Goal: Task Accomplishment & Management: Use online tool/utility

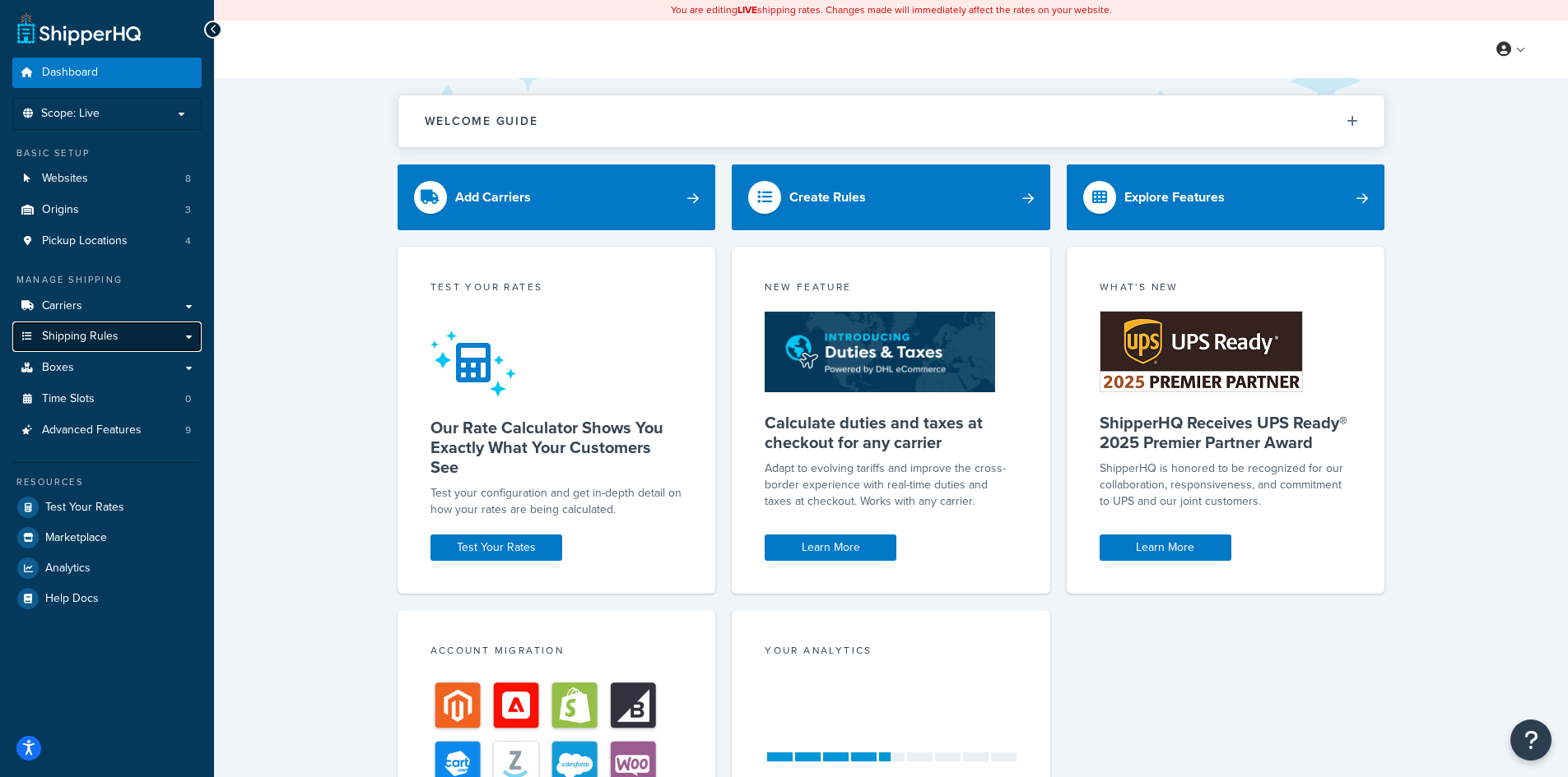
click at [76, 341] on span "Shipping Rules" at bounding box center [80, 337] width 77 height 14
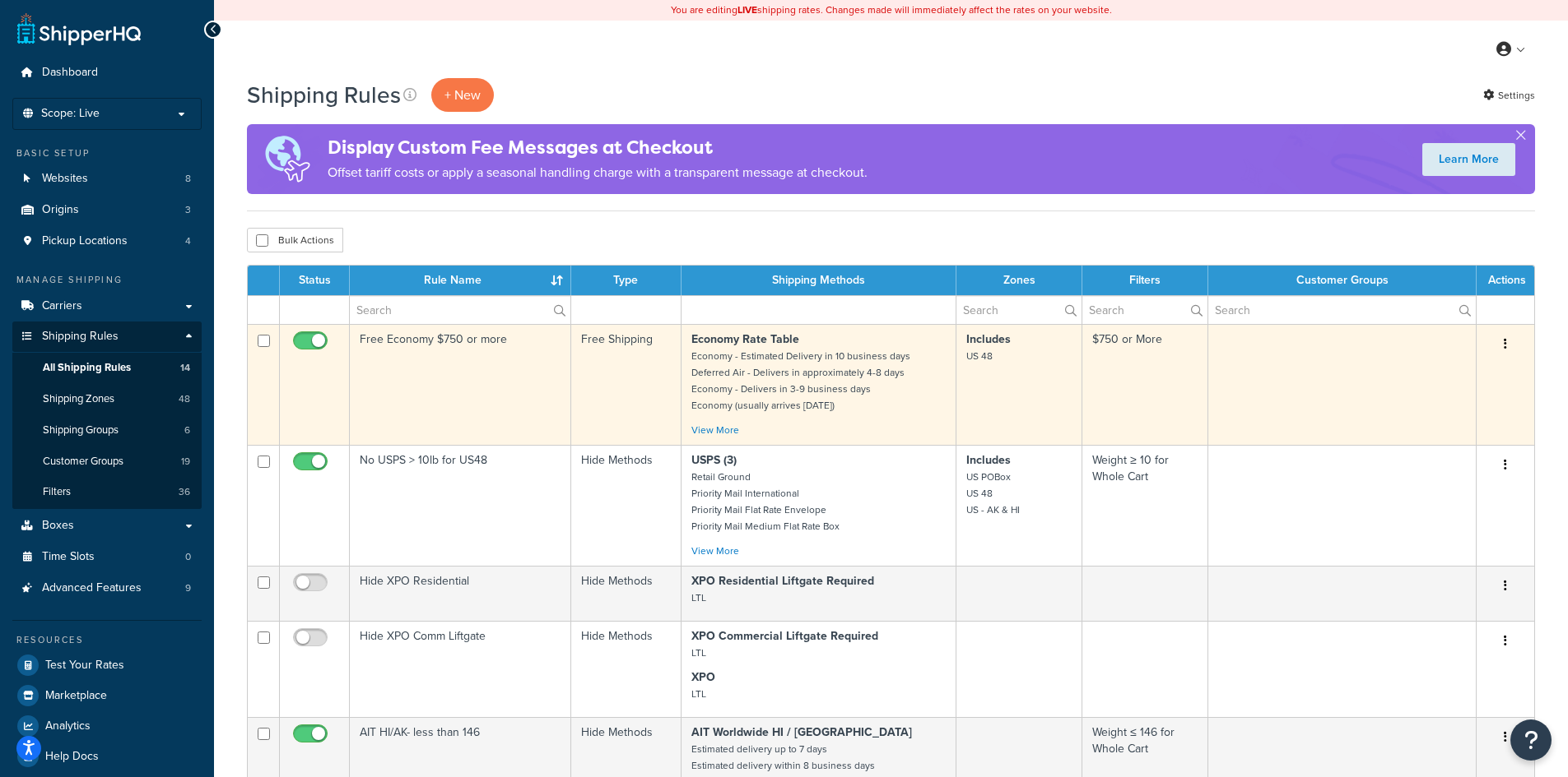
click at [508, 386] on td "Free Economy $750 or more" at bounding box center [460, 384] width 222 height 121
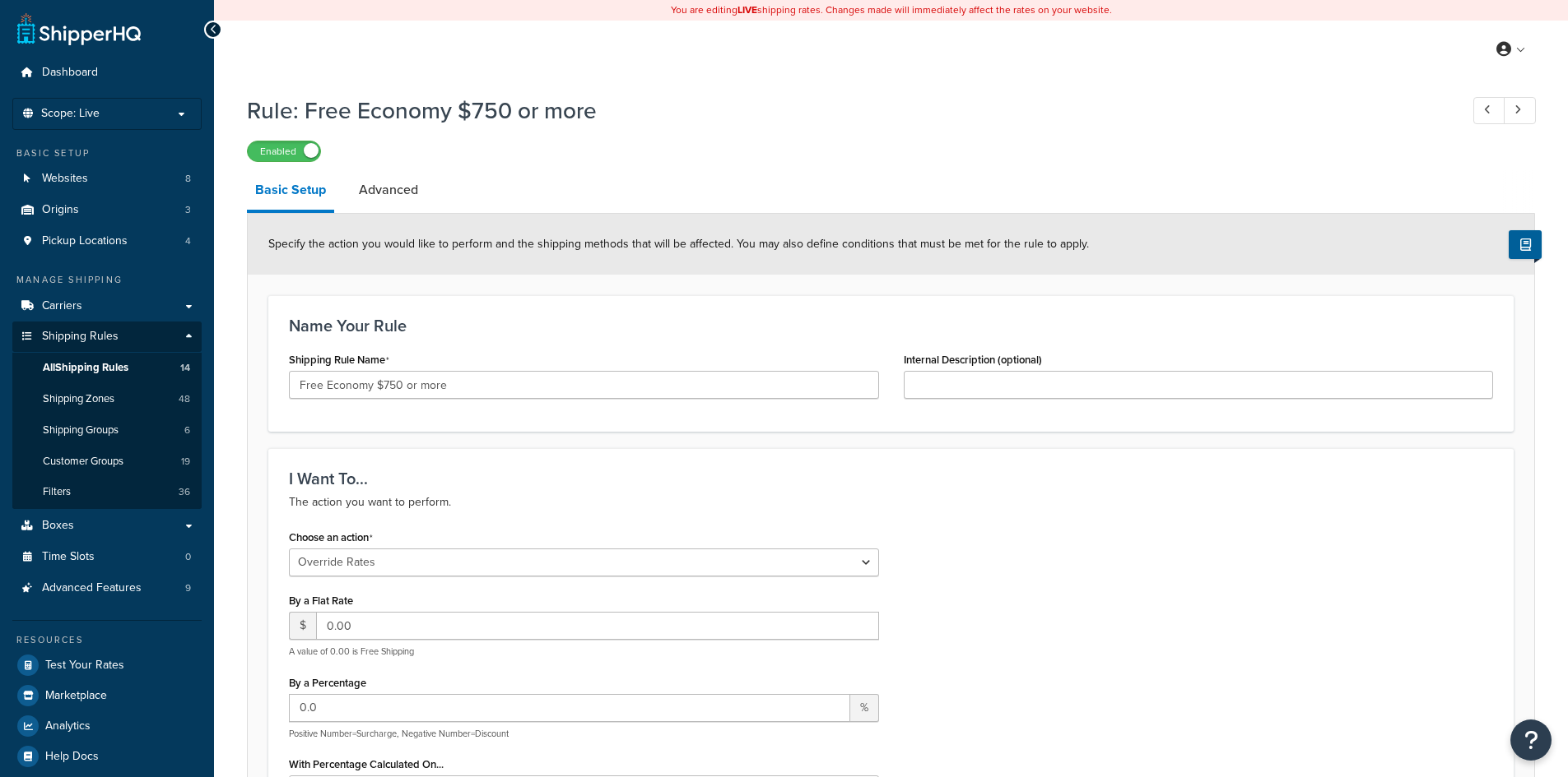
select select "OVERRIDE"
click at [82, 369] on span "All Shipping Rules" at bounding box center [85, 367] width 85 height 14
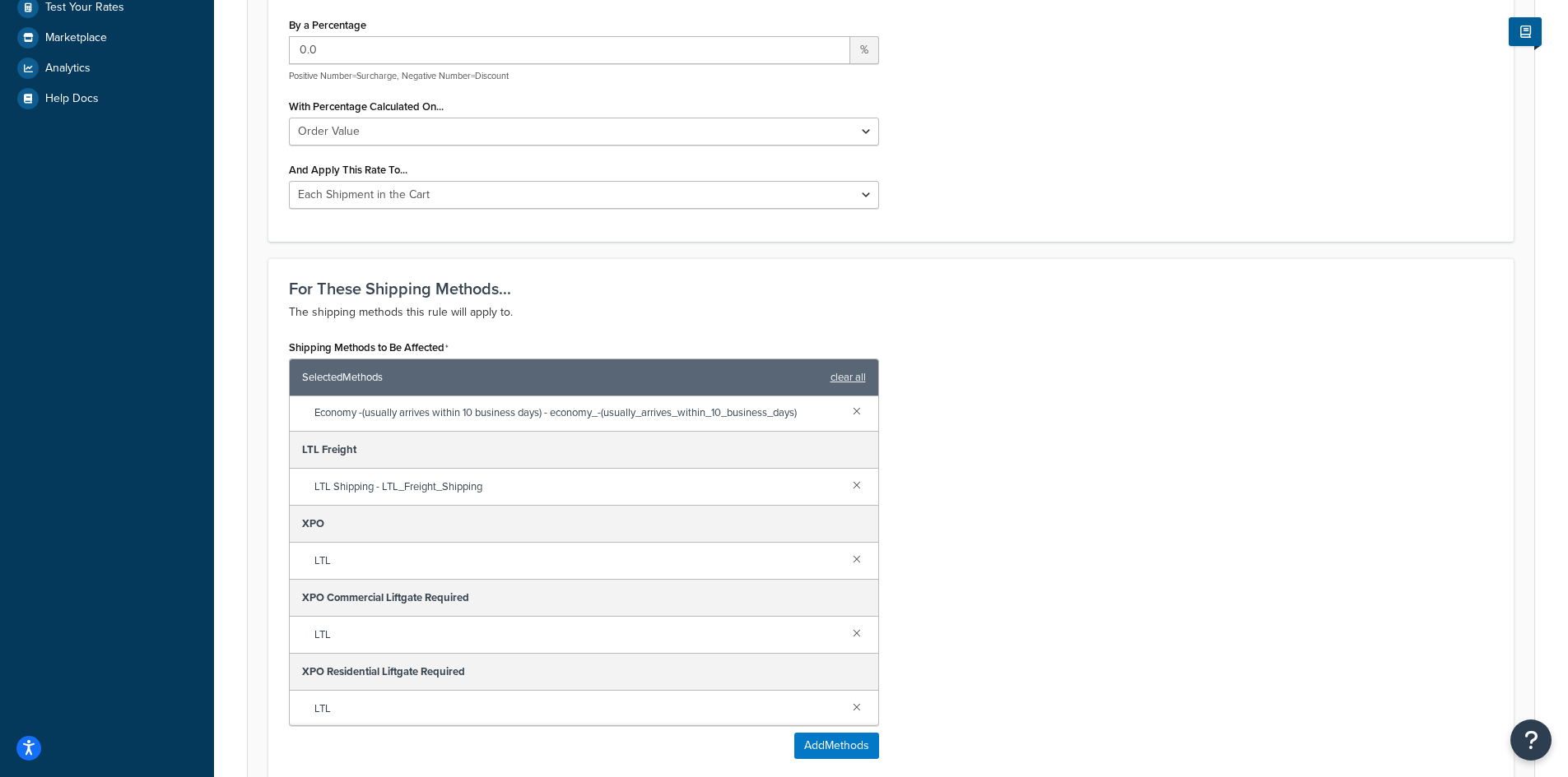
scroll to position [299, 0]
click at [1215, 394] on div "Shipping Methods to Be Affected Selected Methods clear all Economy Rate Table E…" at bounding box center [892, 554] width 1229 height 436
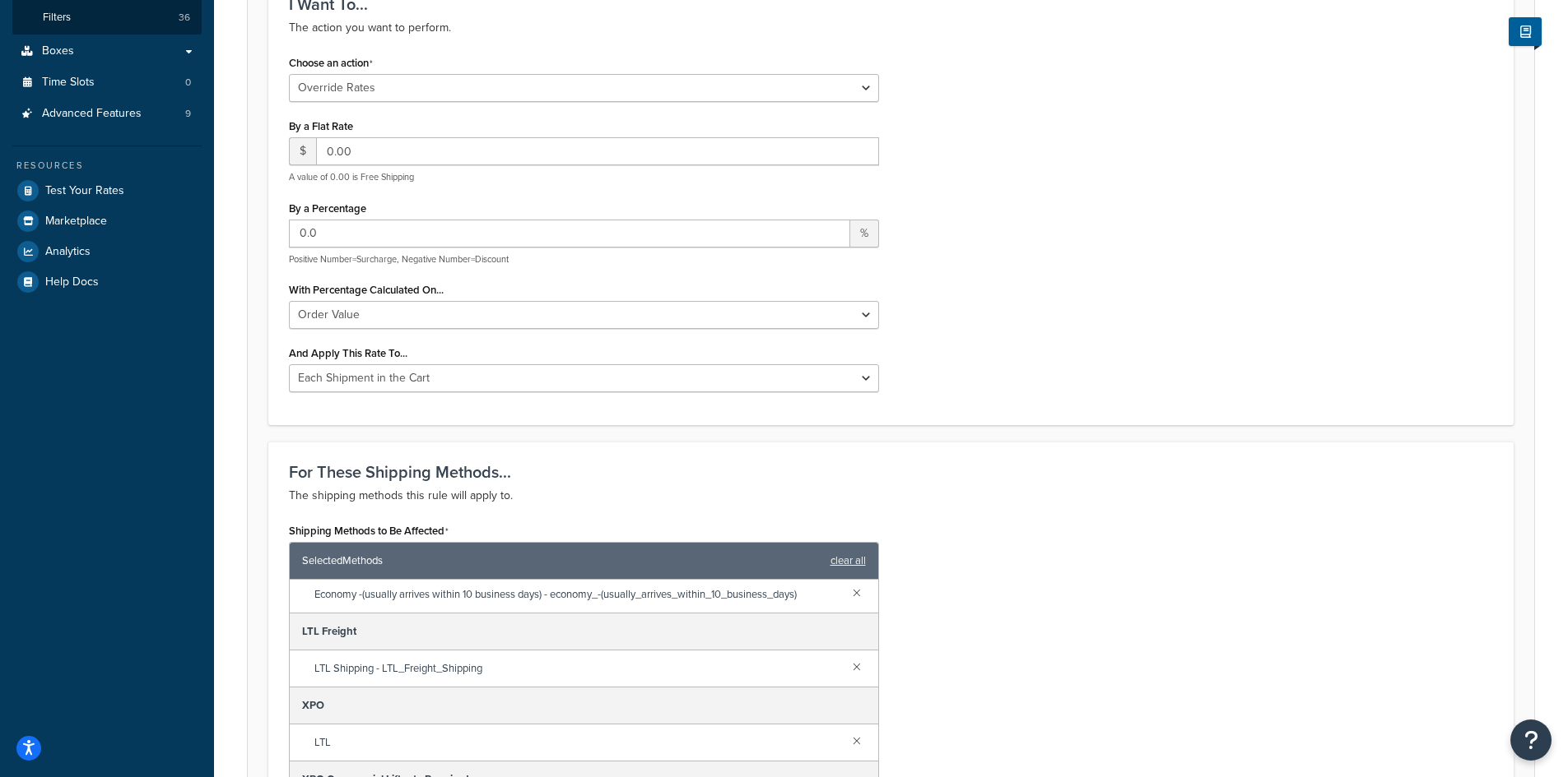
scroll to position [247, 0]
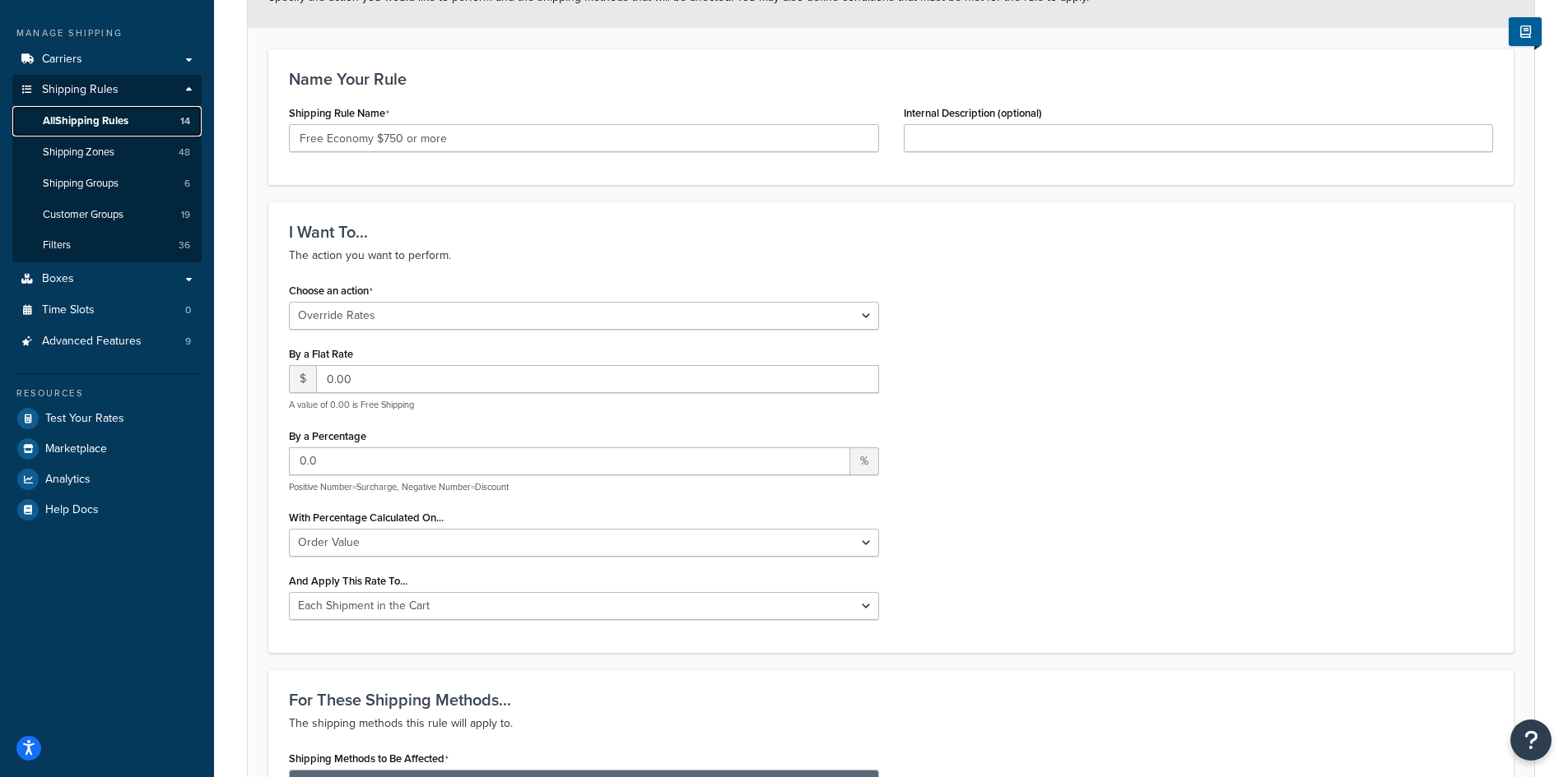
click at [73, 122] on span "All Shipping Rules" at bounding box center [85, 121] width 85 height 14
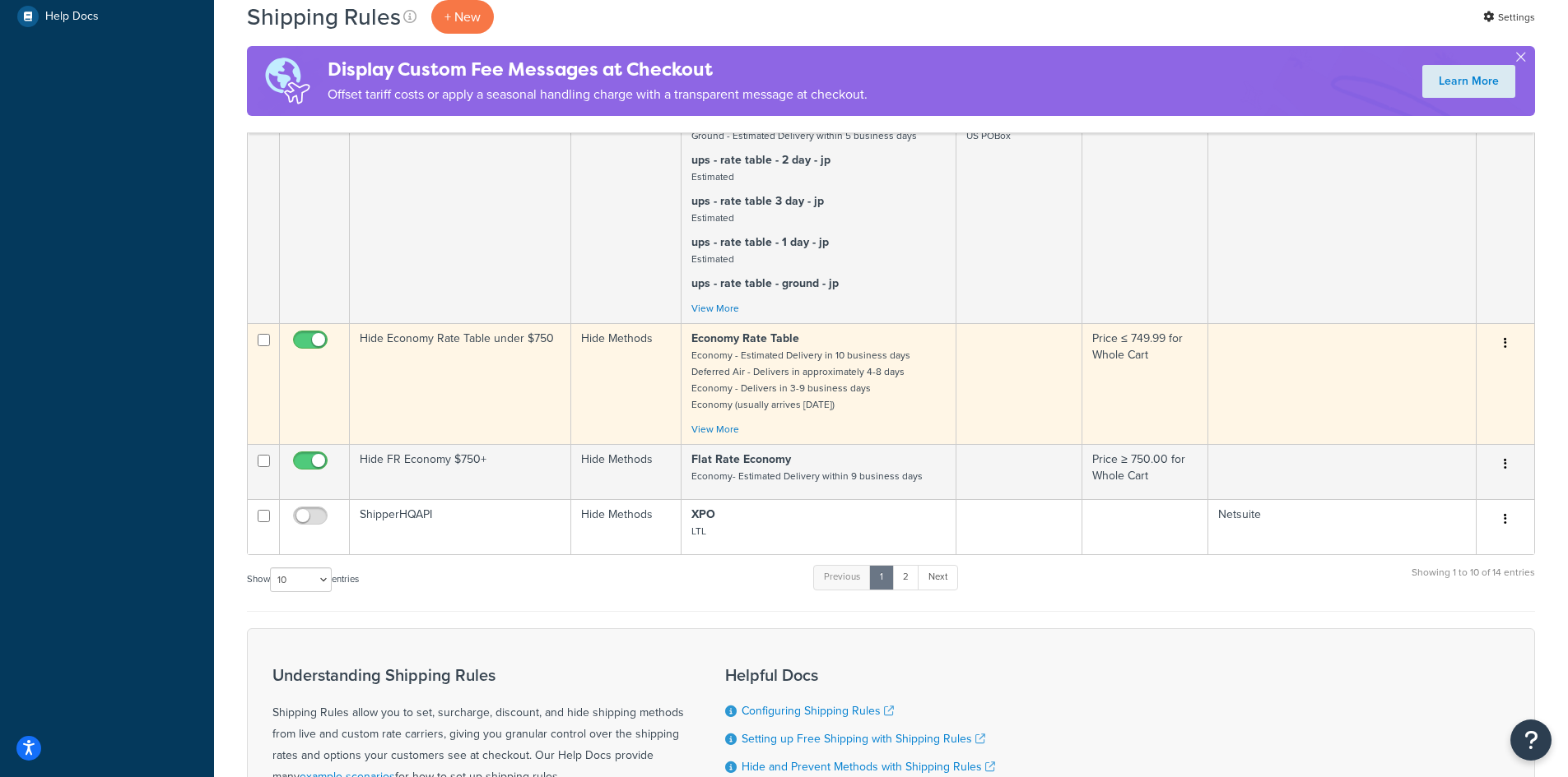
scroll to position [823, 0]
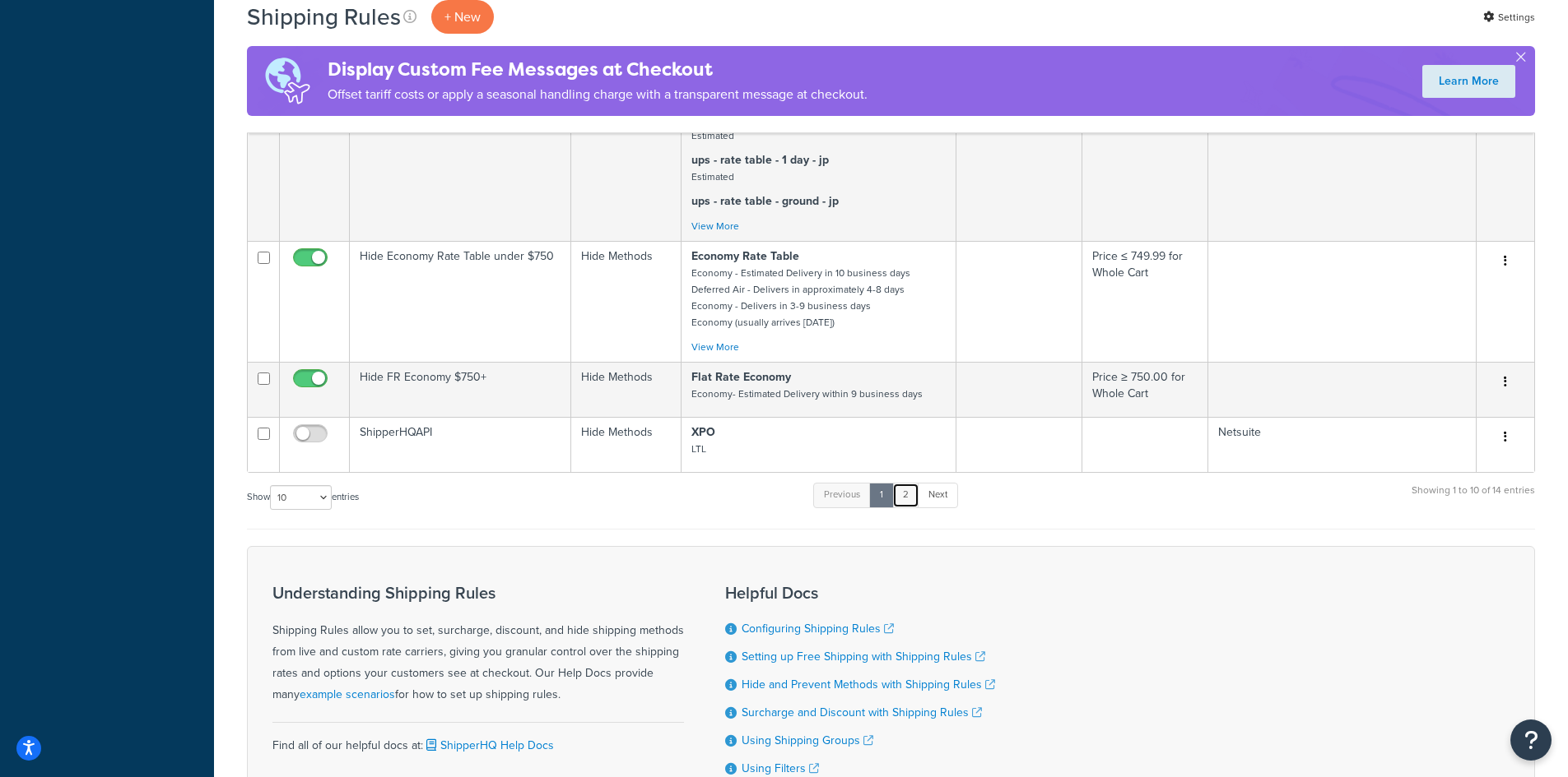
click at [909, 508] on link "2" at bounding box center [906, 495] width 27 height 24
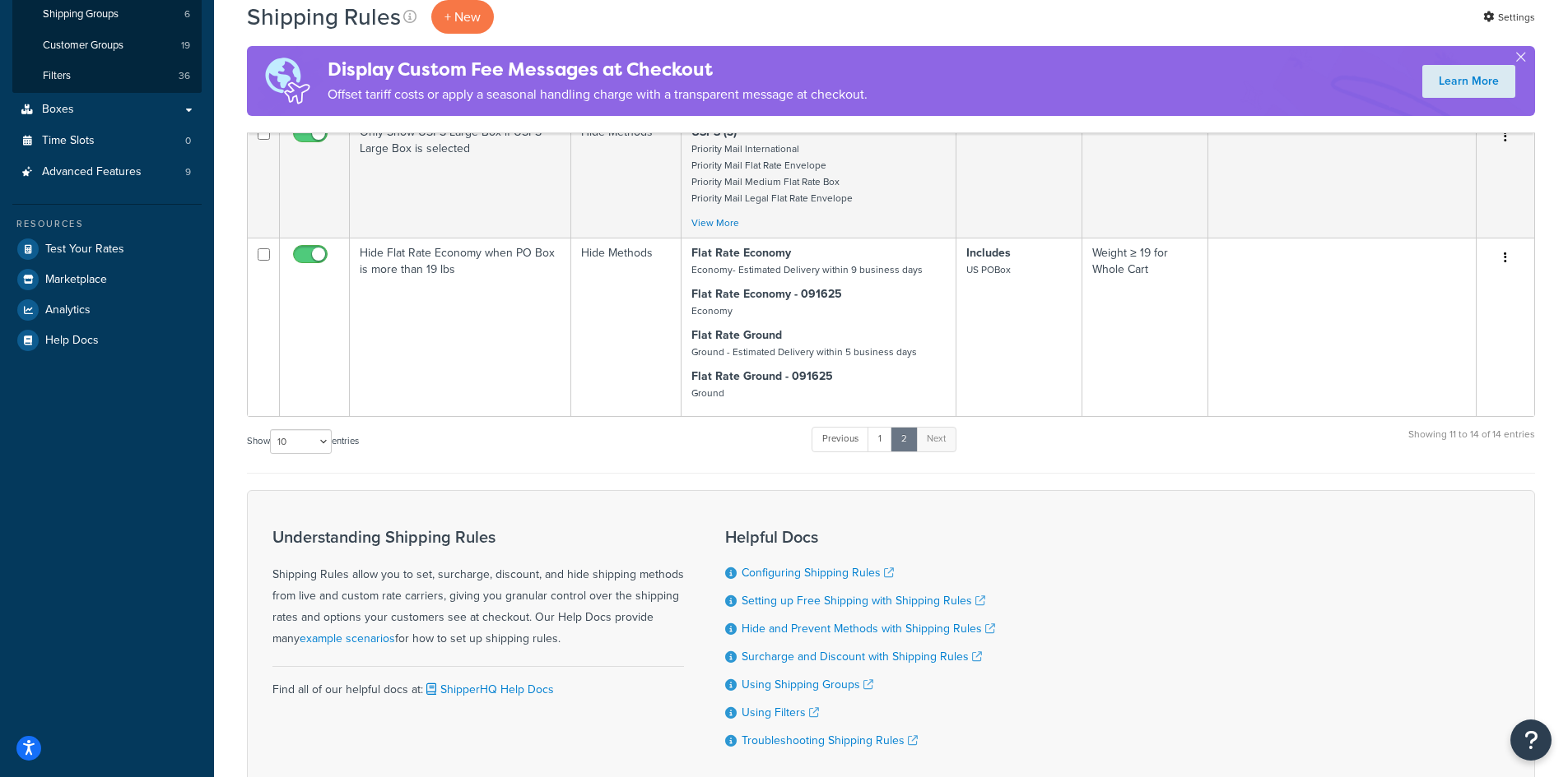
scroll to position [448, 0]
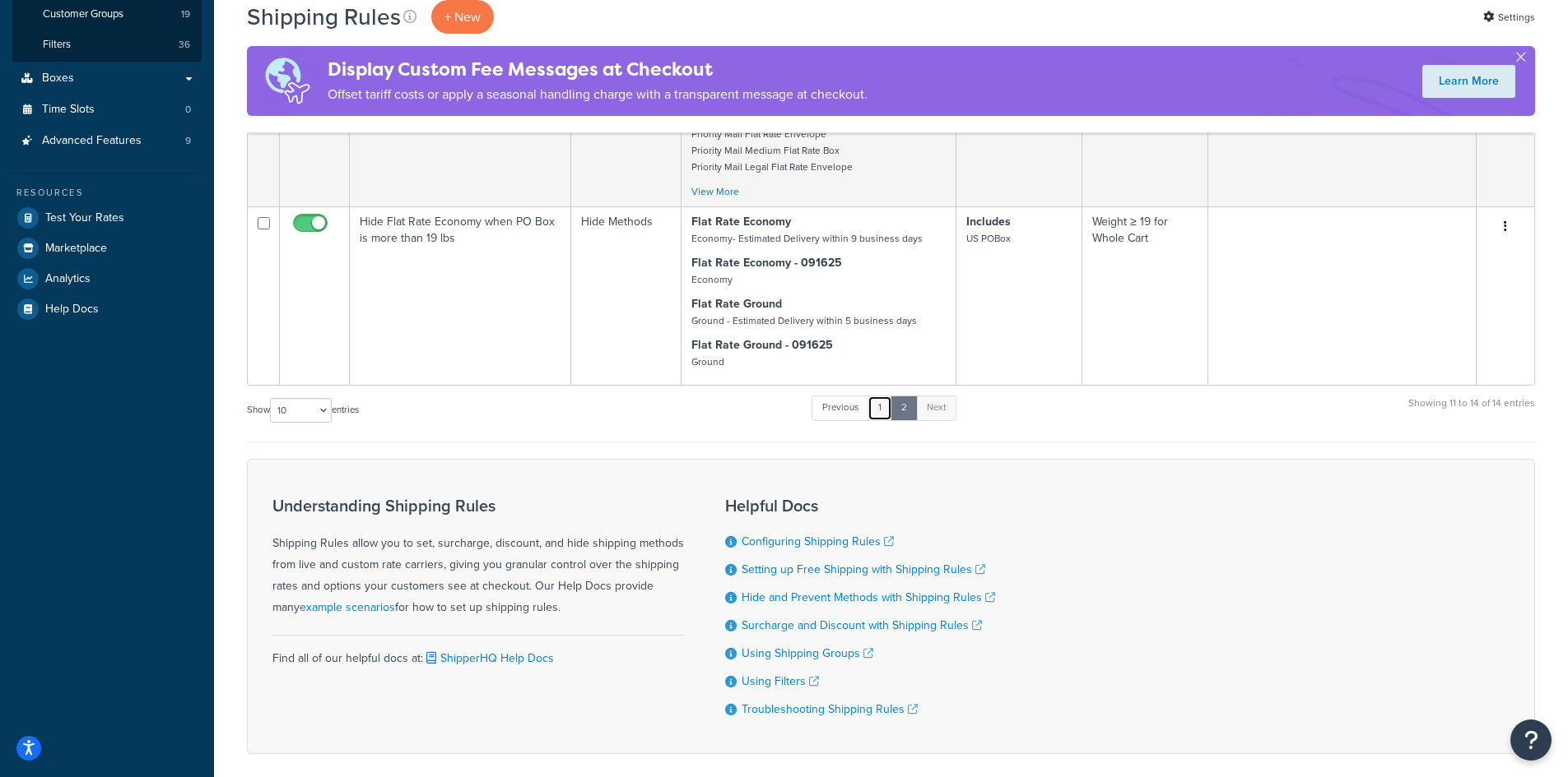
click at [877, 419] on link "1" at bounding box center [879, 408] width 24 height 24
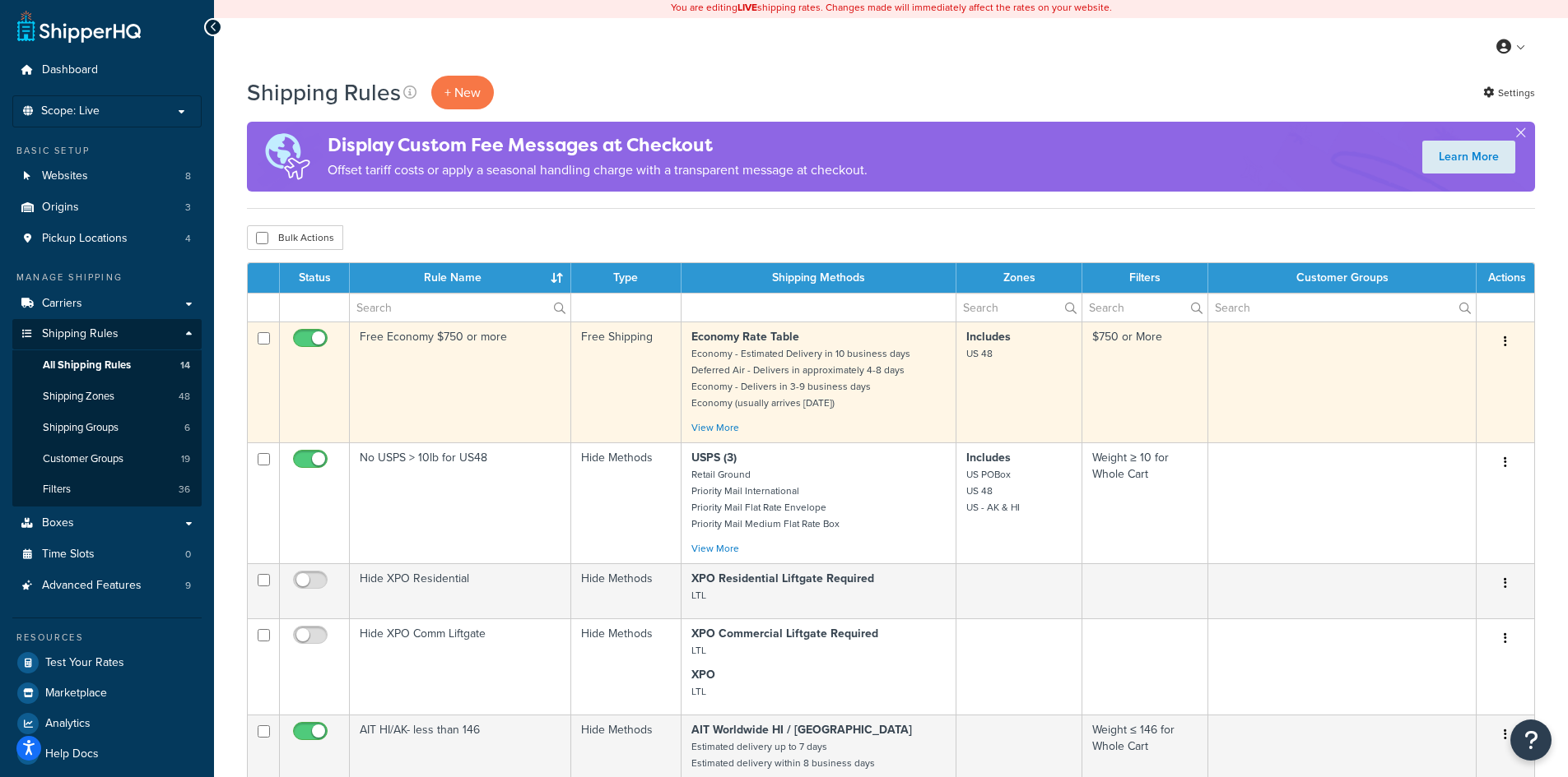
scroll to position [0, 0]
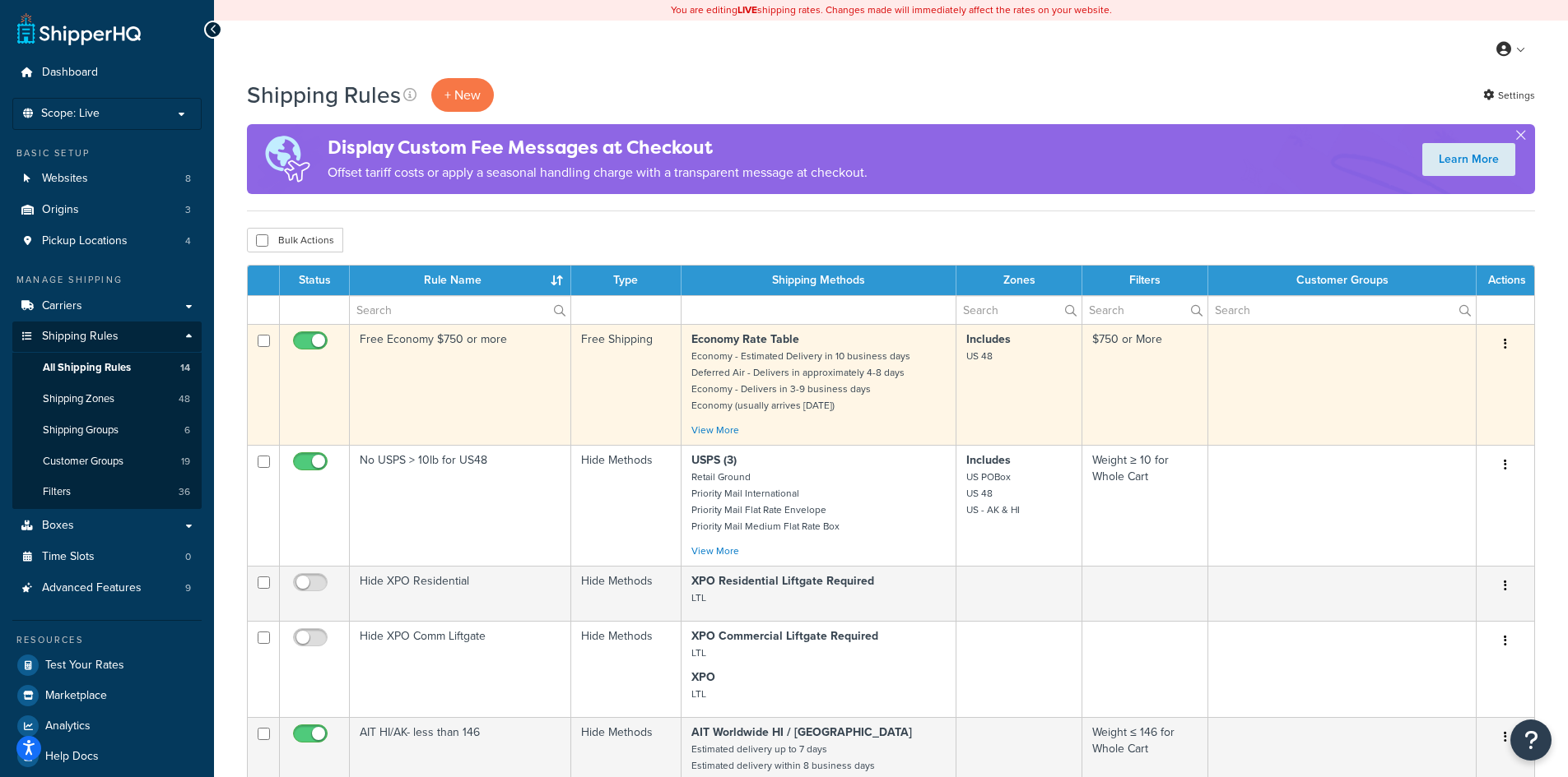
click at [460, 385] on td "Free Economy $750 or more" at bounding box center [460, 384] width 222 height 121
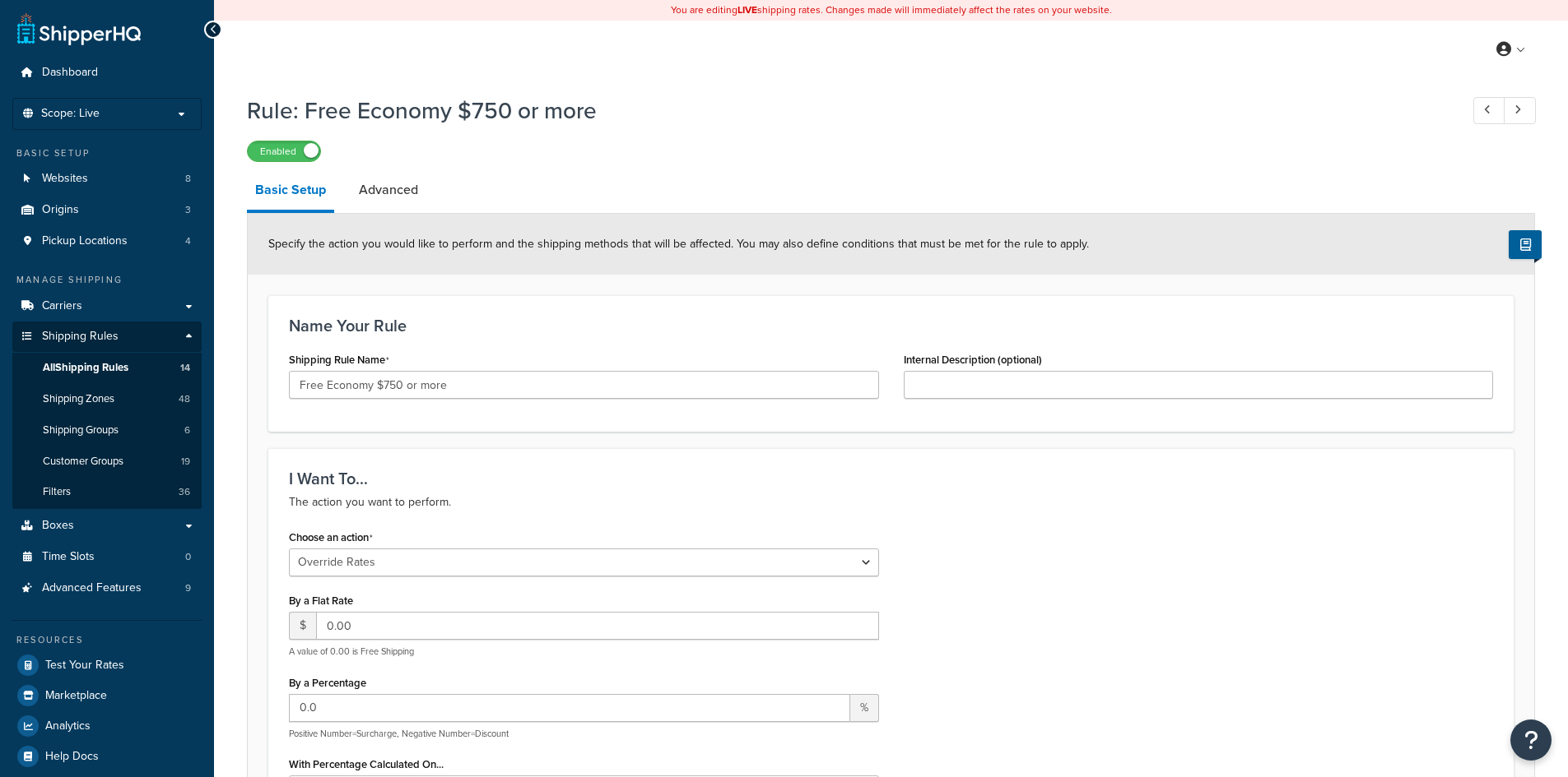
select select "OVERRIDE"
click at [402, 194] on link "Advanced" at bounding box center [388, 190] width 76 height 39
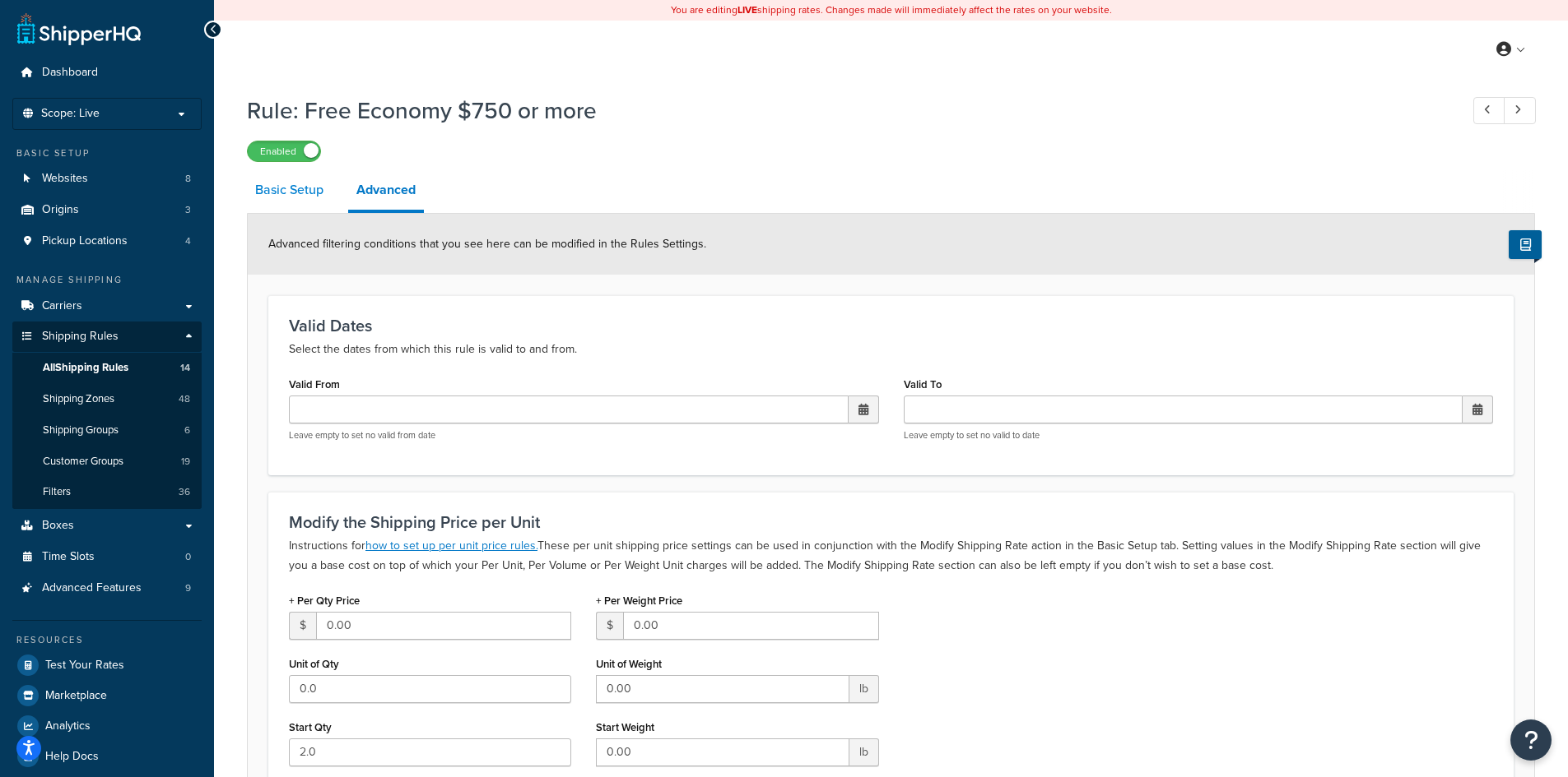
click at [306, 190] on link "Basic Setup" at bounding box center [289, 190] width 85 height 39
select select "OVERRIDE"
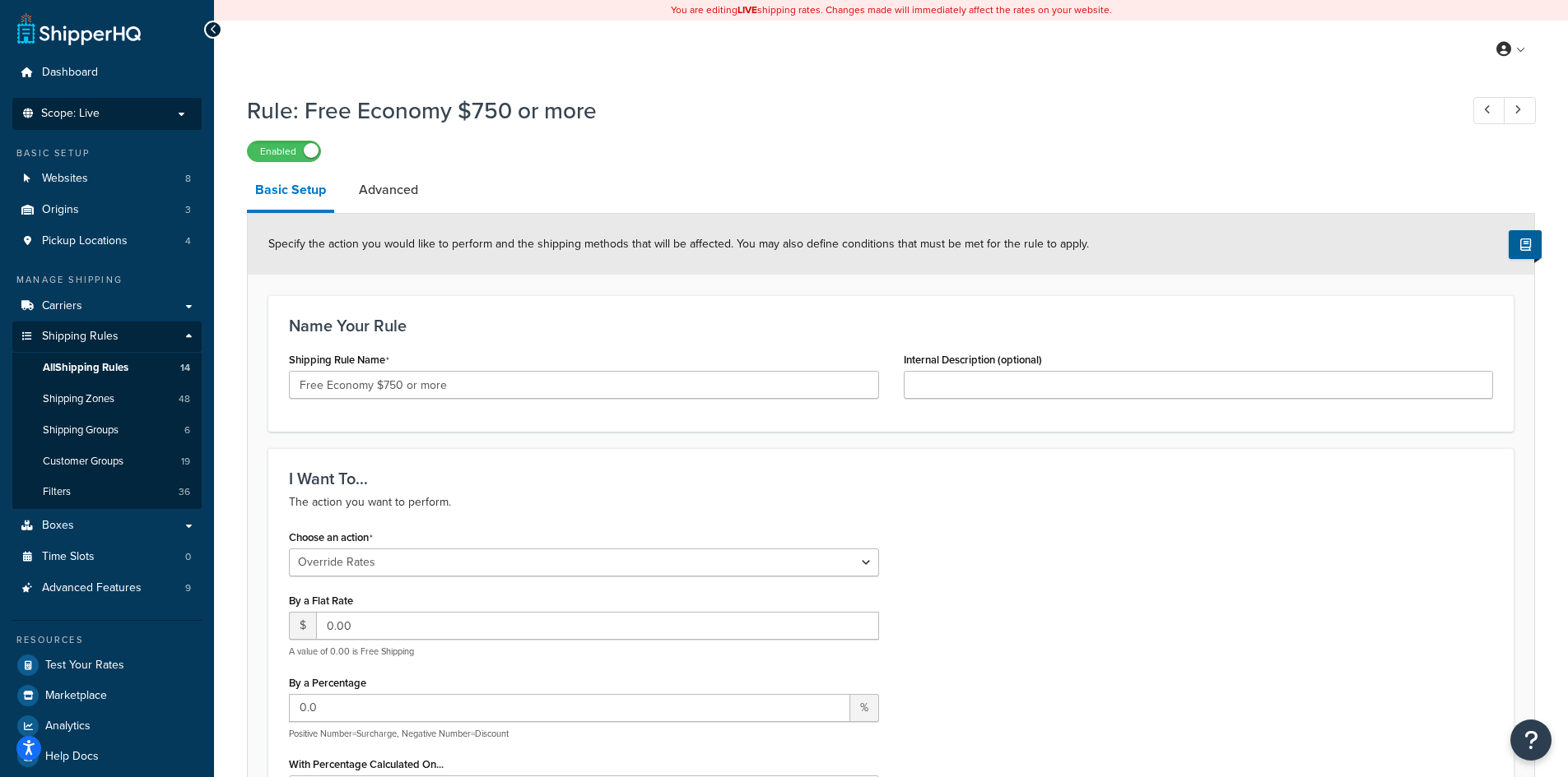
click at [164, 112] on p "Scope: Live" at bounding box center [107, 113] width 175 height 14
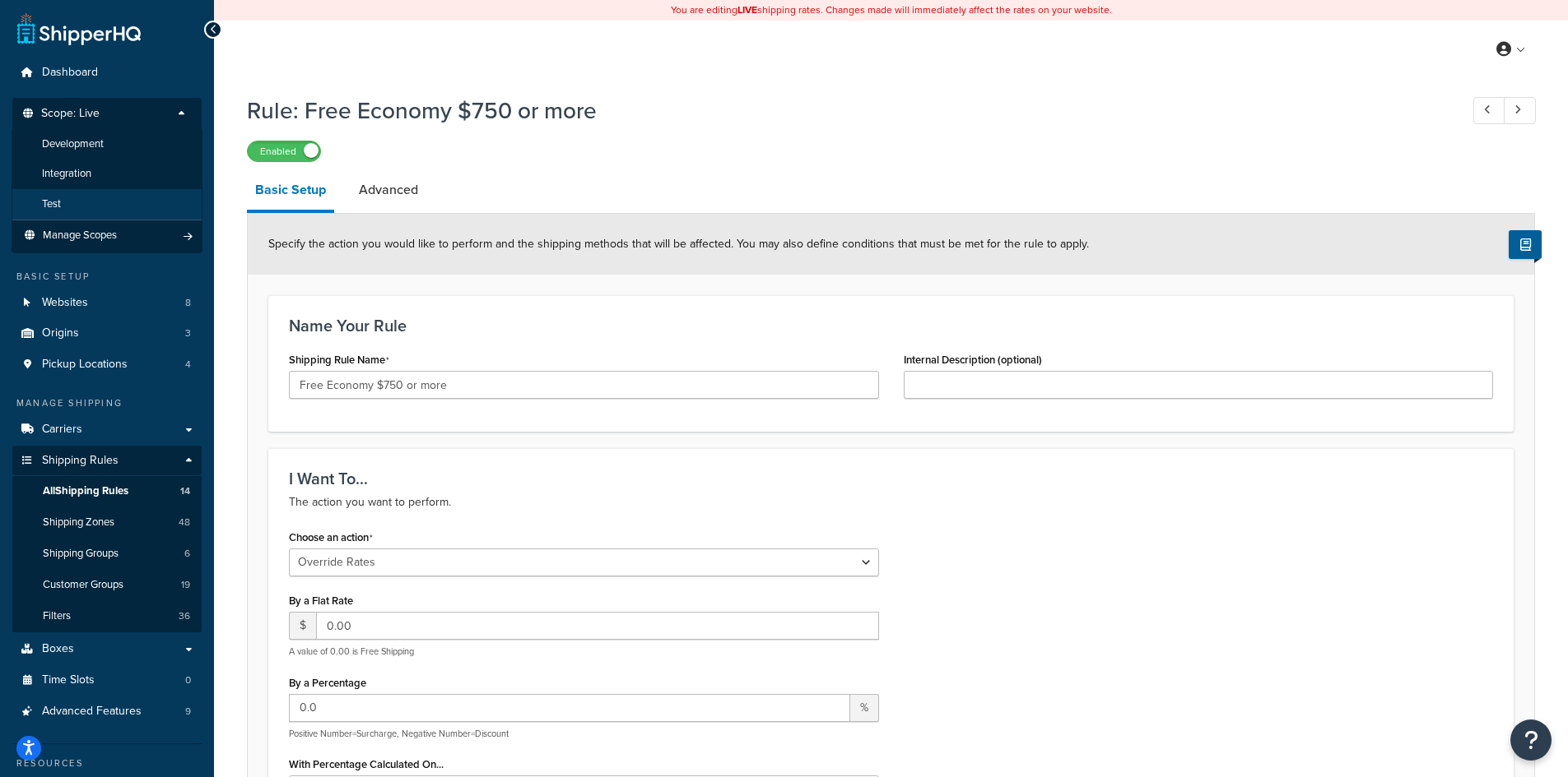
click at [113, 204] on li "Test" at bounding box center [107, 204] width 191 height 31
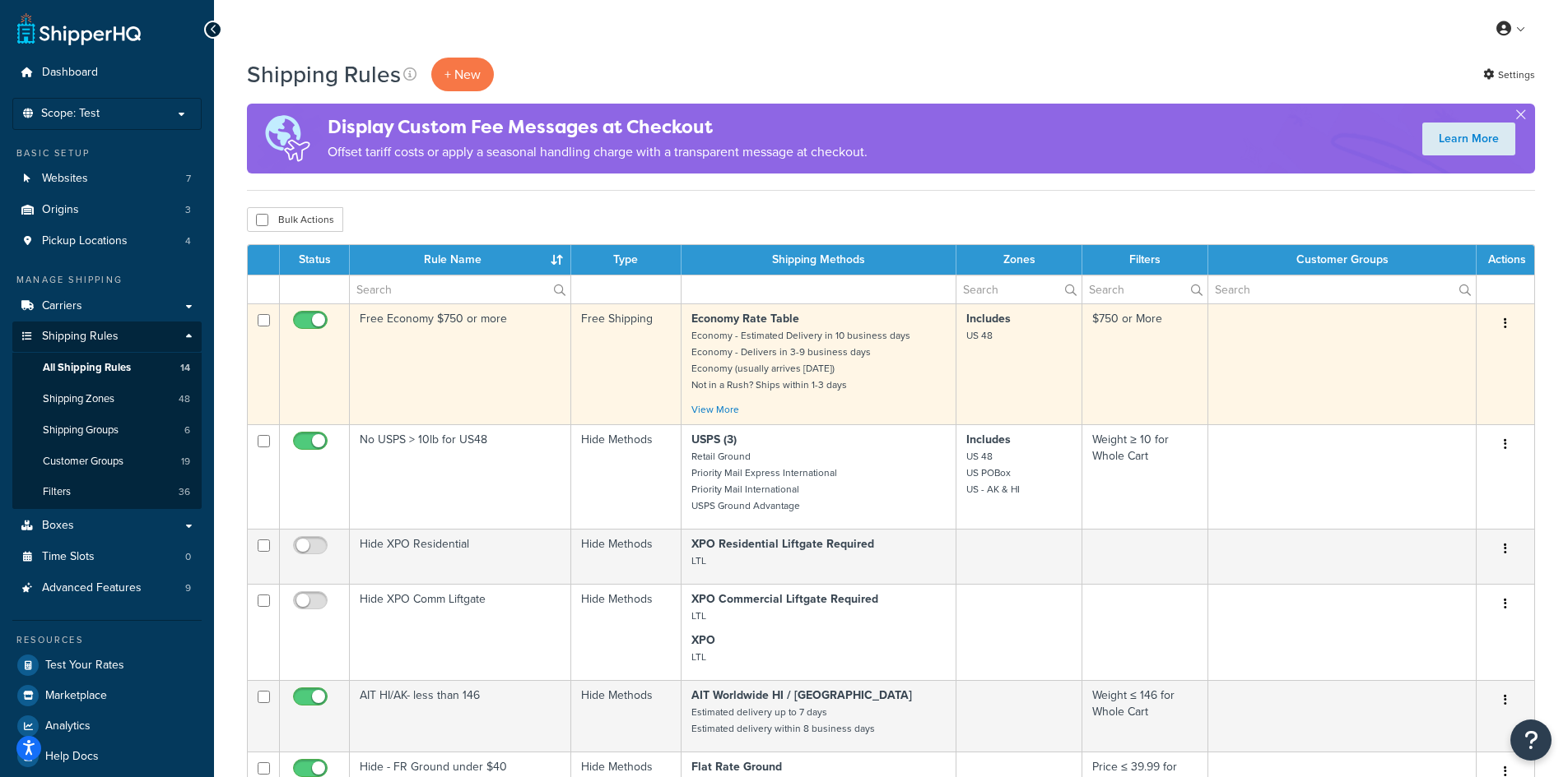
click at [483, 367] on td "Free Economy $750 or more" at bounding box center [460, 364] width 222 height 121
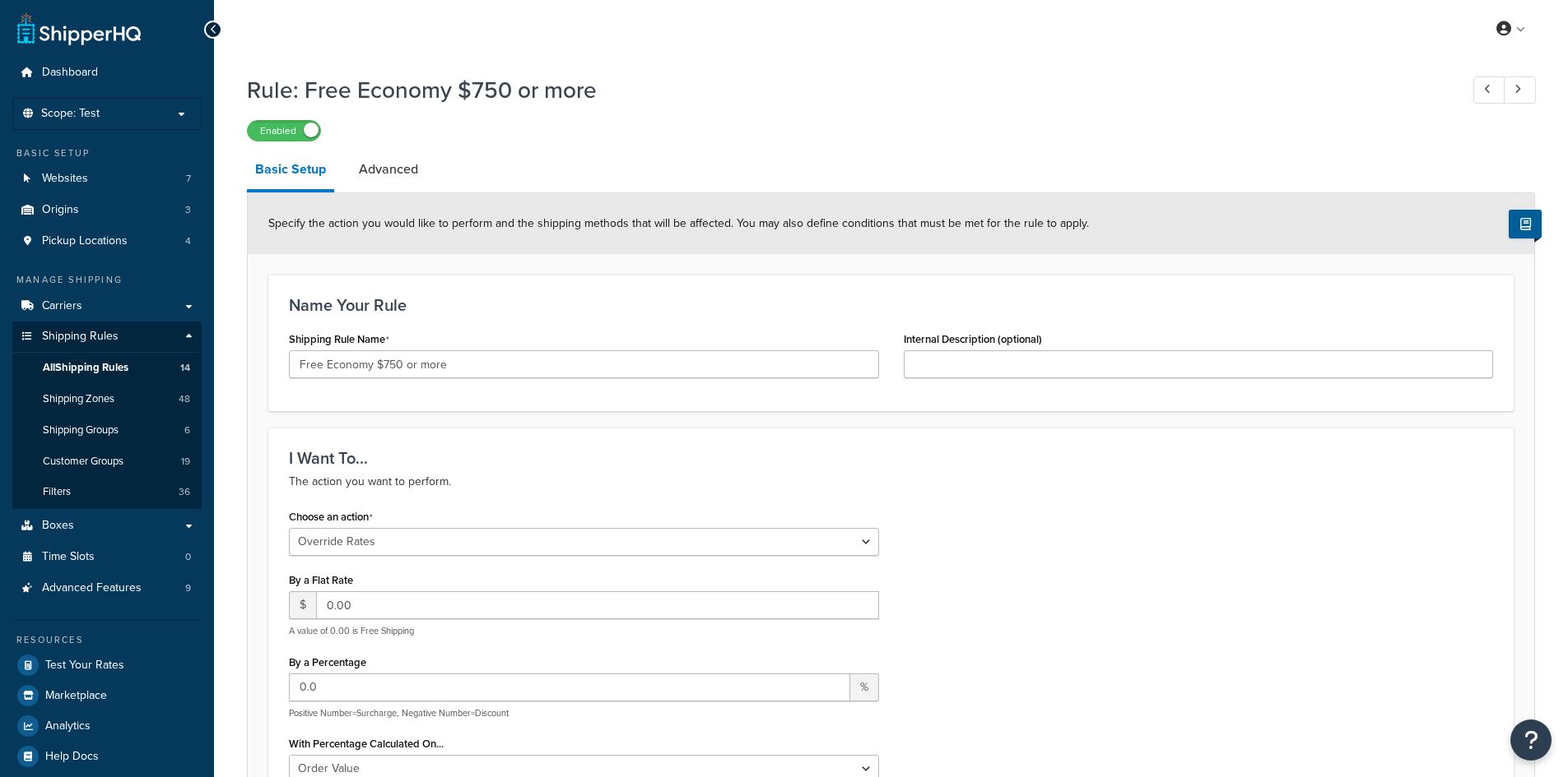
select select "OVERRIDE"
click at [404, 171] on link "Advanced" at bounding box center [388, 169] width 76 height 39
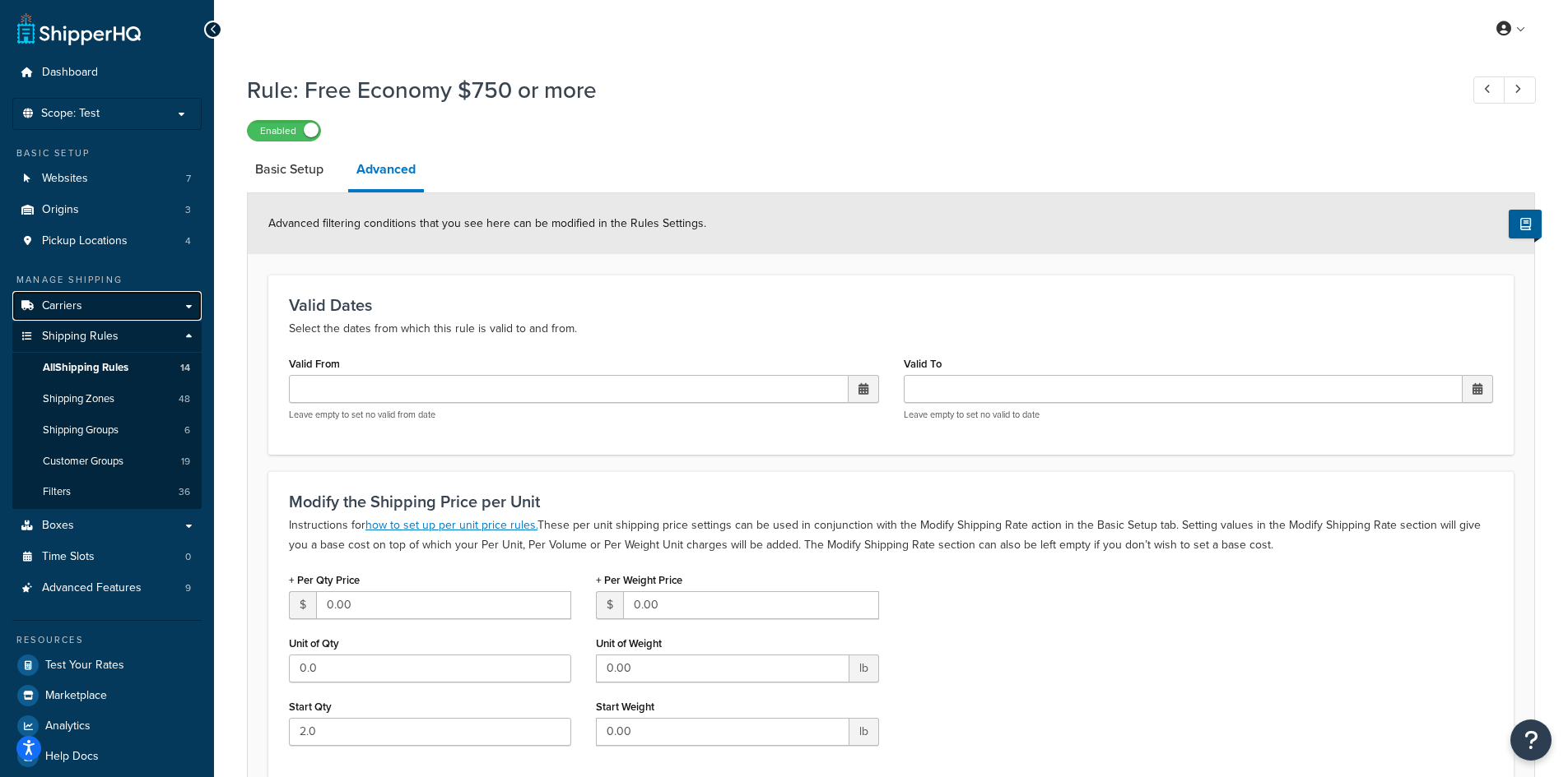
click at [79, 300] on span "Carriers" at bounding box center [62, 306] width 40 height 14
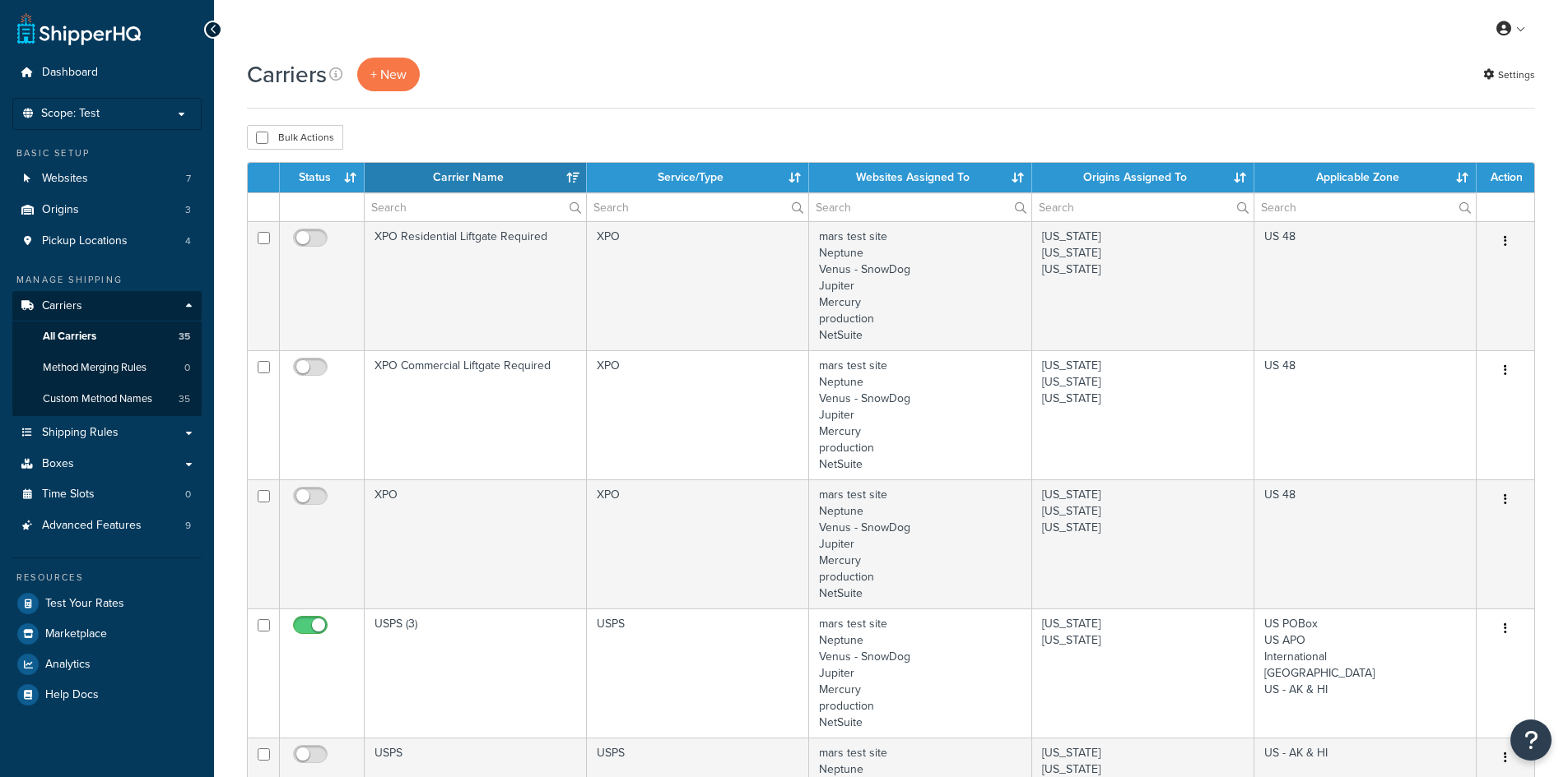
select select "15"
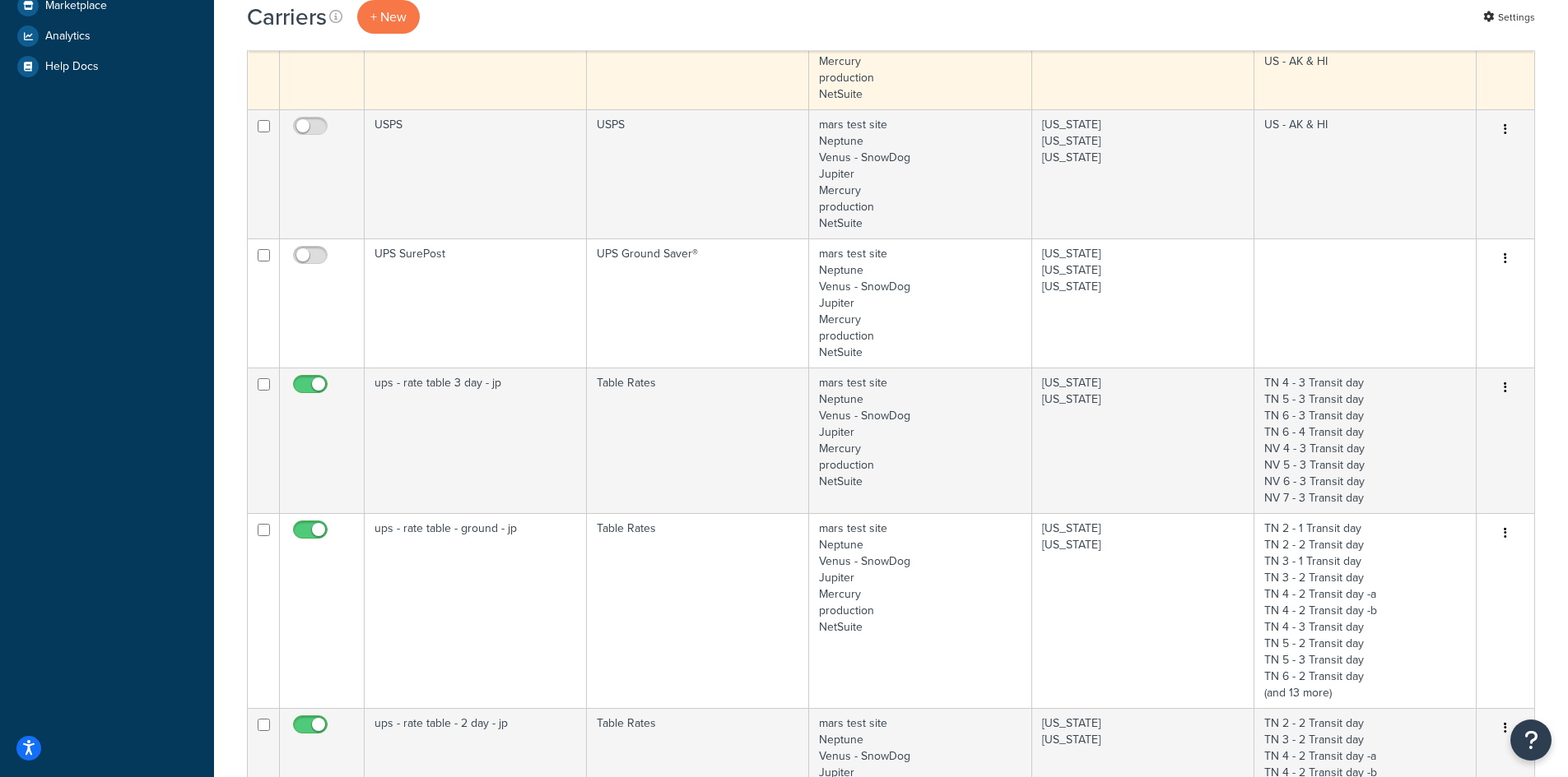
scroll to position [658, 0]
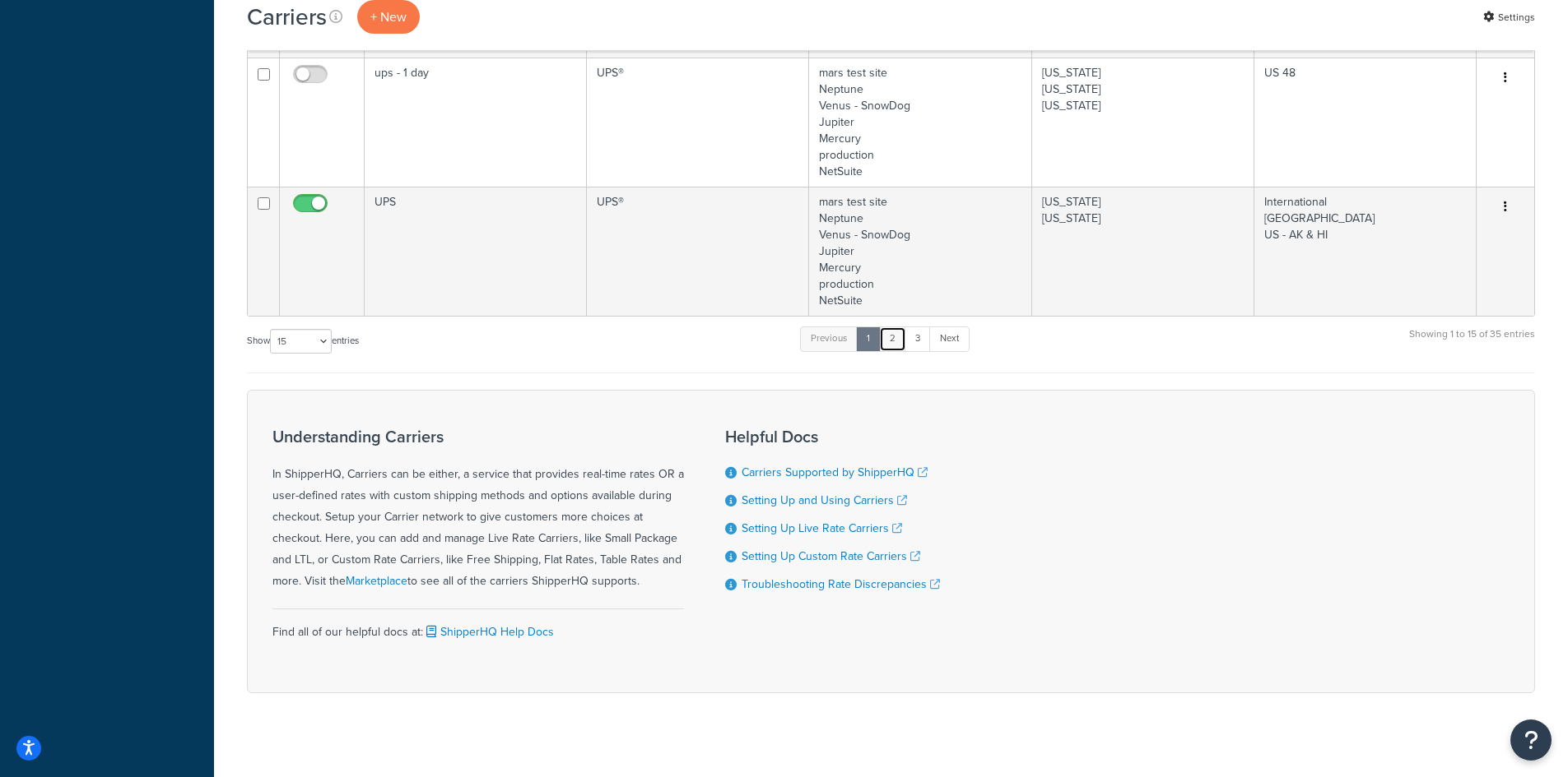
click at [897, 334] on link "2" at bounding box center [893, 338] width 27 height 24
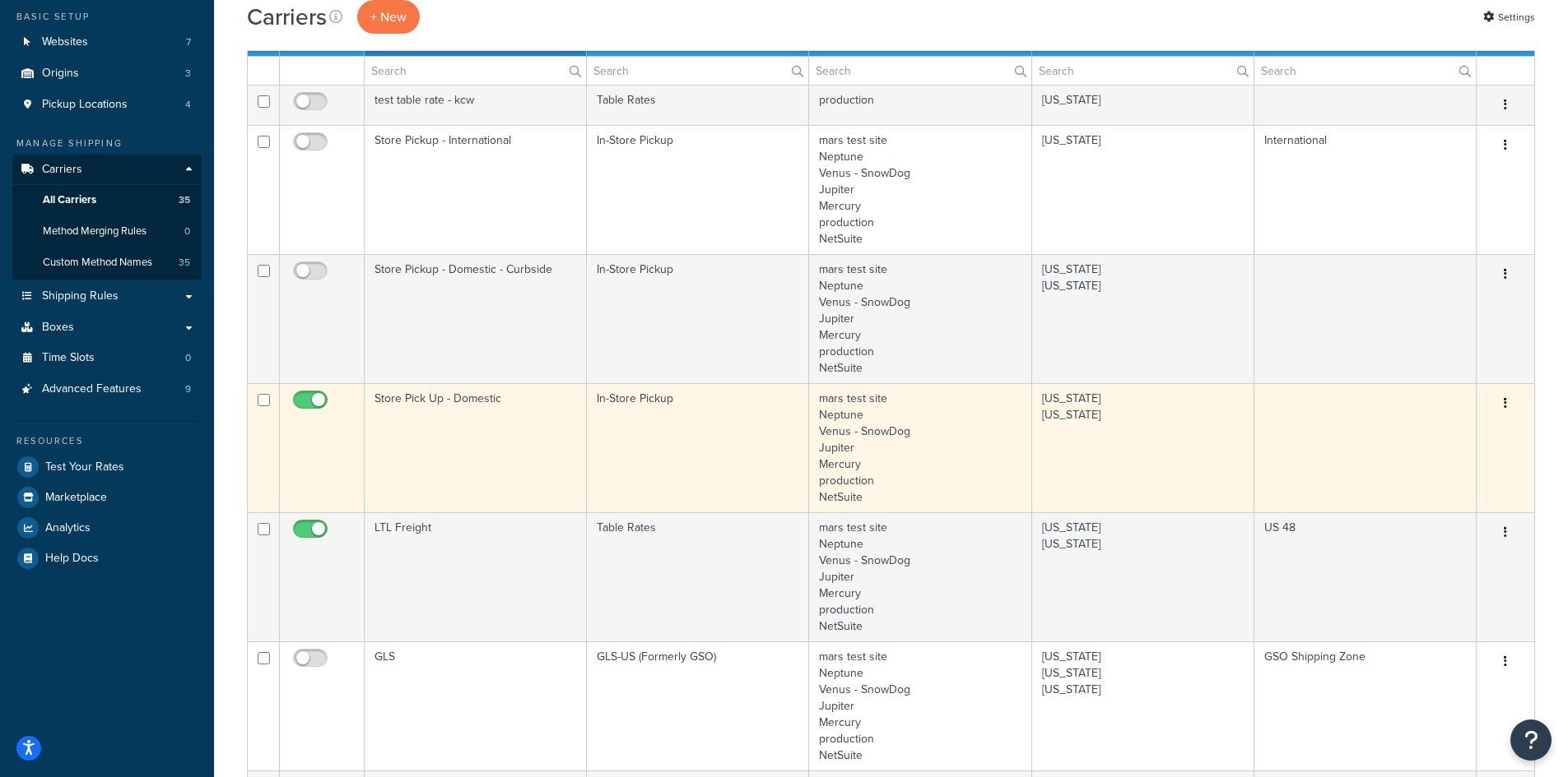
scroll to position [288, 0]
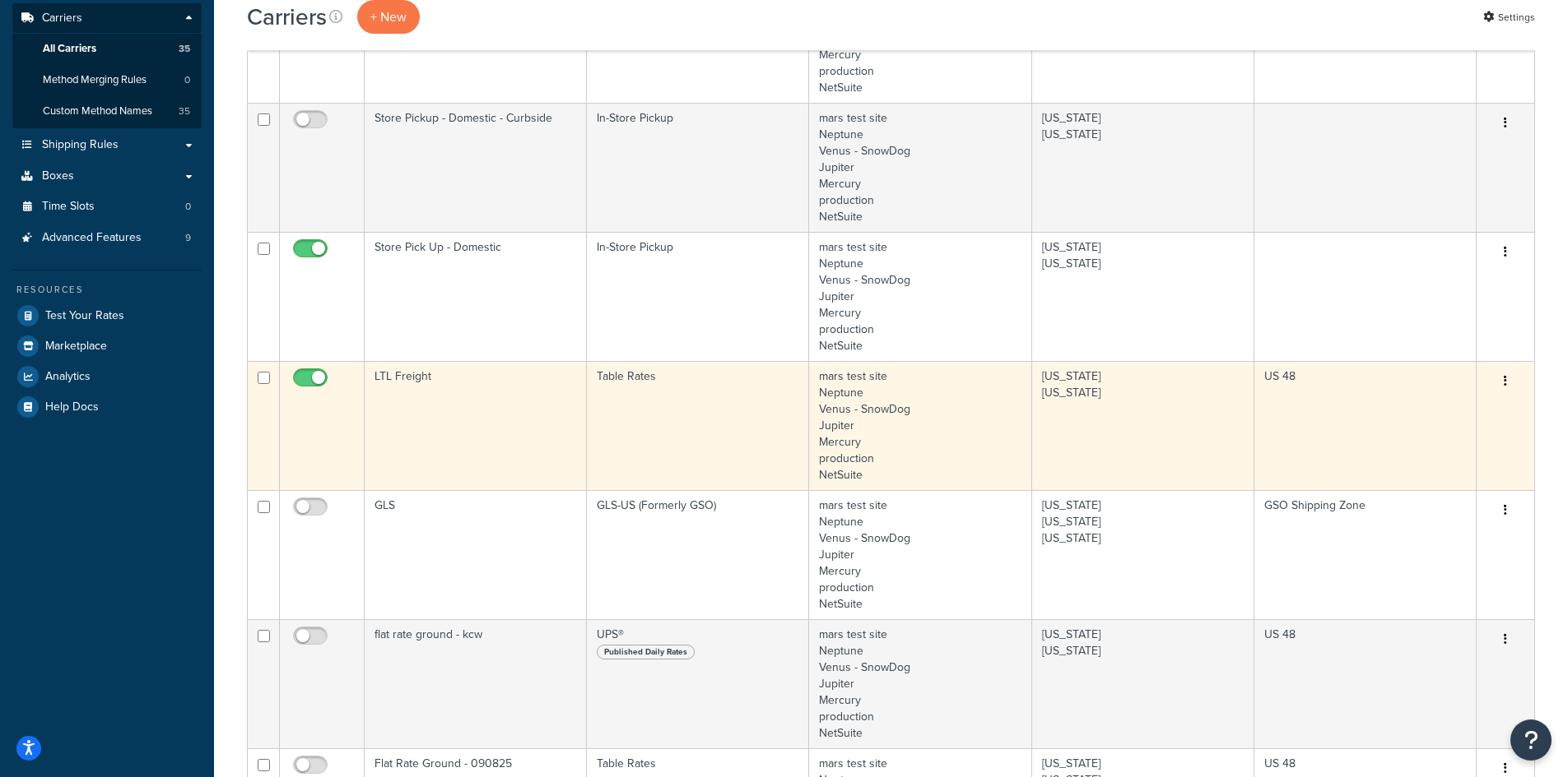
click at [527, 412] on td "LTL Freight" at bounding box center [476, 425] width 223 height 129
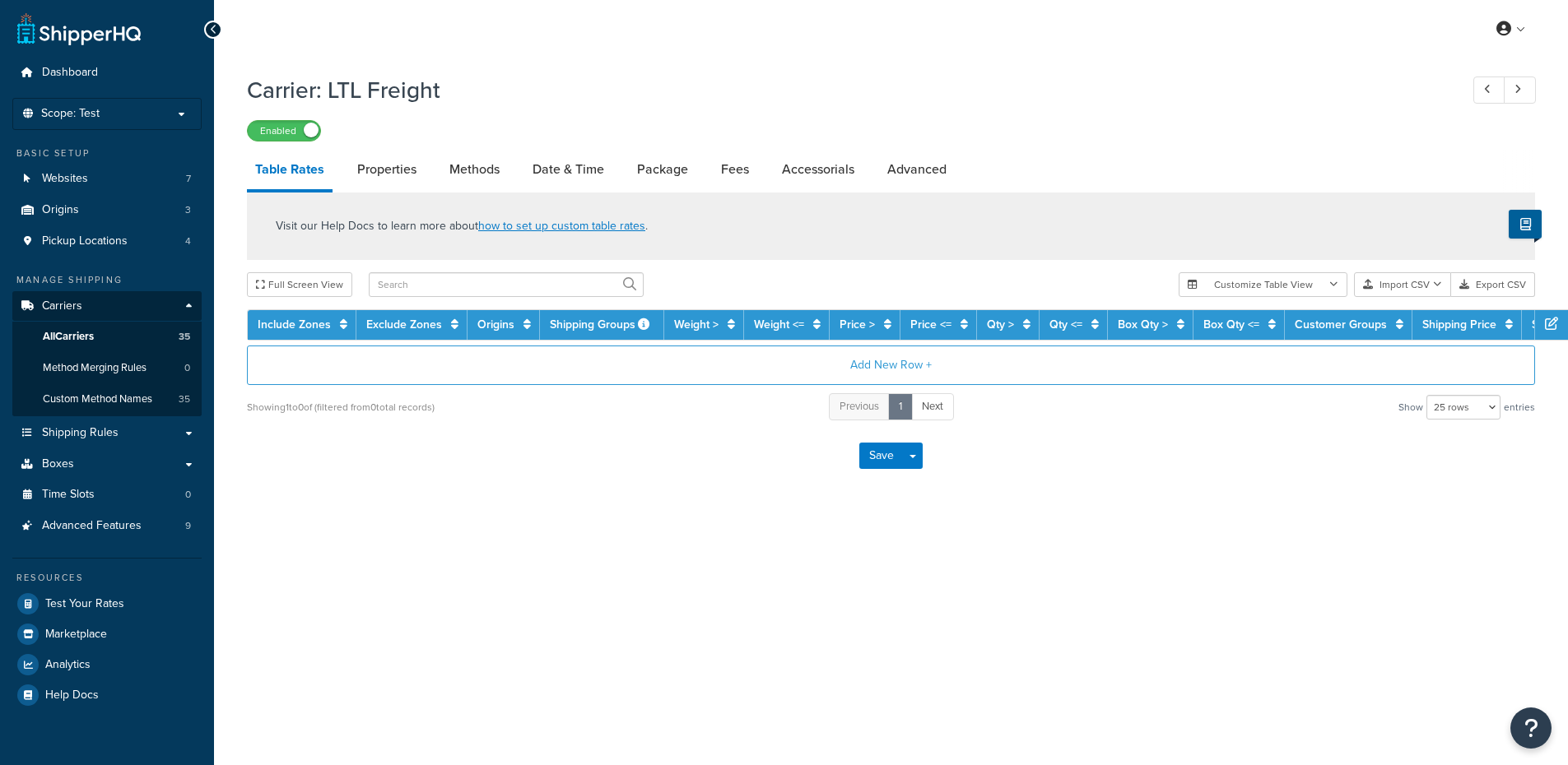
select select "25"
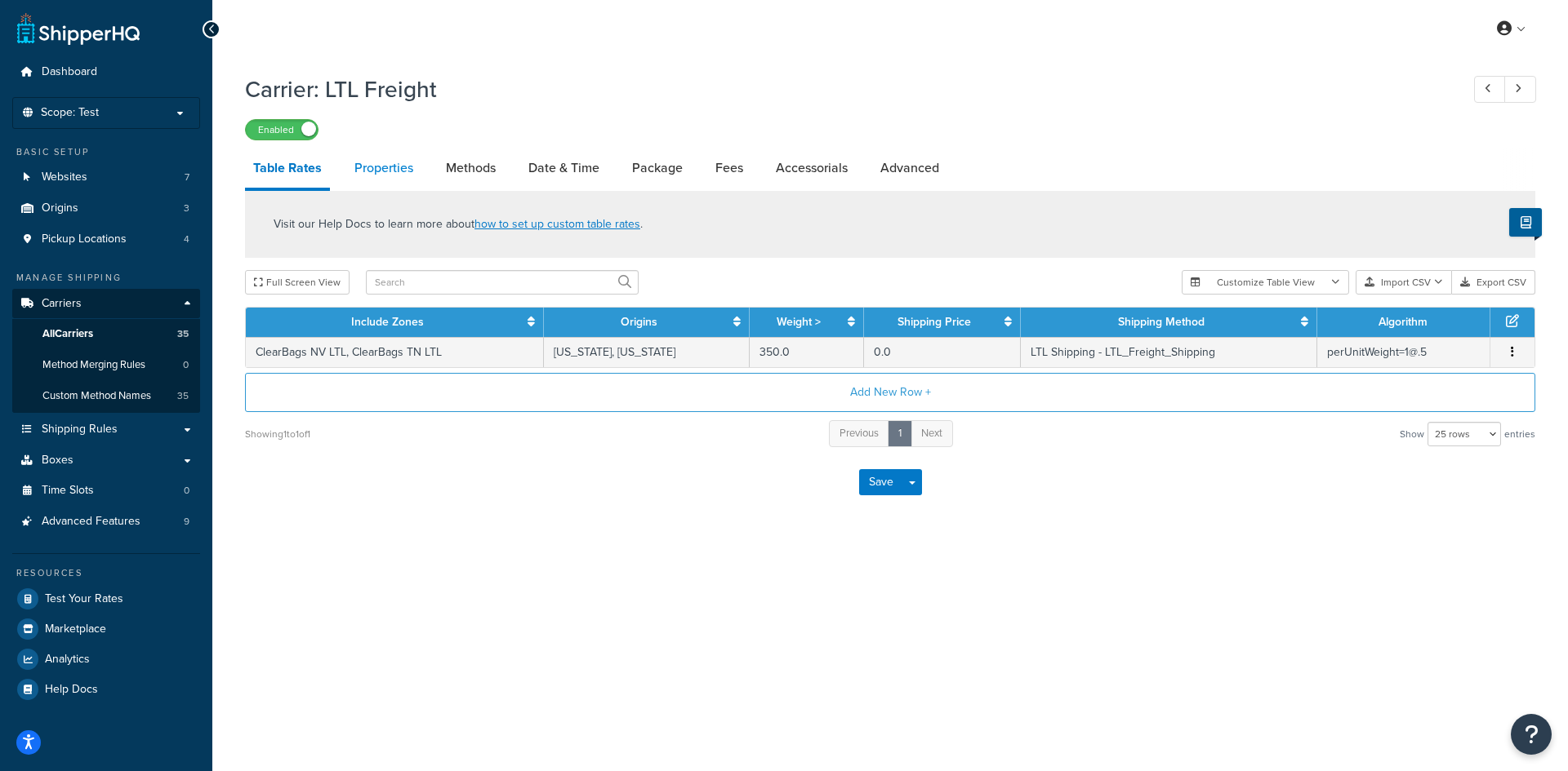
click at [390, 168] on link "Properties" at bounding box center [383, 168] width 75 height 39
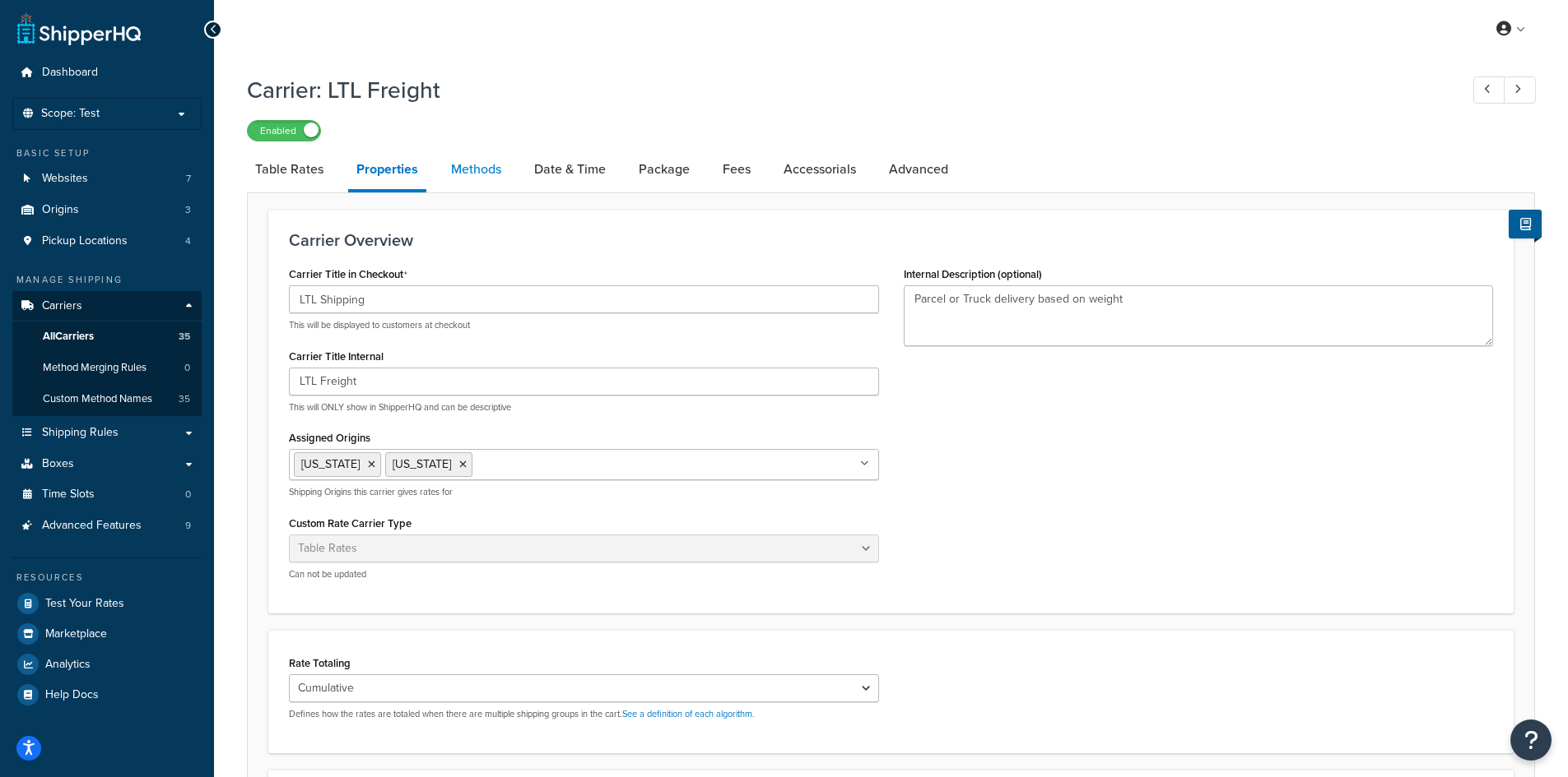
click at [495, 166] on link "Methods" at bounding box center [475, 169] width 66 height 39
select select "25"
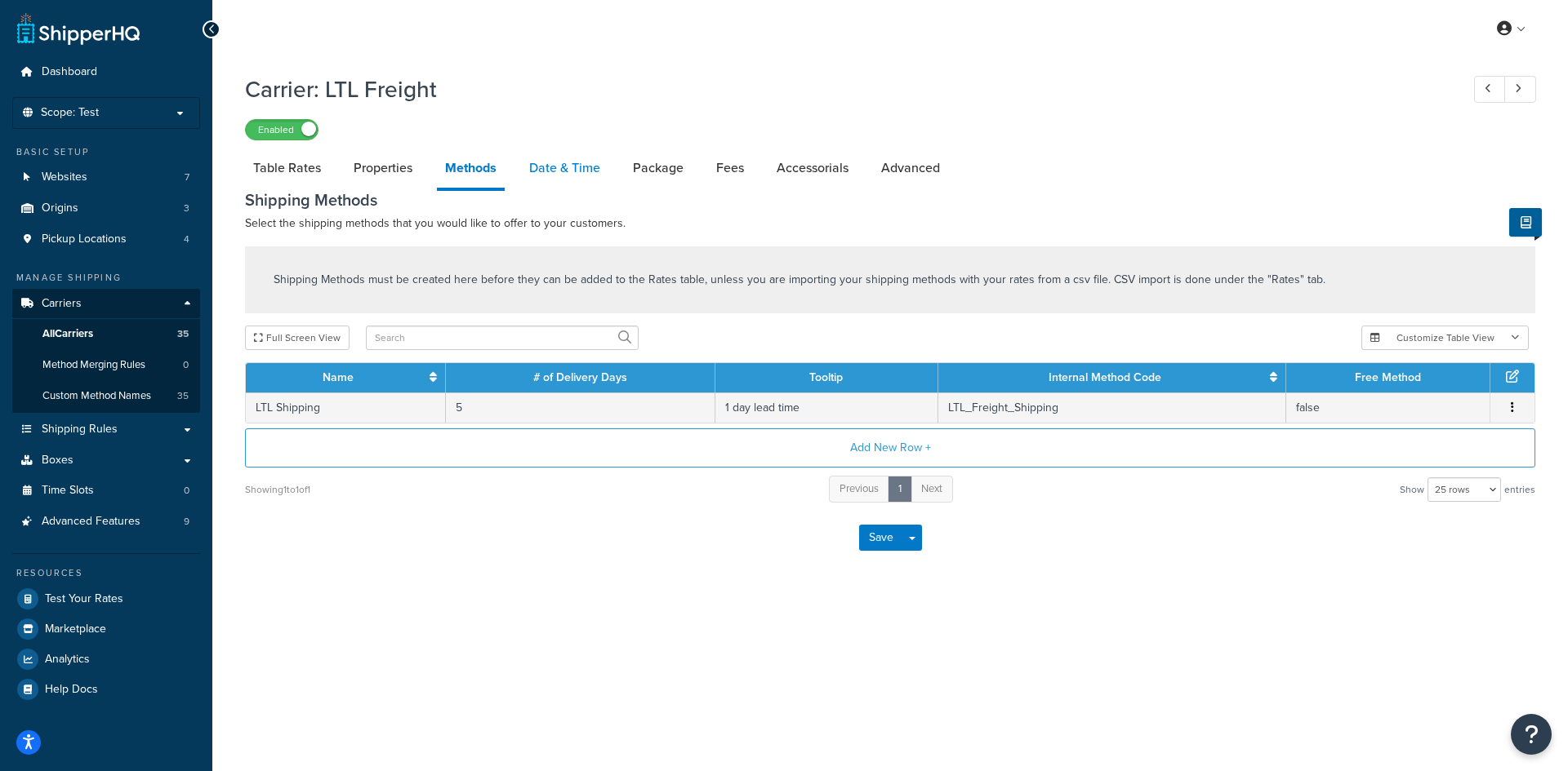
click at [564, 168] on link "Date & Time" at bounding box center [564, 168] width 87 height 39
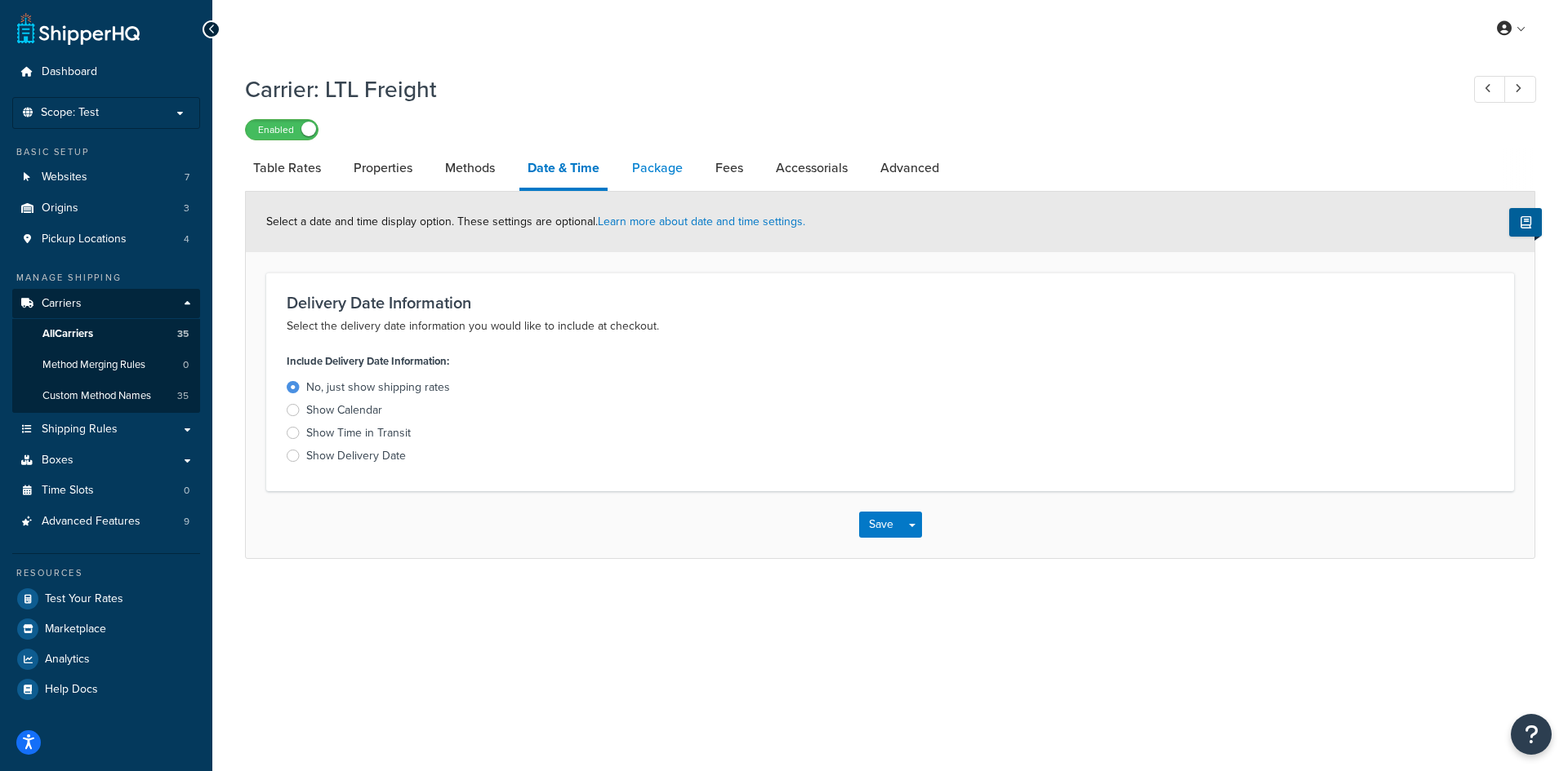
click at [665, 169] on link "Package" at bounding box center [657, 168] width 67 height 39
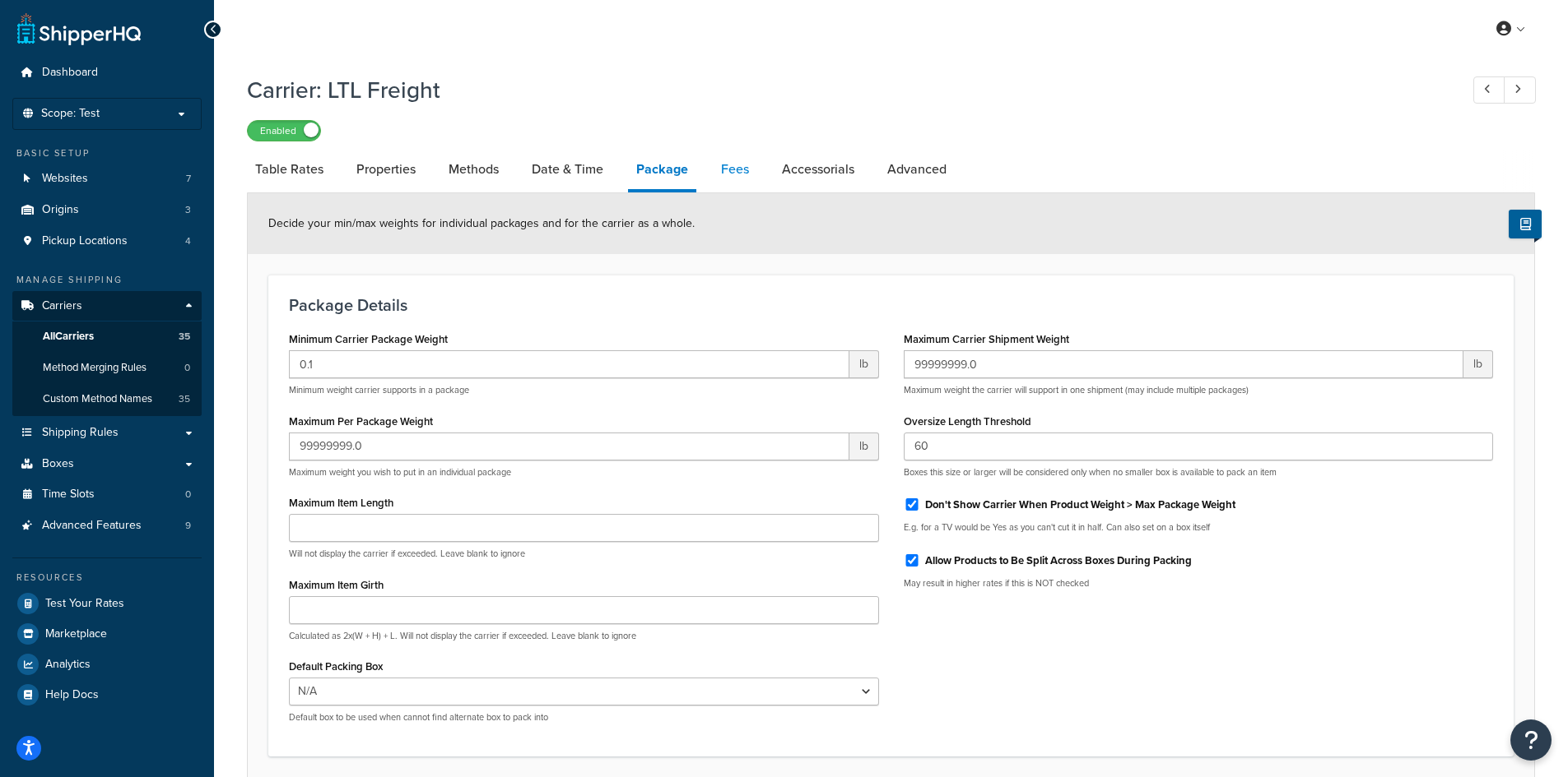
click at [748, 172] on link "Fees" at bounding box center [735, 169] width 45 height 39
select select "AFTER"
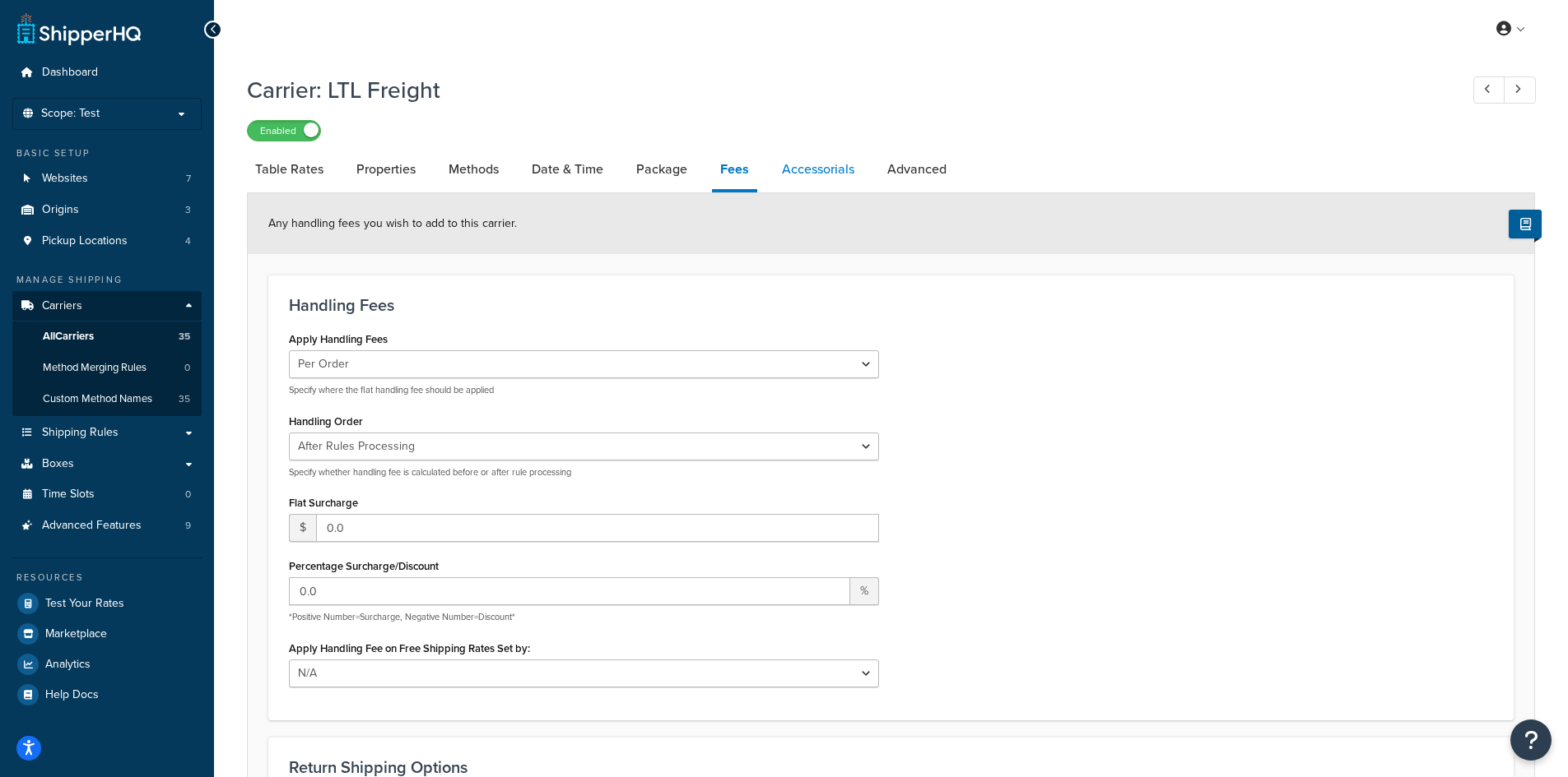
click at [817, 168] on link "Accessorials" at bounding box center [818, 169] width 89 height 39
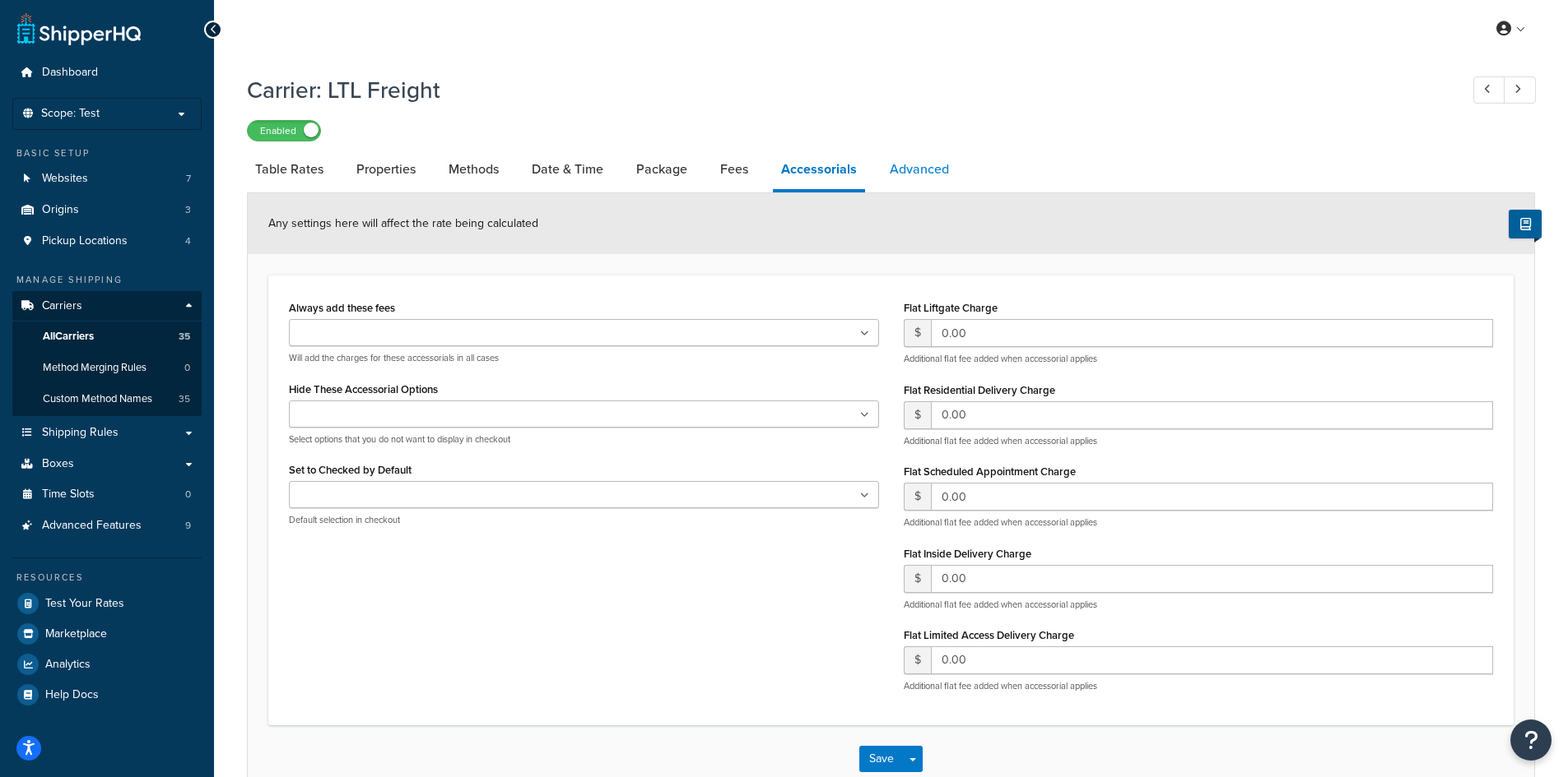
click at [939, 170] on link "Advanced" at bounding box center [919, 169] width 76 height 39
select select "false"
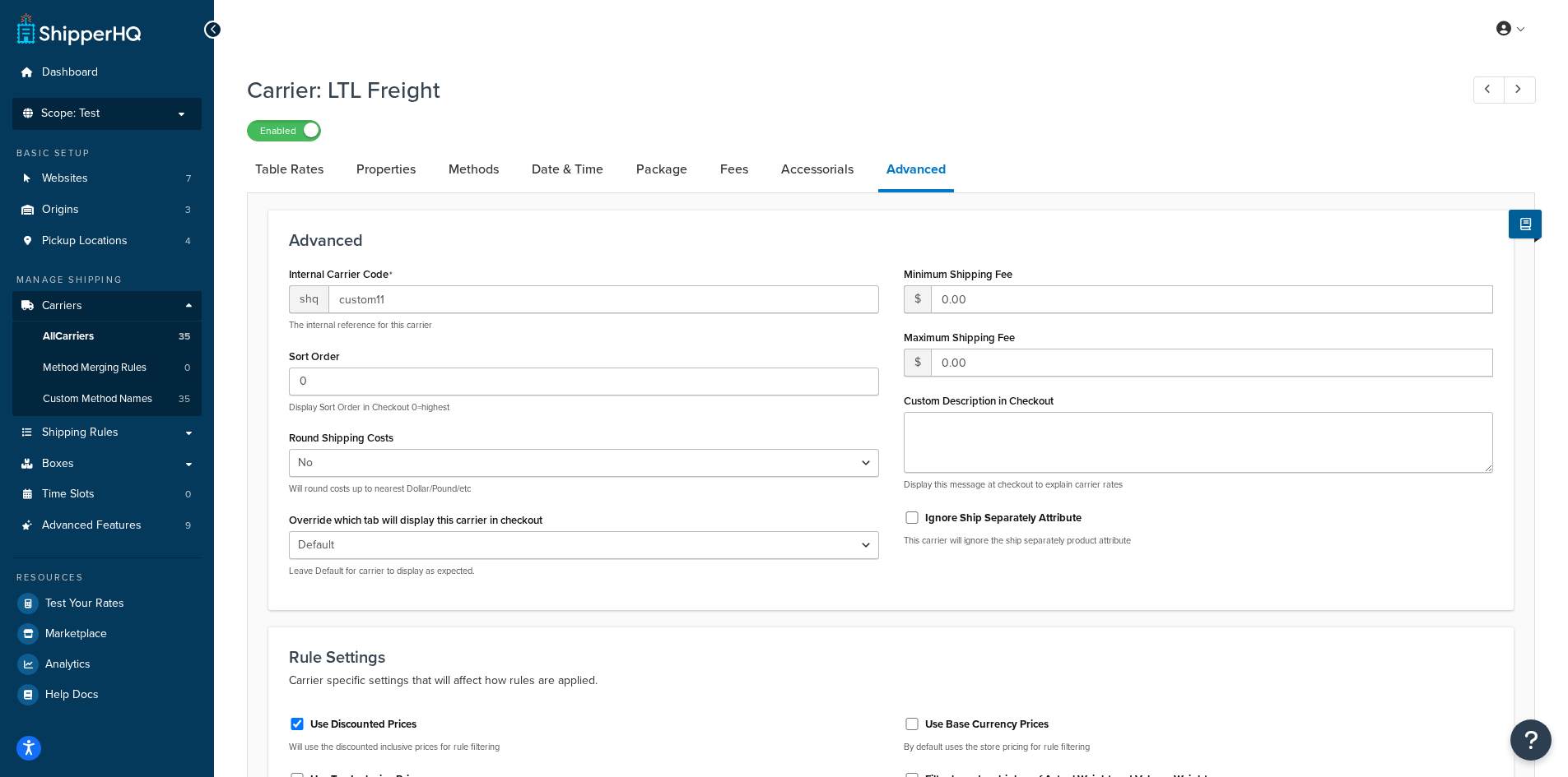
click at [167, 109] on p "Scope: Test" at bounding box center [107, 113] width 175 height 14
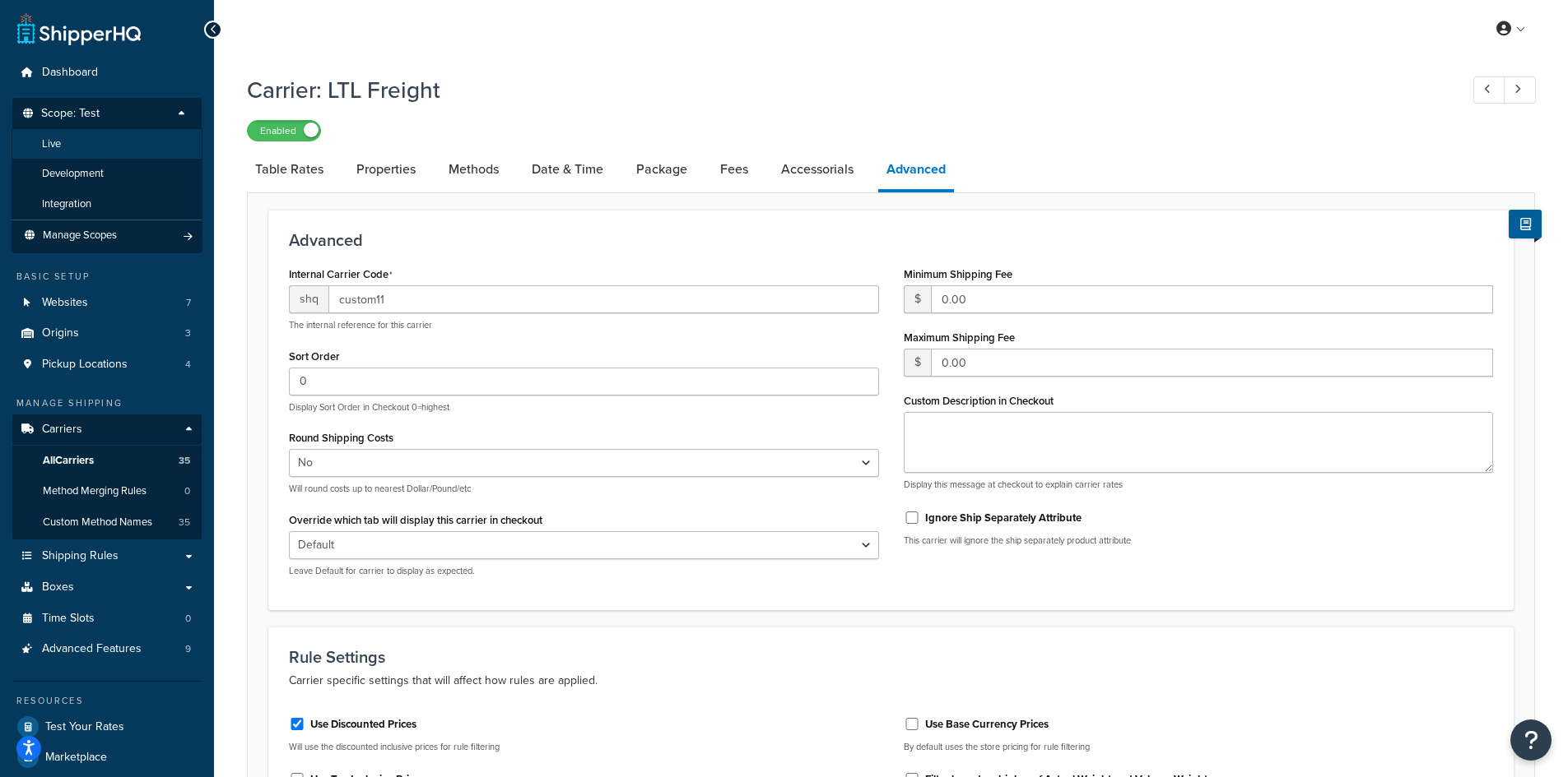
click at [107, 140] on li "Live" at bounding box center [107, 144] width 191 height 31
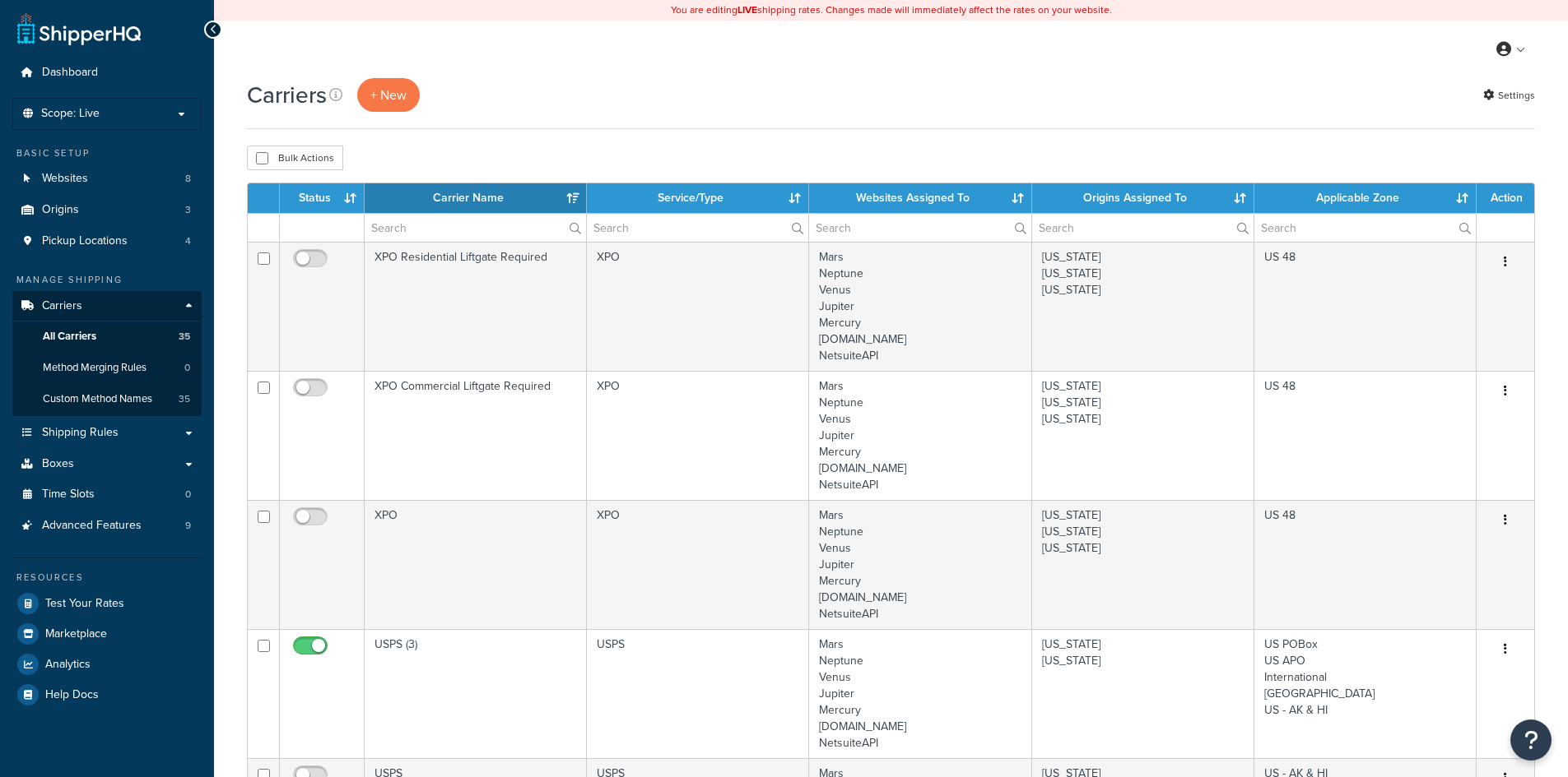
select select "15"
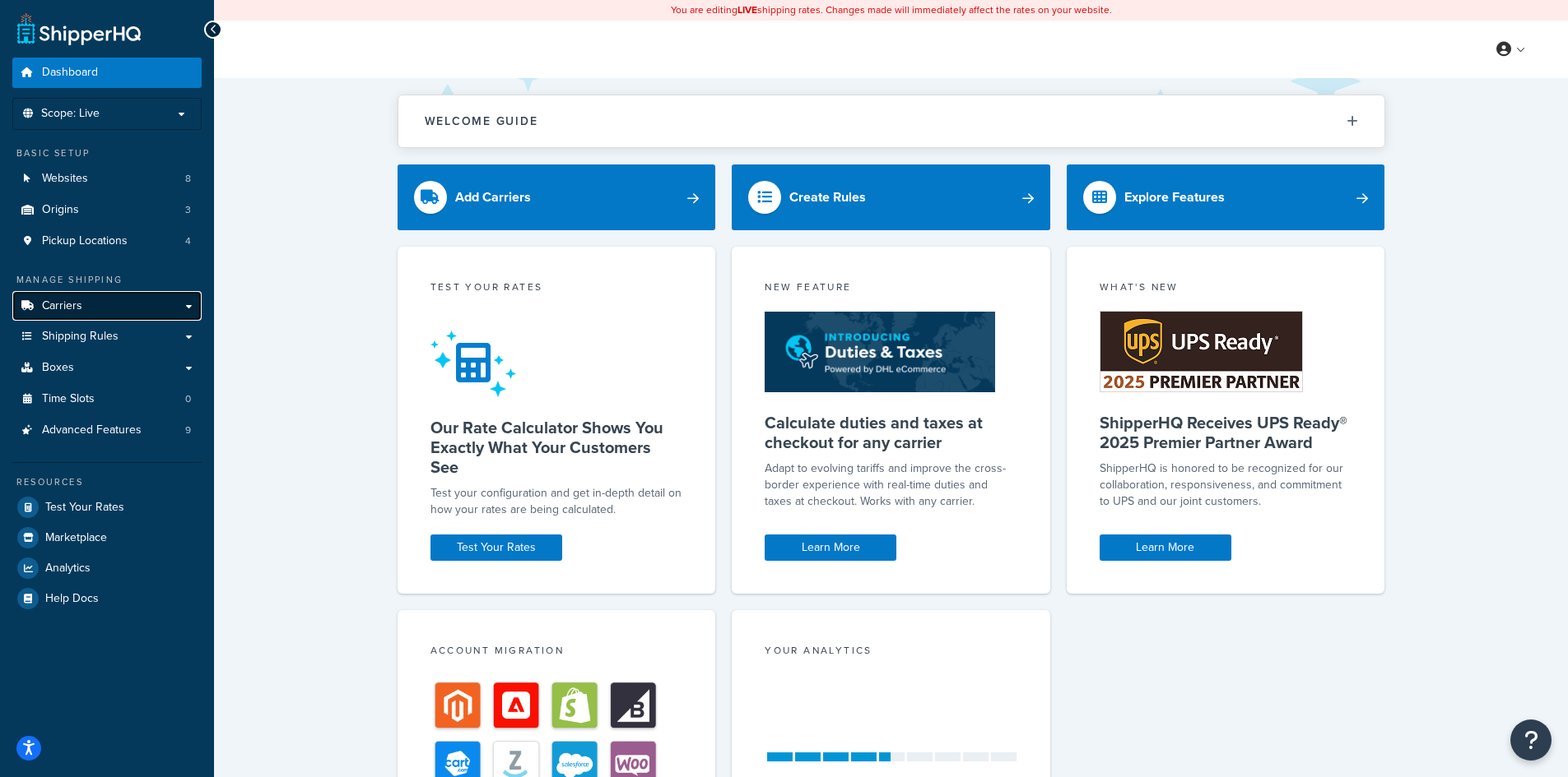
click at [72, 308] on span "Carriers" at bounding box center [62, 306] width 40 height 14
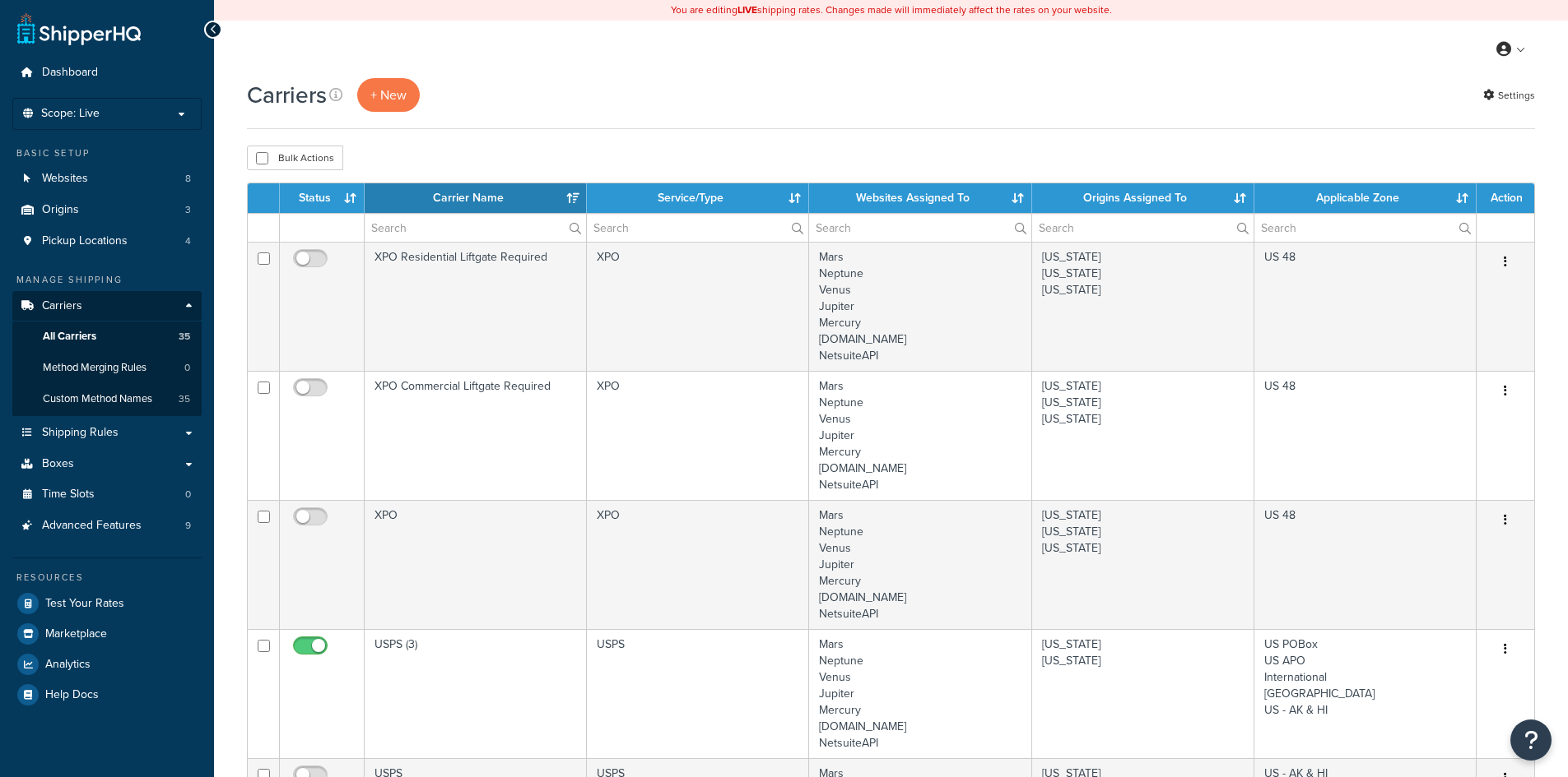
select select "15"
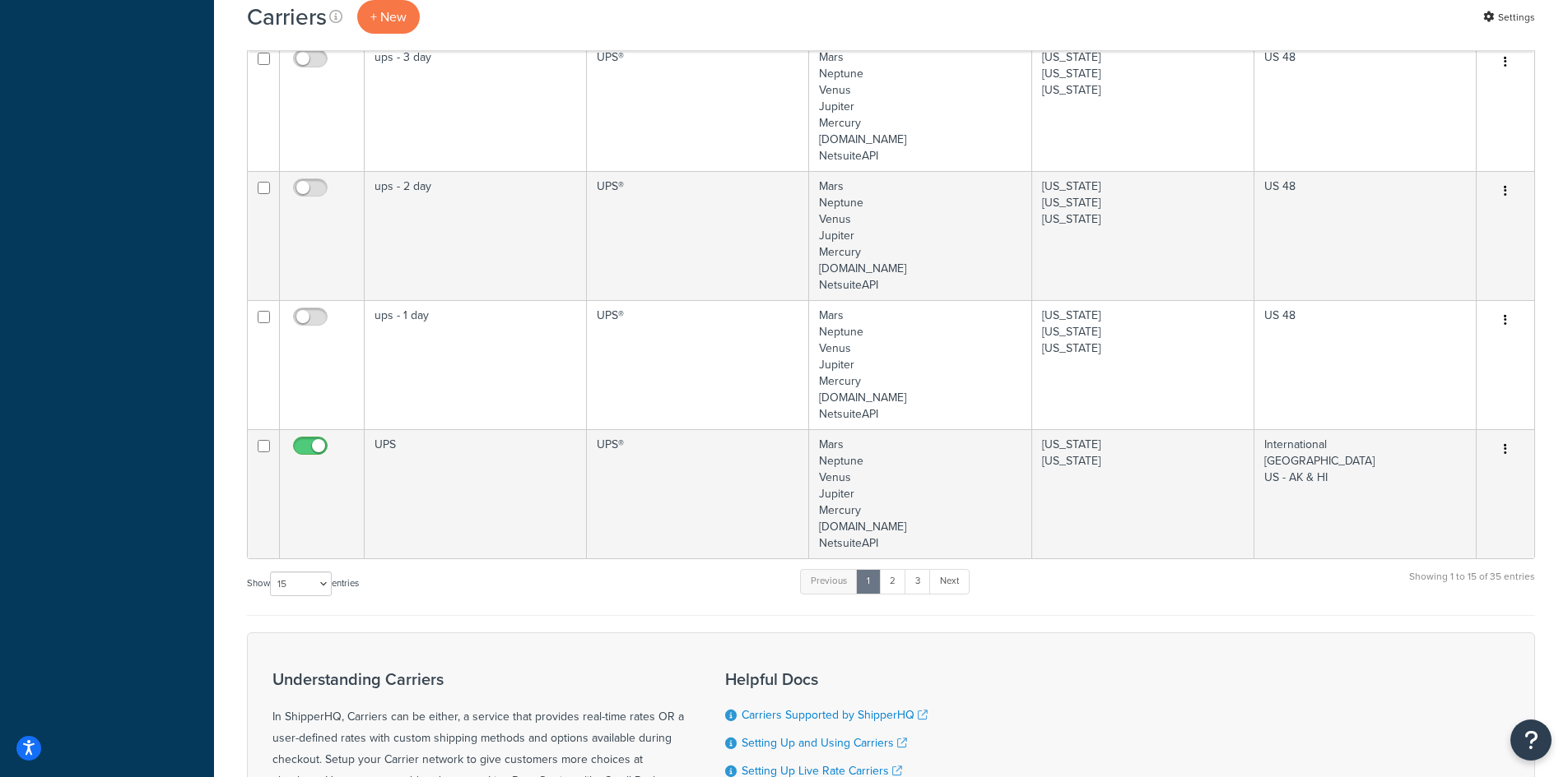
scroll to position [2093, 0]
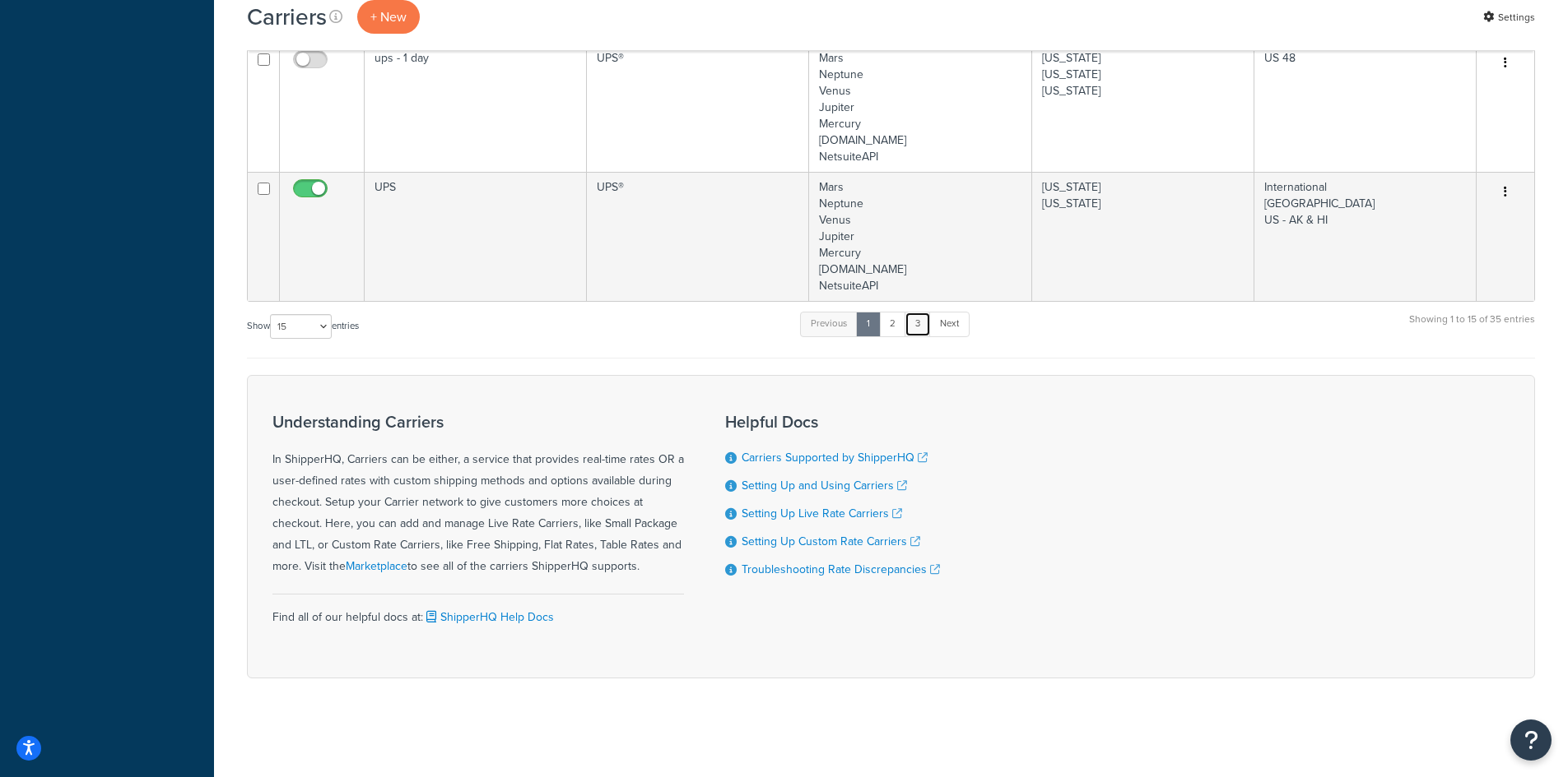
click at [918, 325] on link "3" at bounding box center [918, 324] width 26 height 24
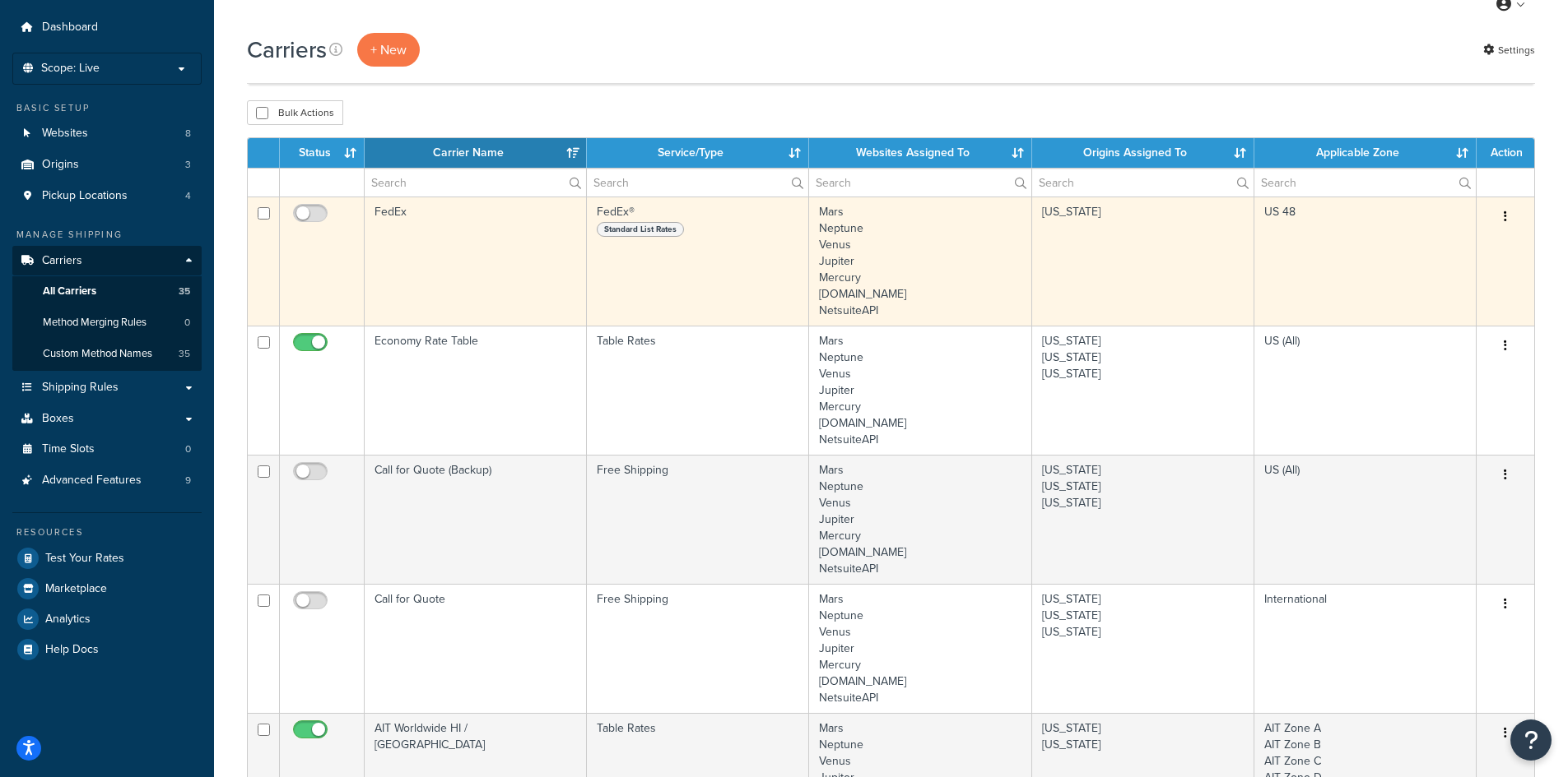
scroll to position [0, 0]
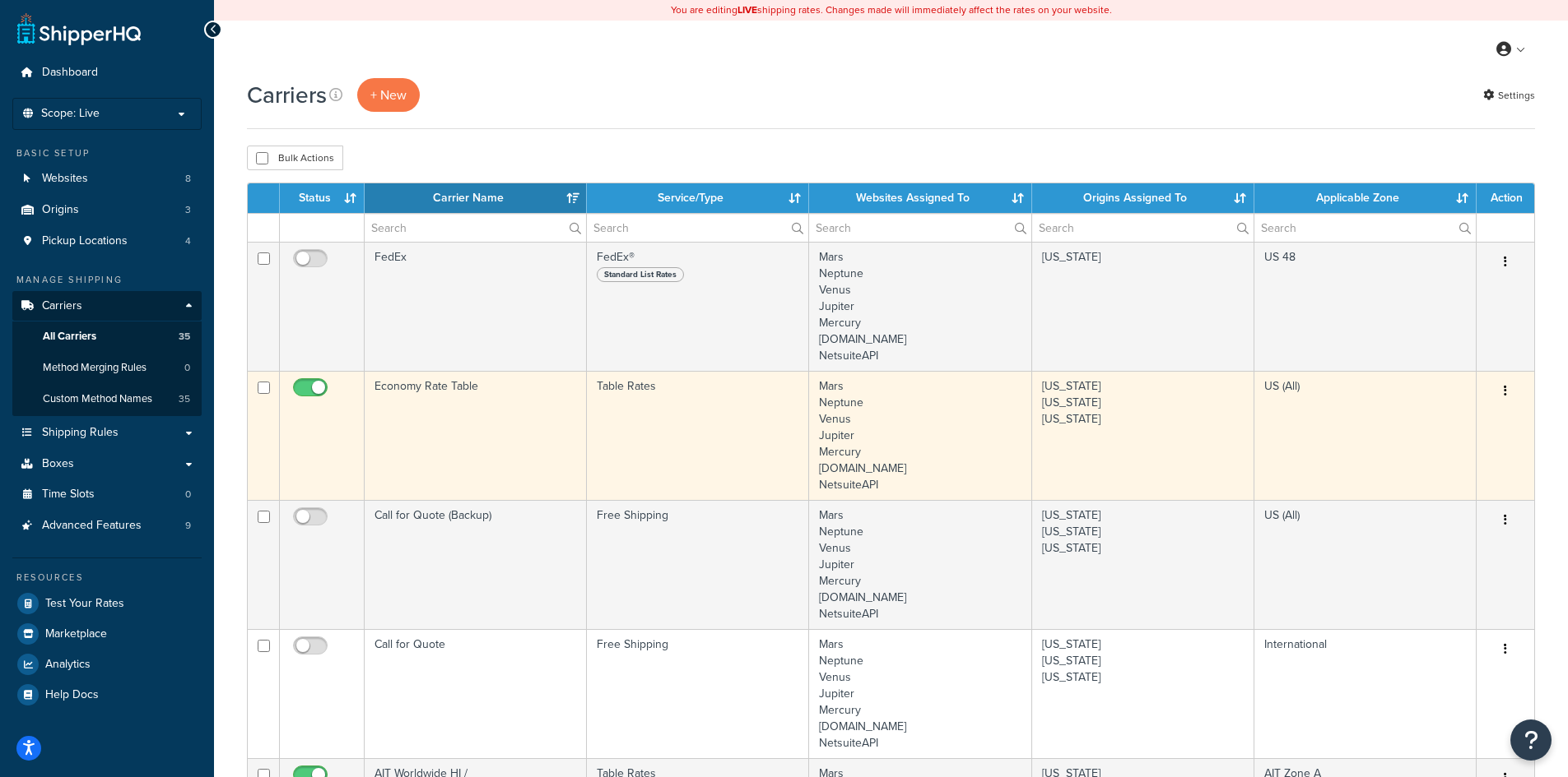
click at [450, 450] on td "Economy Rate Table" at bounding box center [476, 436] width 223 height 129
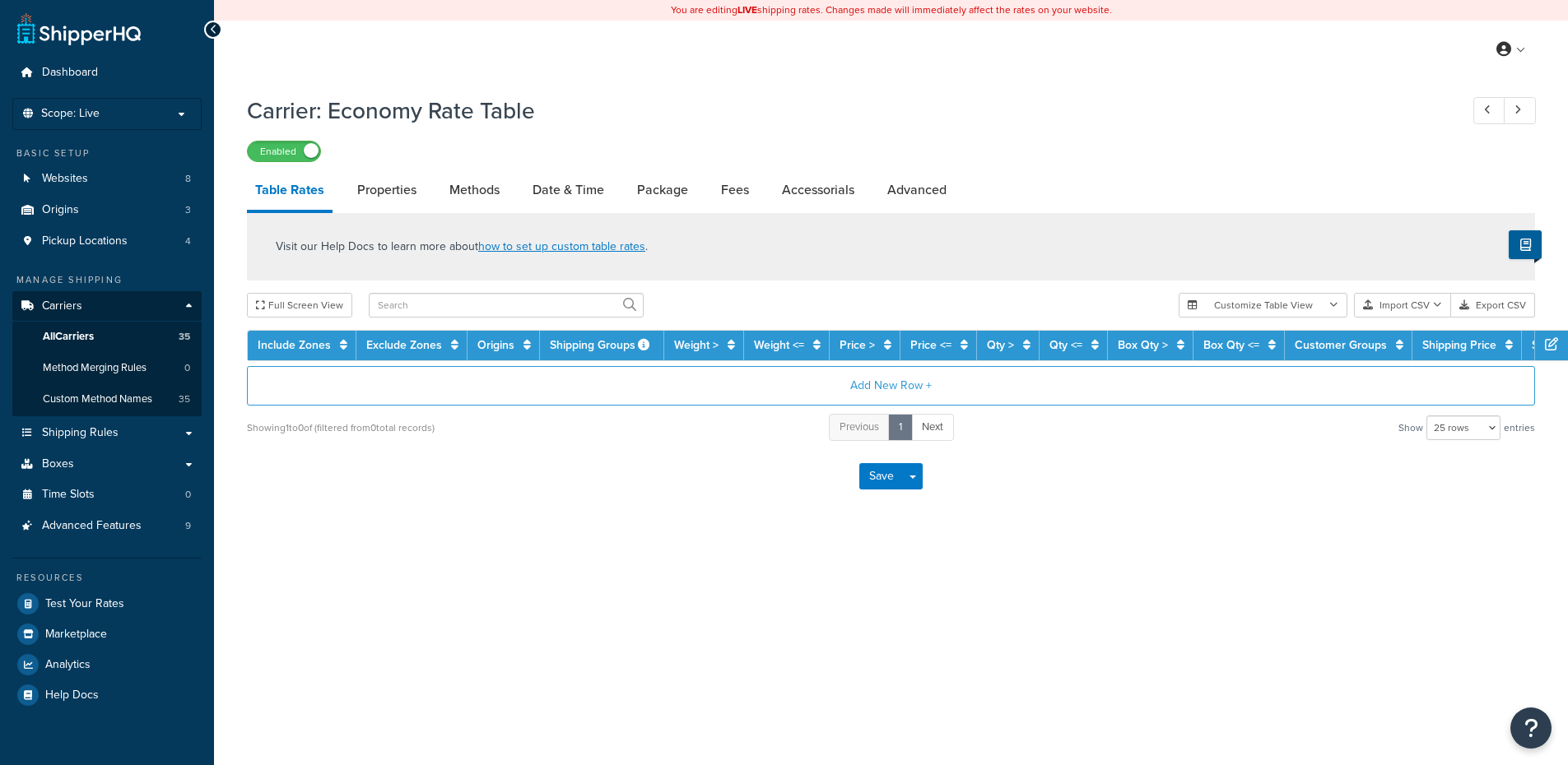
select select "25"
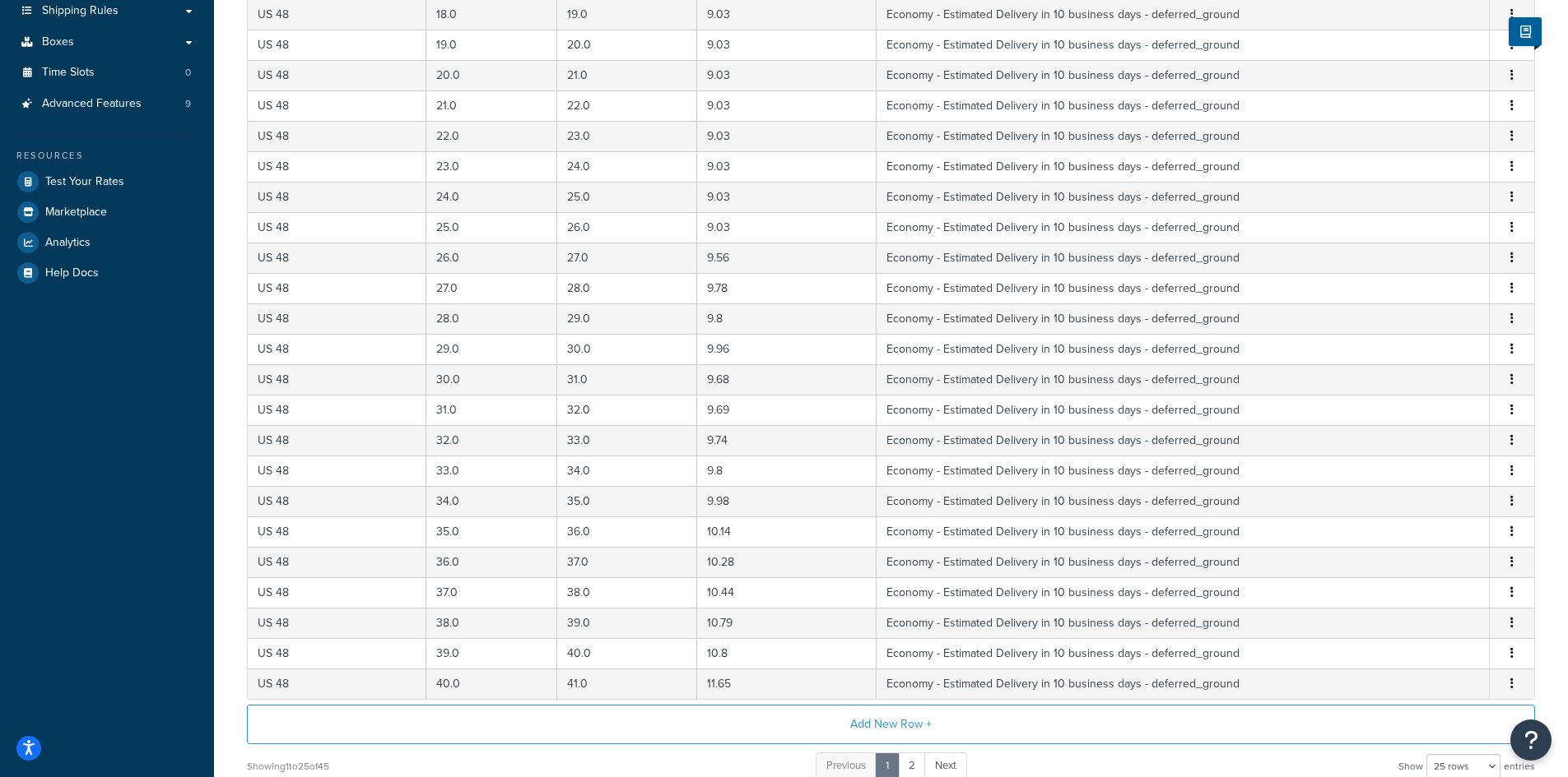
scroll to position [578, 0]
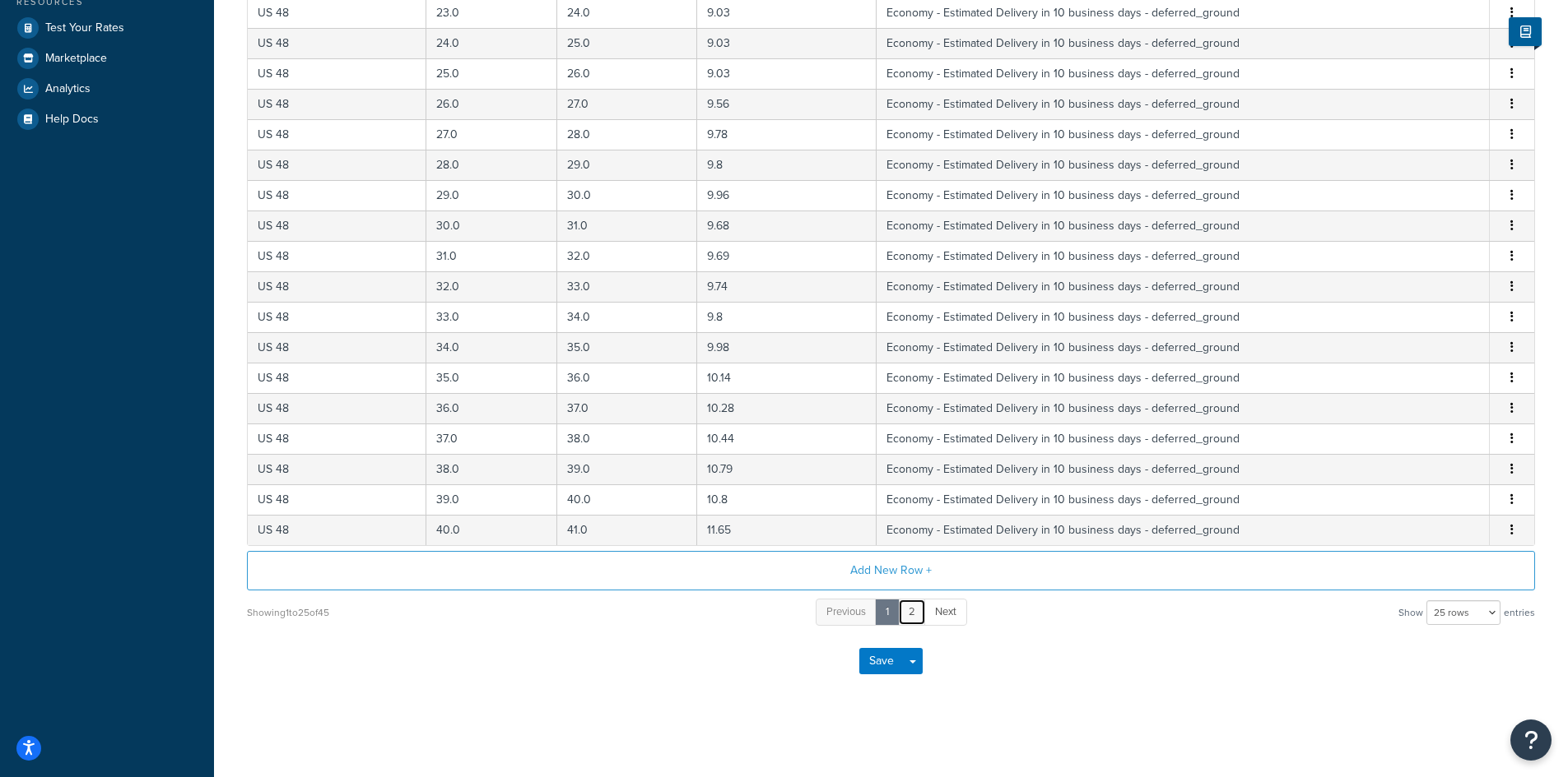
click at [912, 612] on link "2" at bounding box center [912, 612] width 28 height 27
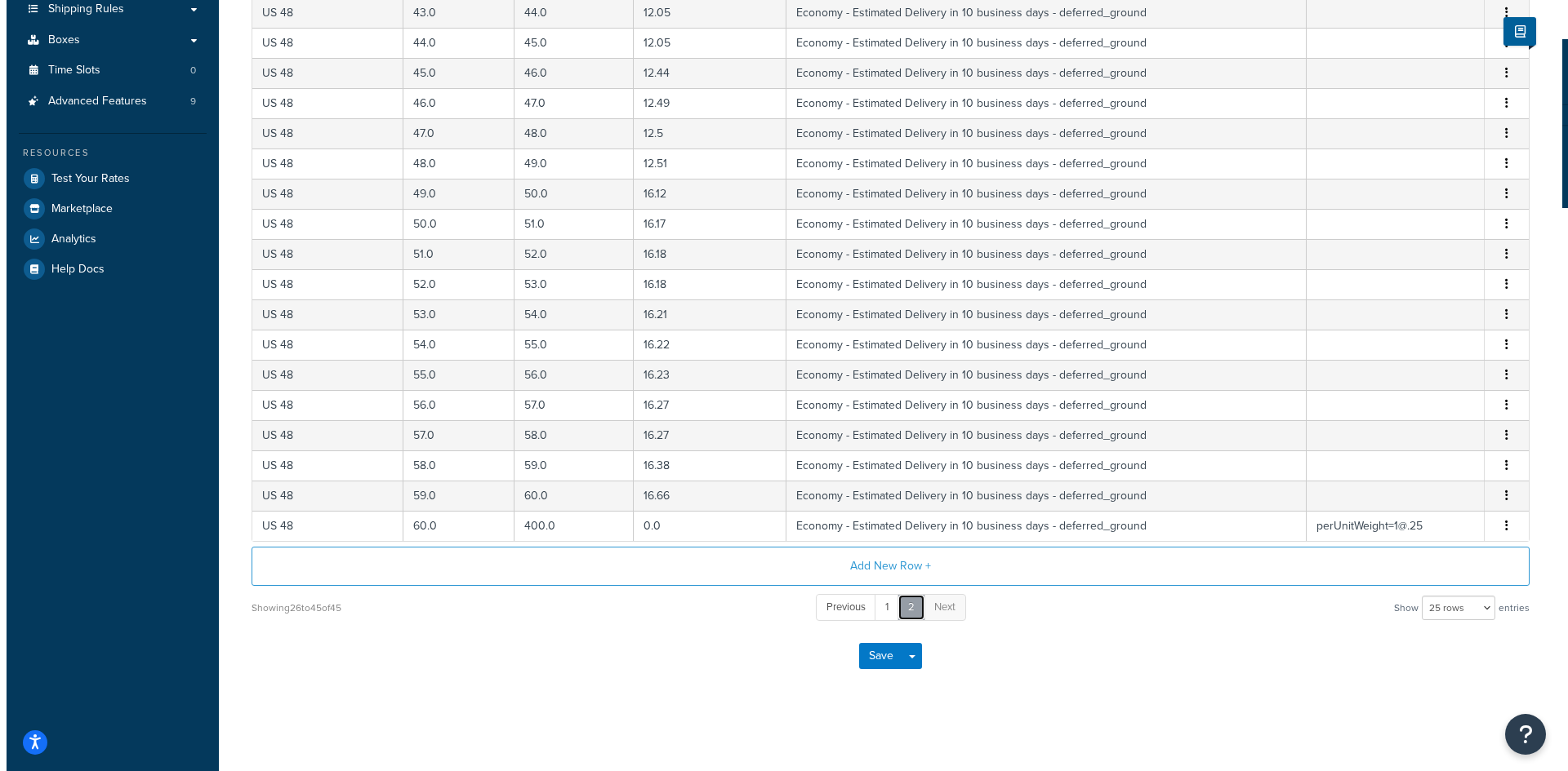
scroll to position [422, 0]
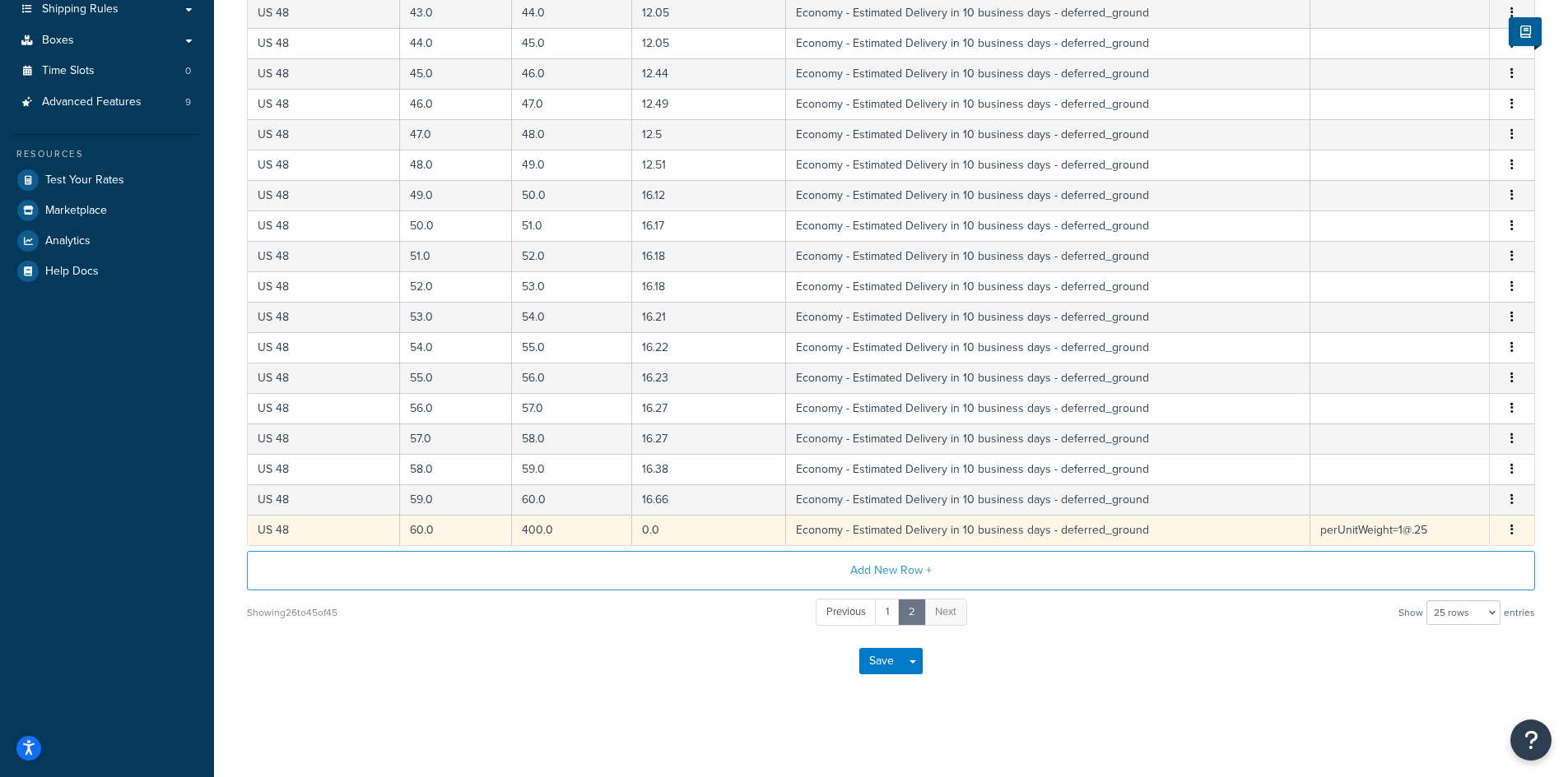
click at [1514, 530] on button "button" at bounding box center [1512, 530] width 13 height 18
click at [1437, 536] on div "Duplicate" at bounding box center [1428, 531] width 117 height 34
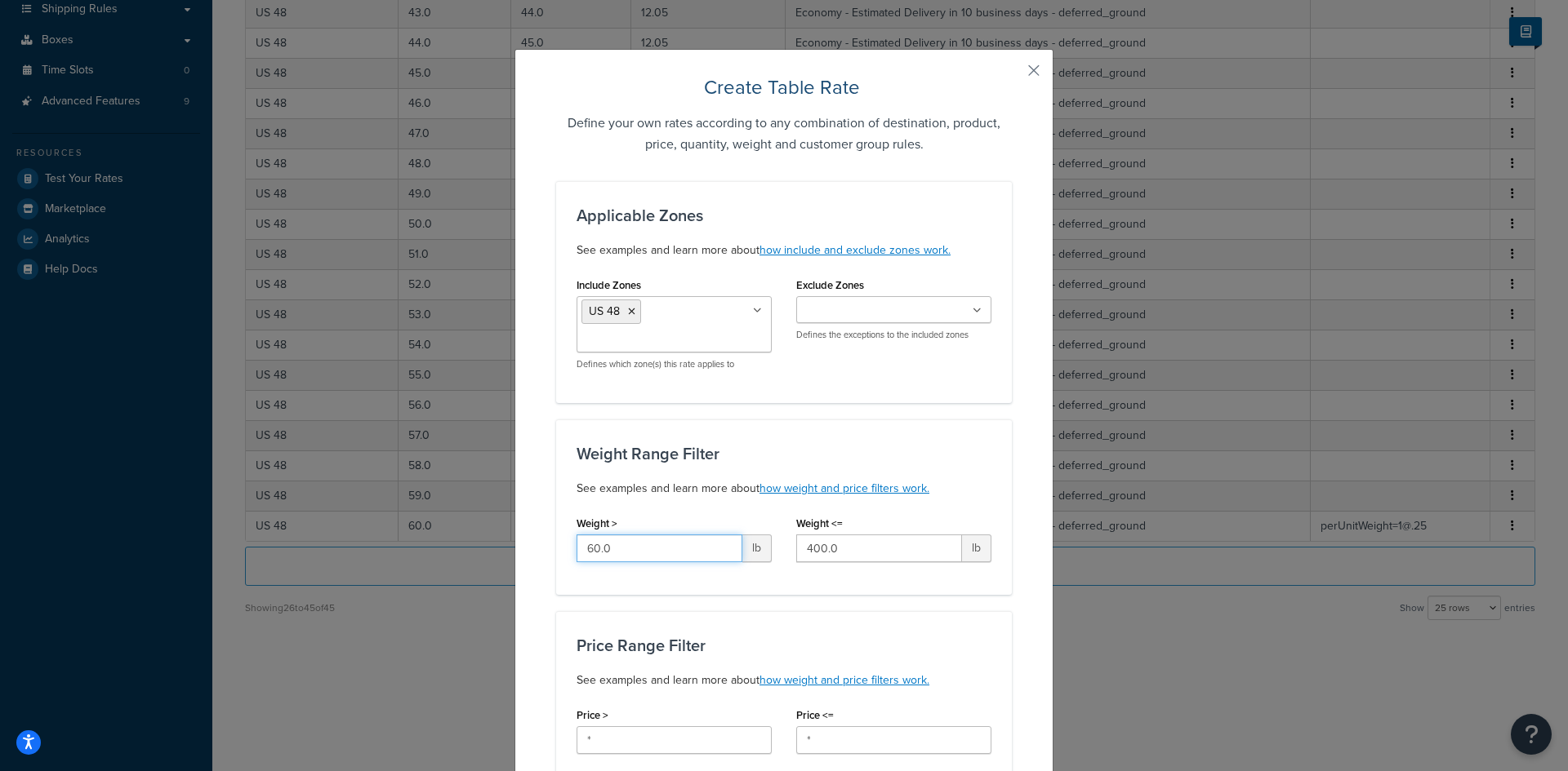
drag, startPoint x: 670, startPoint y: 552, endPoint x: 552, endPoint y: 554, distance: 118.0
click at [556, 554] on div "Weight Range Filter See examples and learn more about how weight and price filt…" at bounding box center [784, 507] width 456 height 175
type input "400.0"
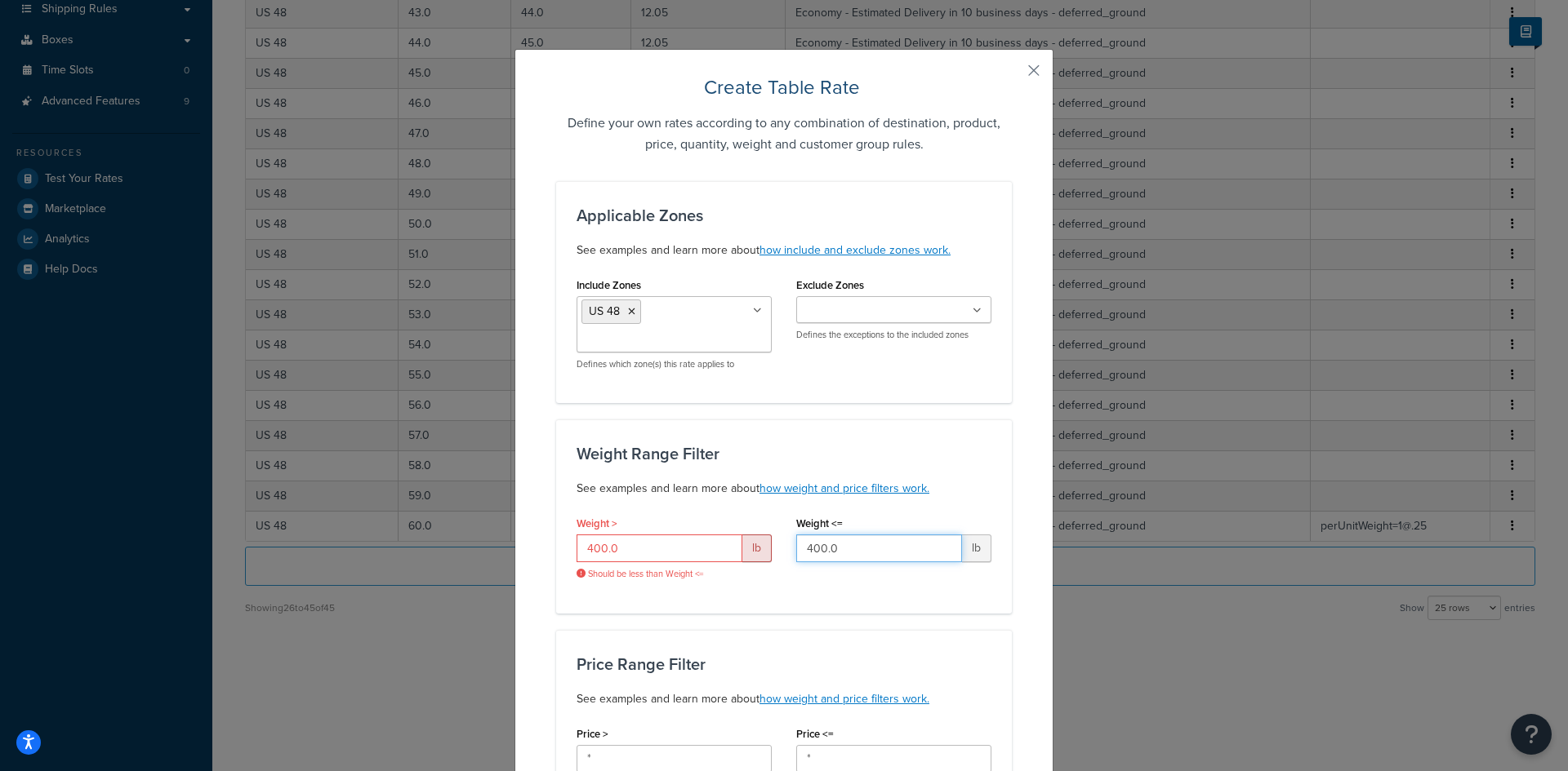
drag, startPoint x: 881, startPoint y: 546, endPoint x: 782, endPoint y: 553, distance: 99.2
click at [784, 553] on div "Weight <= 400.0 lb" at bounding box center [894, 544] width 220 height 63
type input "0"
click at [655, 540] on input "400.0" at bounding box center [659, 548] width 166 height 28
click at [735, 587] on div "Weight > 400 lb Should be less than Weight <=" at bounding box center [674, 552] width 220 height 81
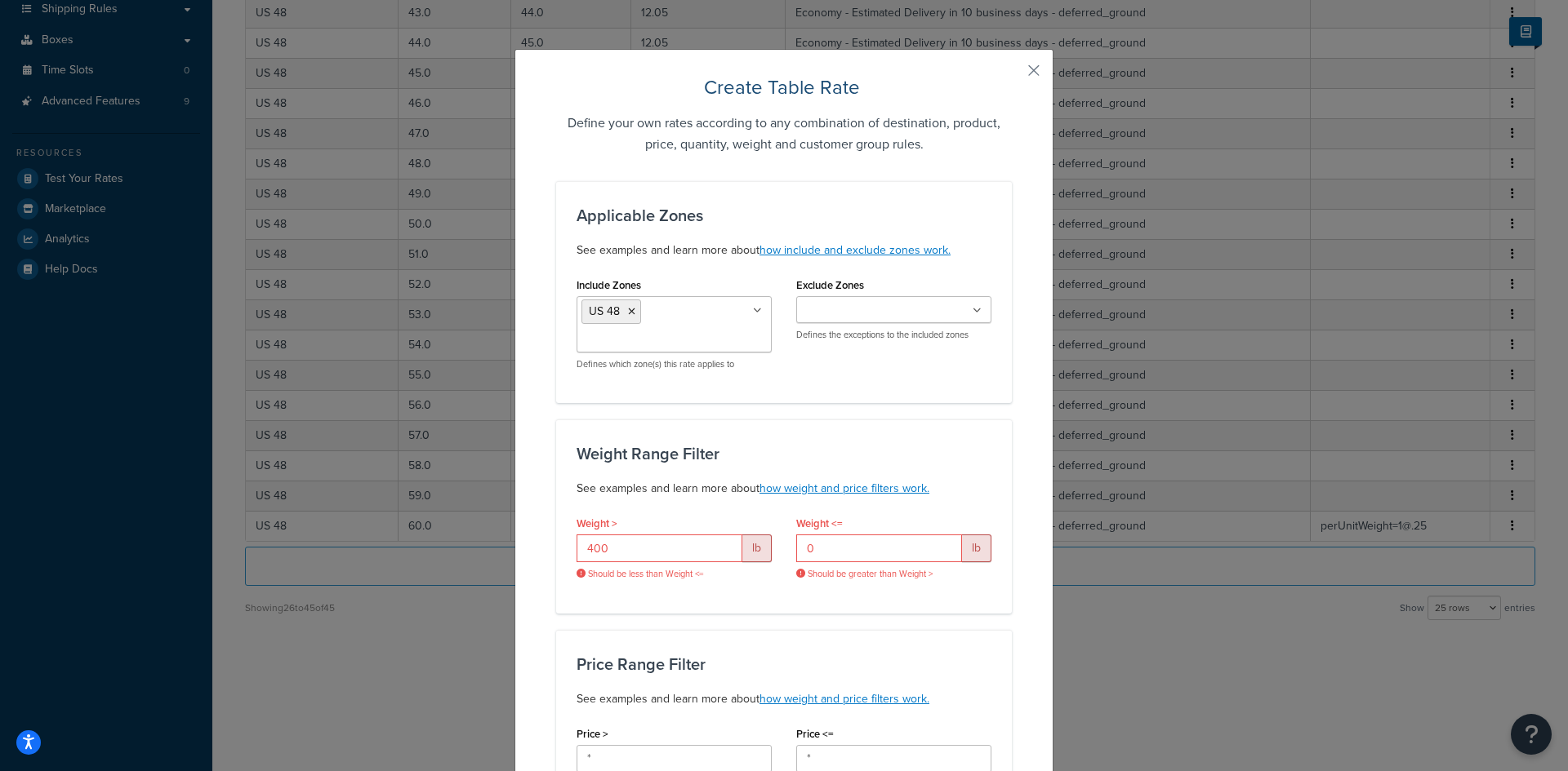
click at [784, 590] on div "Weight <= 0 lb Should be greater than Weight >" at bounding box center [894, 552] width 220 height 81
click at [649, 549] on input "400" at bounding box center [659, 548] width 166 height 28
drag, startPoint x: 643, startPoint y: 548, endPoint x: 518, endPoint y: 553, distance: 125.1
drag, startPoint x: 642, startPoint y: 561, endPoint x: 533, endPoint y: 555, distance: 109.2
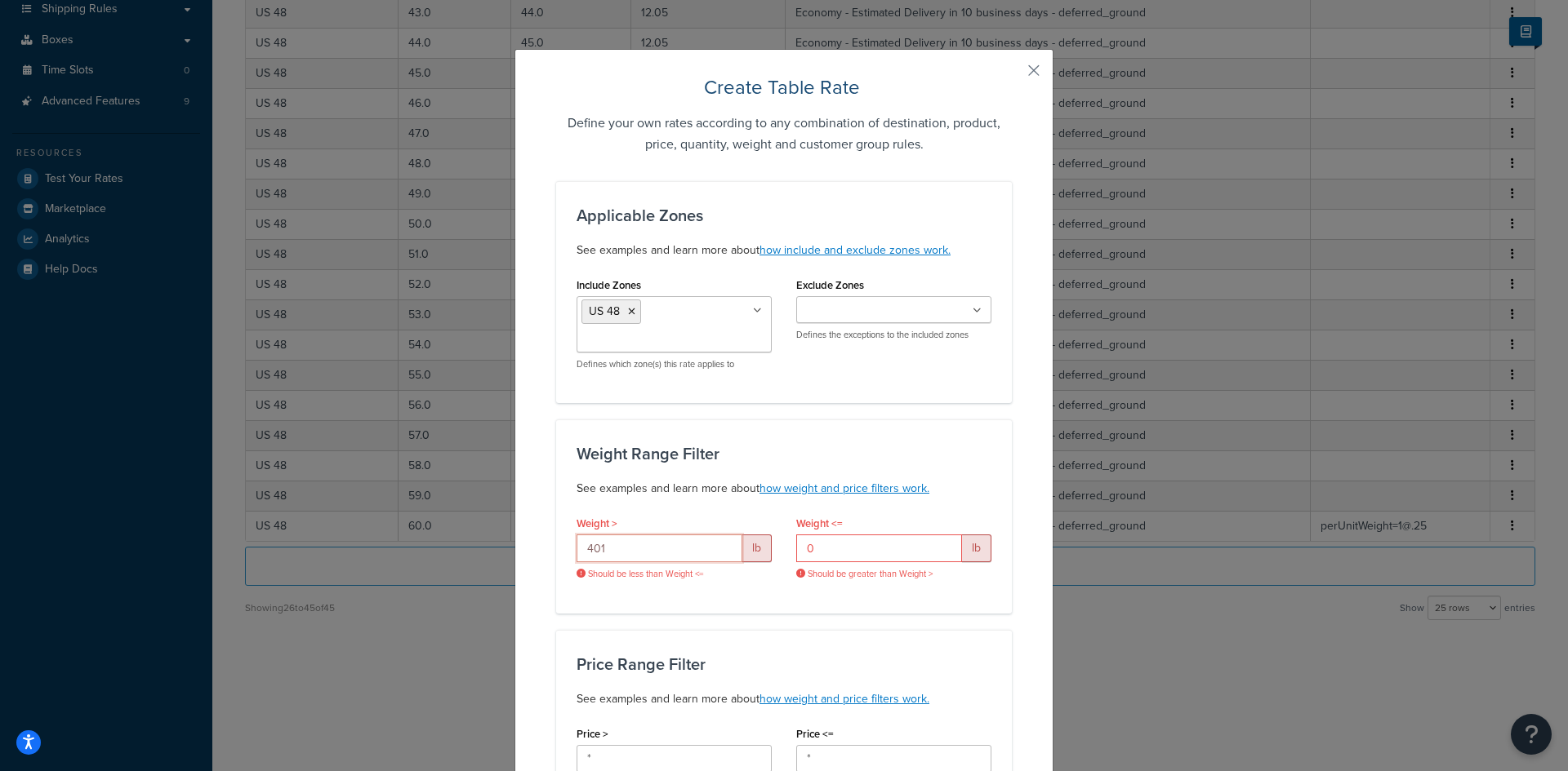
type input "400"
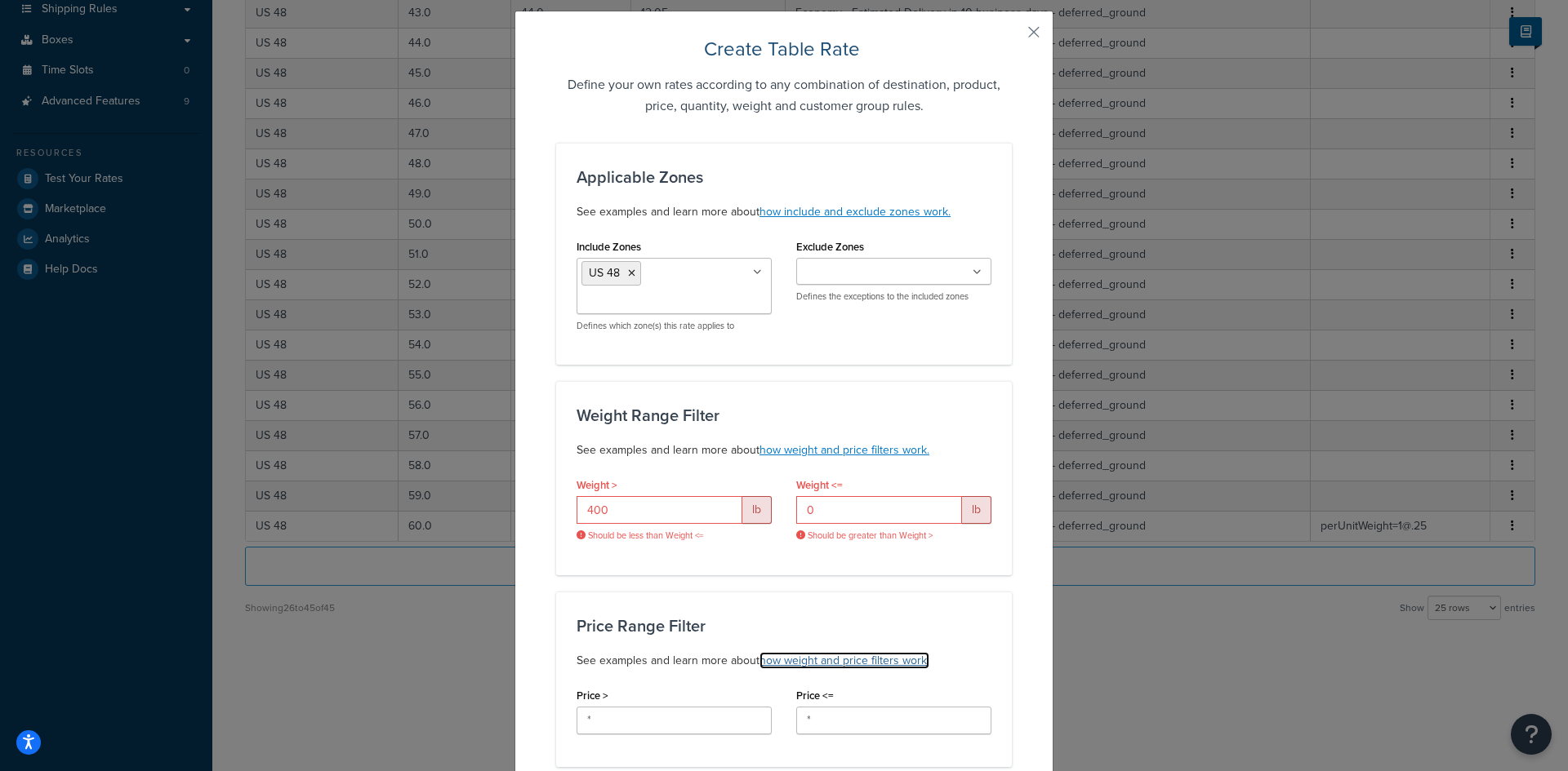
scroll to position [0, 0]
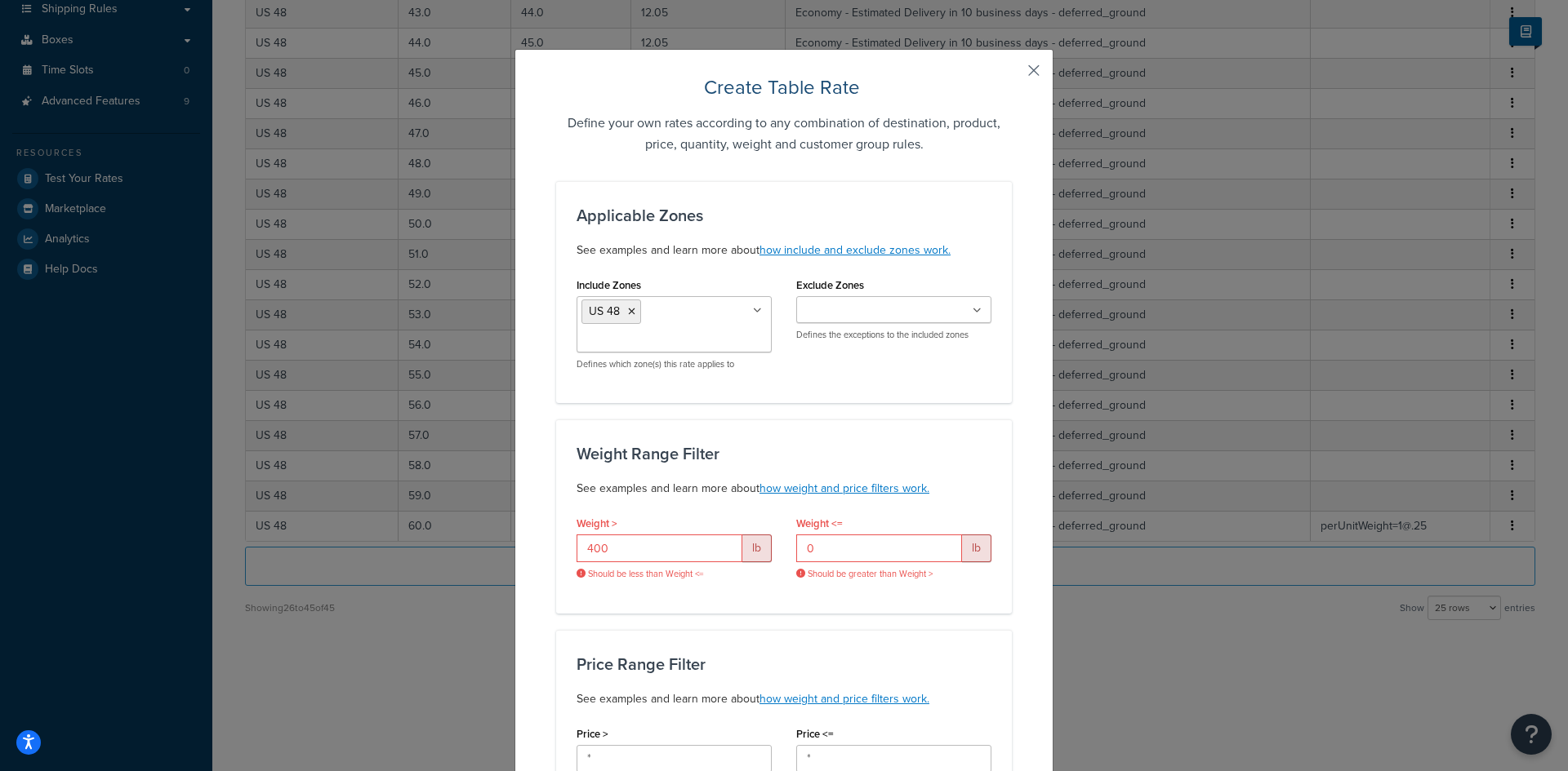
click at [1012, 74] on button "button" at bounding box center [1010, 76] width 4 height 4
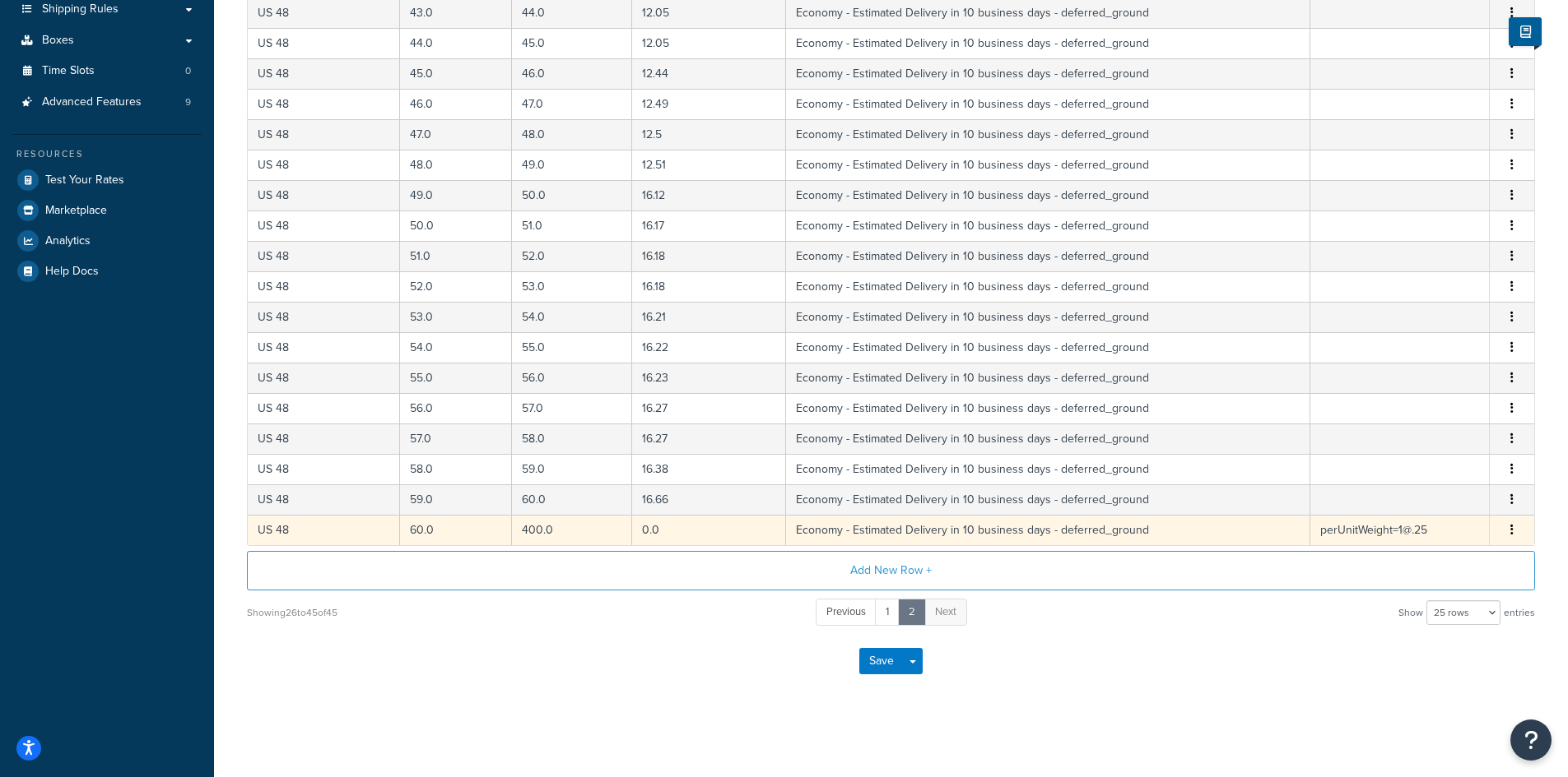
click at [1512, 528] on icon "button" at bounding box center [1512, 529] width 4 height 11
click at [1435, 530] on div "Duplicate" at bounding box center [1428, 531] width 117 height 34
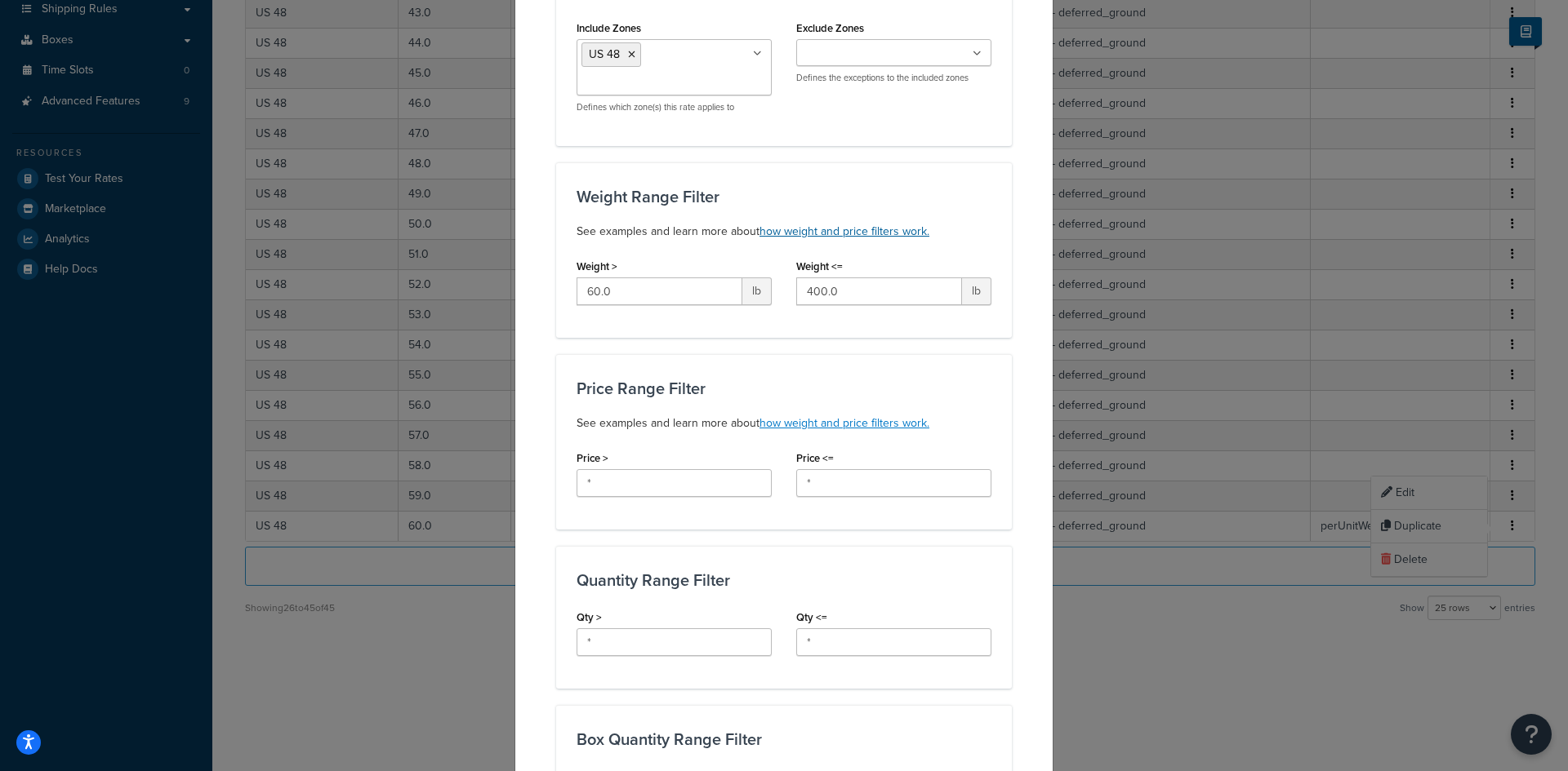
scroll to position [163, 0]
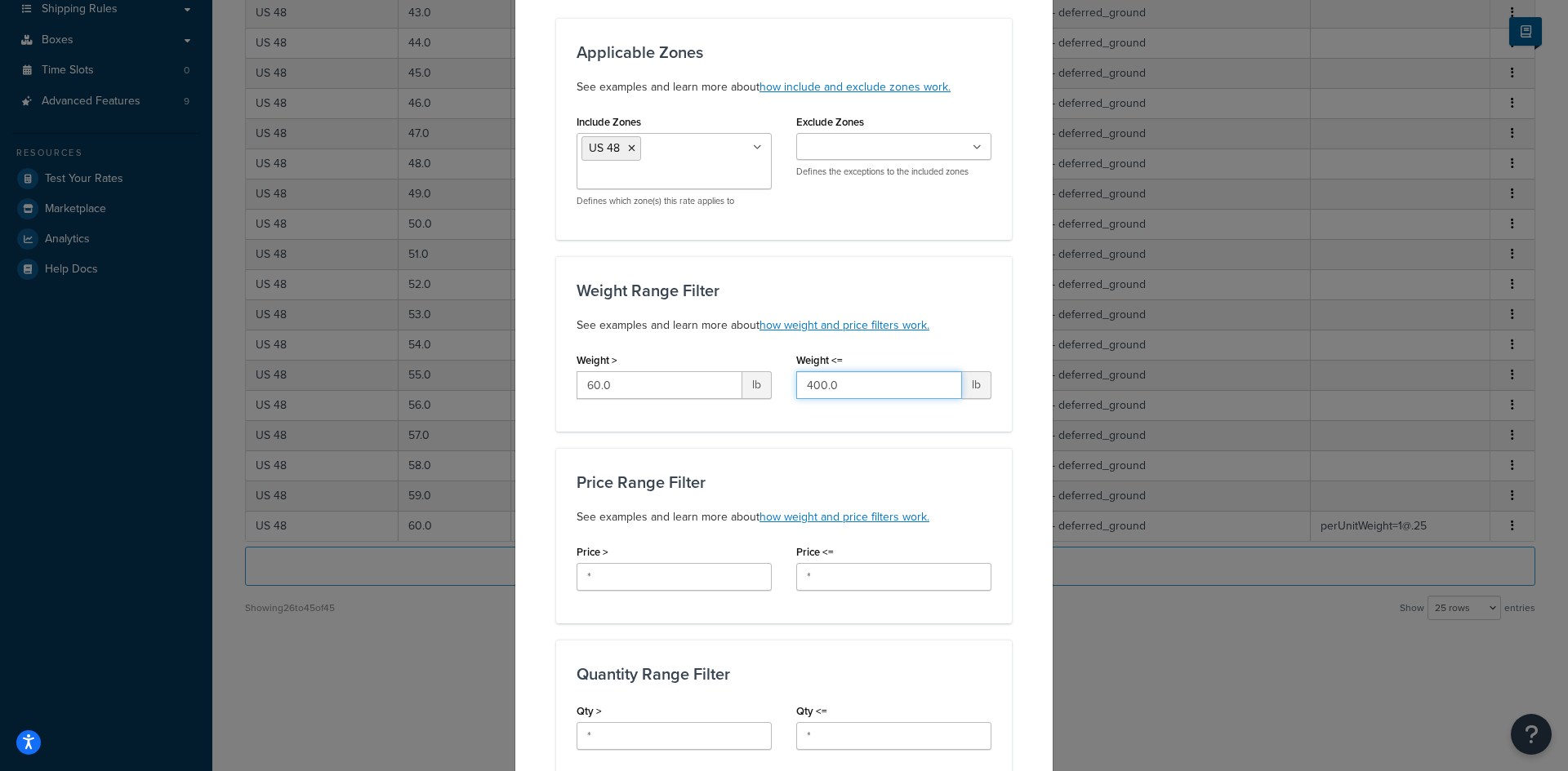
click at [797, 392] on input "400.0" at bounding box center [879, 385] width 166 height 28
drag, startPoint x: 654, startPoint y: 383, endPoint x: 556, endPoint y: 396, distance: 98.9
click at [556, 396] on div "Weight Range Filter See examples and learn more about how weight and price filt…" at bounding box center [784, 343] width 456 height 175
type input "400"
click at [798, 419] on div "Weight Range Filter See examples and learn more about how weight and price filt…" at bounding box center [784, 343] width 456 height 175
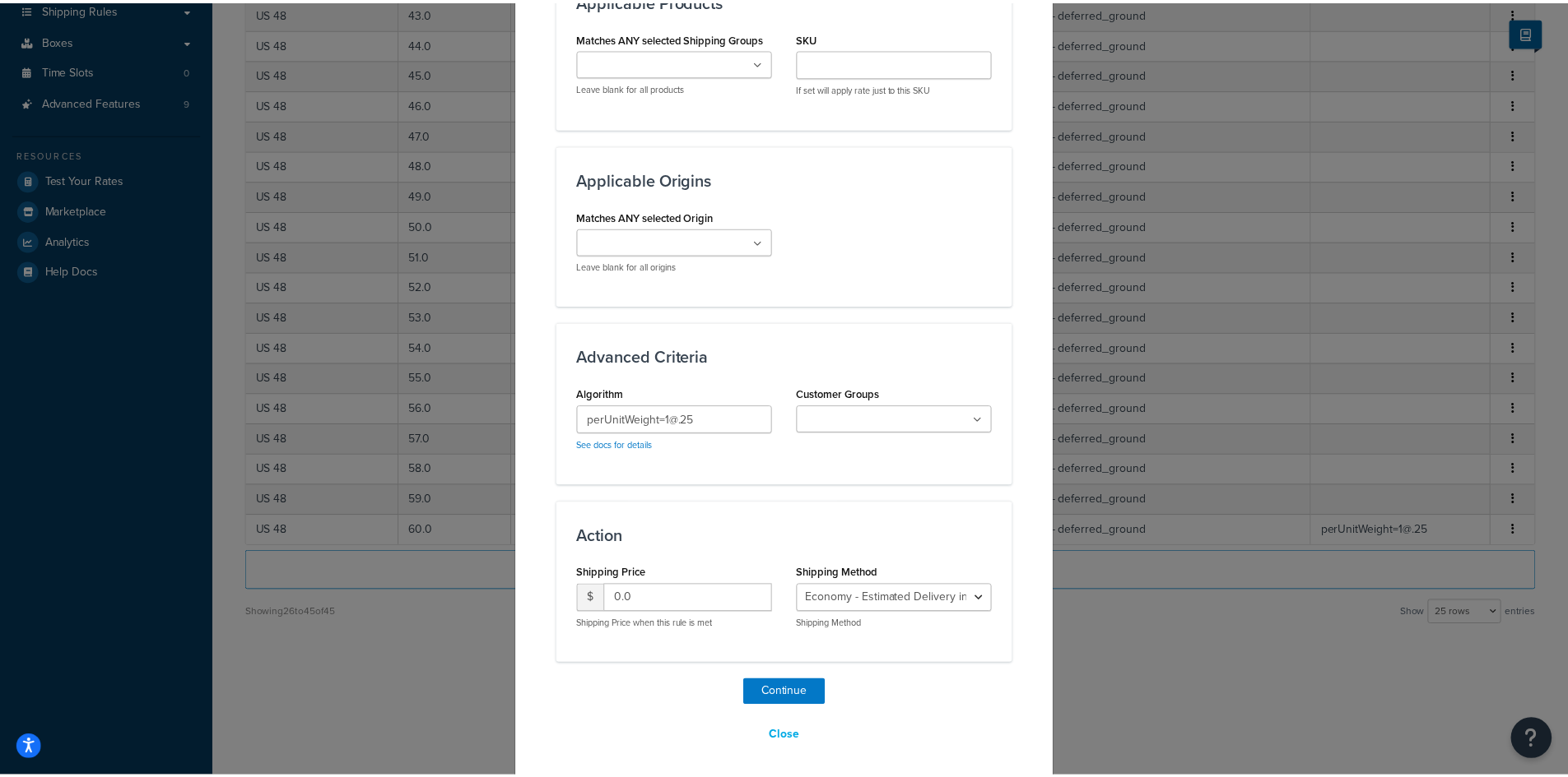
scroll to position [1173, 0]
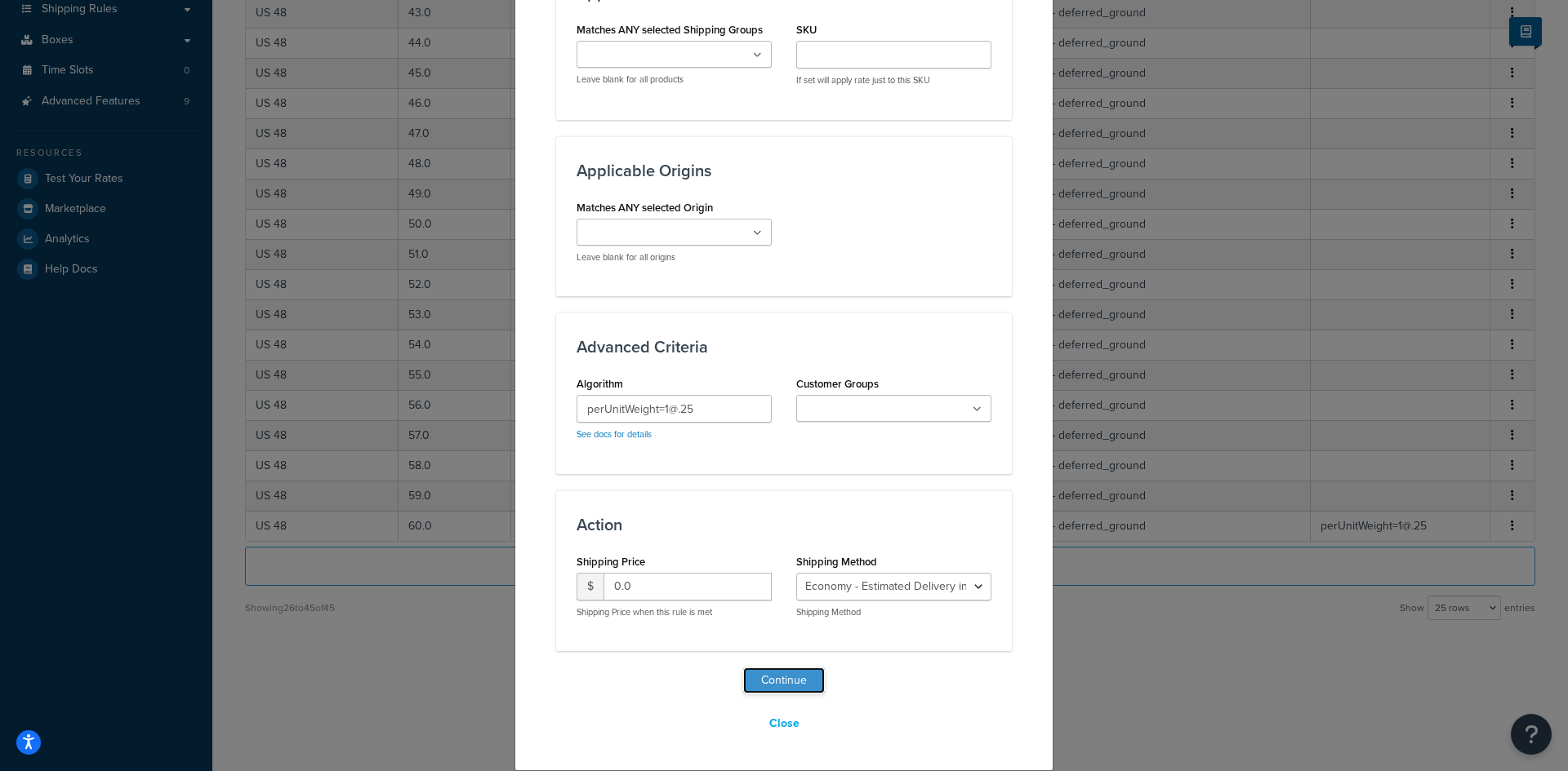
click at [778, 681] on button "Continue" at bounding box center [784, 681] width 82 height 26
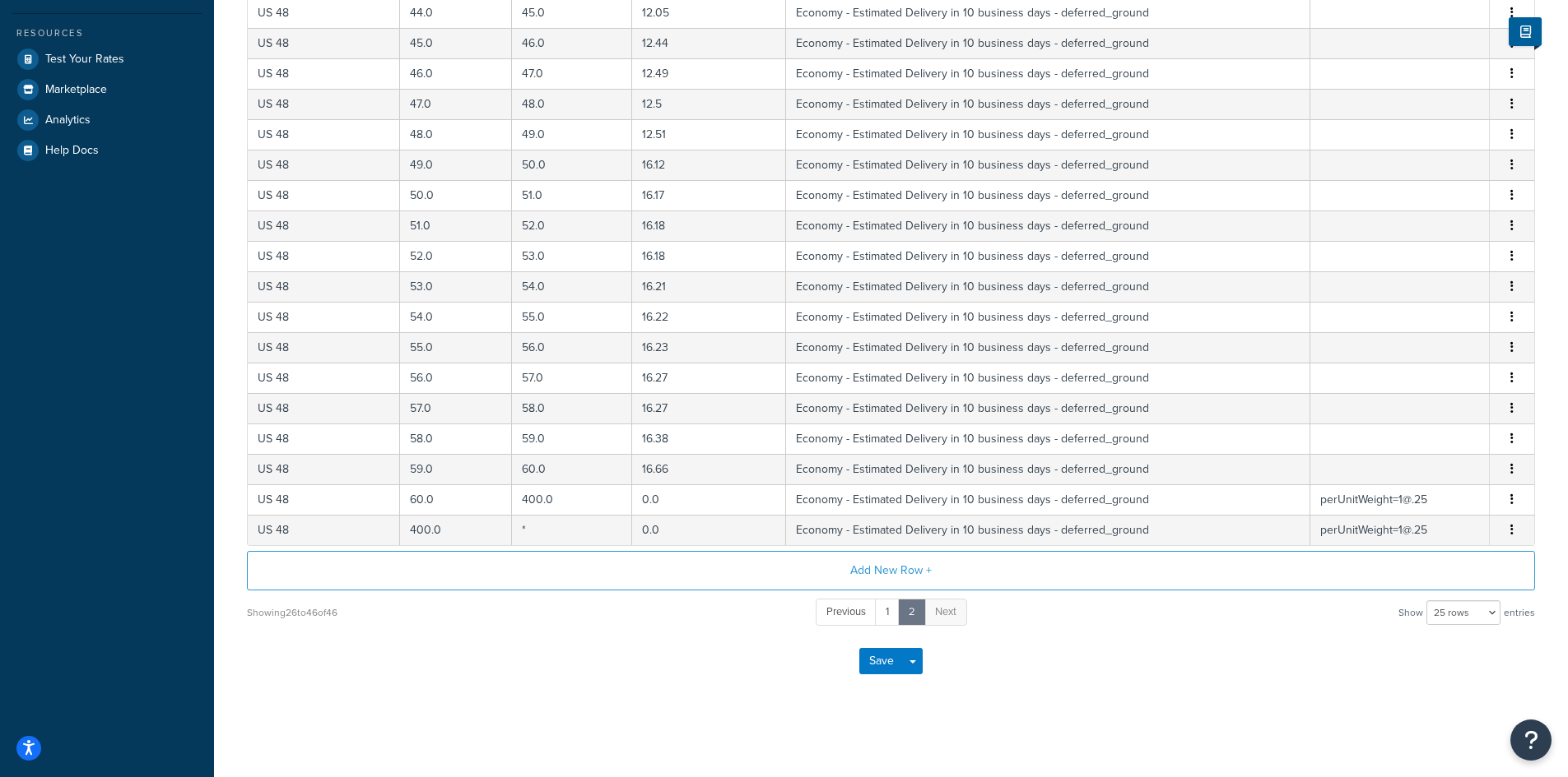
scroll to position [381, 0]
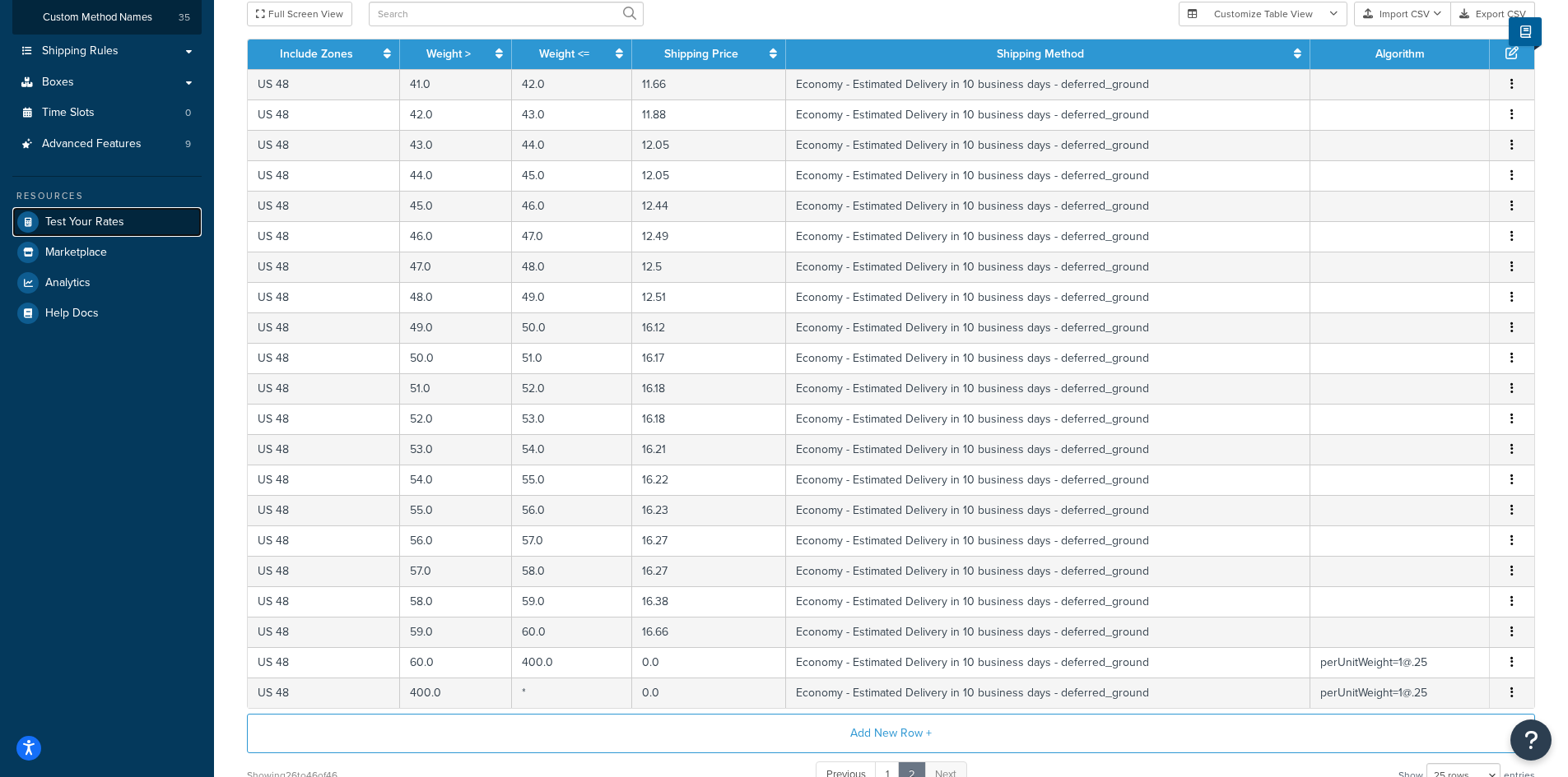
click at [102, 219] on span "Test Your Rates" at bounding box center [84, 223] width 79 height 14
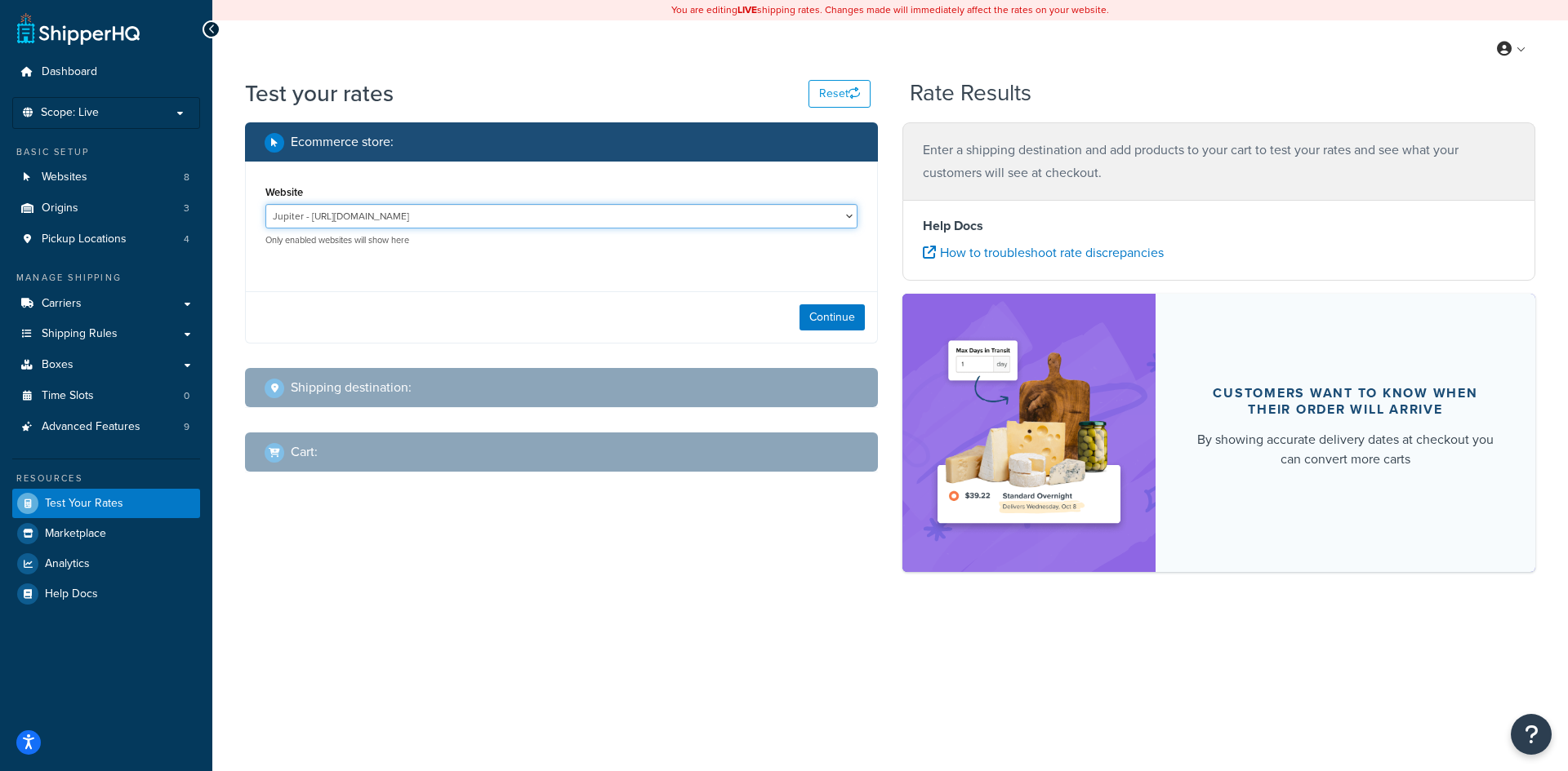
click at [842, 217] on select "Jupiter - [URL][DOMAIN_NAME] Mercury - [URL][DOMAIN_NAME] Venus - [URL][DOMAIN_…" at bounding box center [562, 216] width 592 height 24
select select "f2759eab7b6d9229b59e78f49c91899a"
click at [266, 205] on select "Jupiter - [URL][DOMAIN_NAME] Mercury - [URL][DOMAIN_NAME] Venus - [URL][DOMAIN_…" at bounding box center [562, 216] width 592 height 24
click at [837, 319] on button "Continue" at bounding box center [832, 317] width 65 height 26
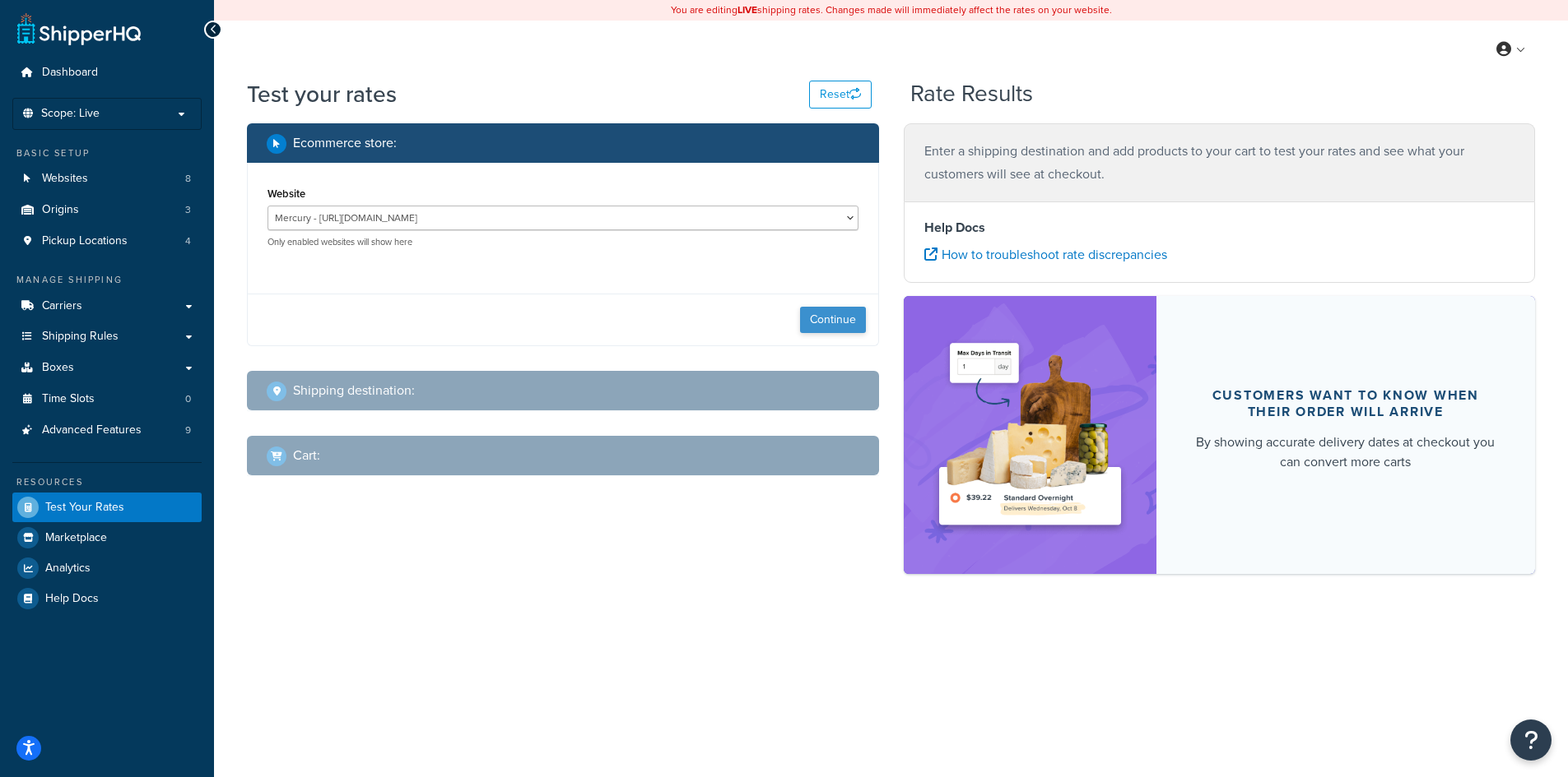
select select "[GEOGRAPHIC_DATA]"
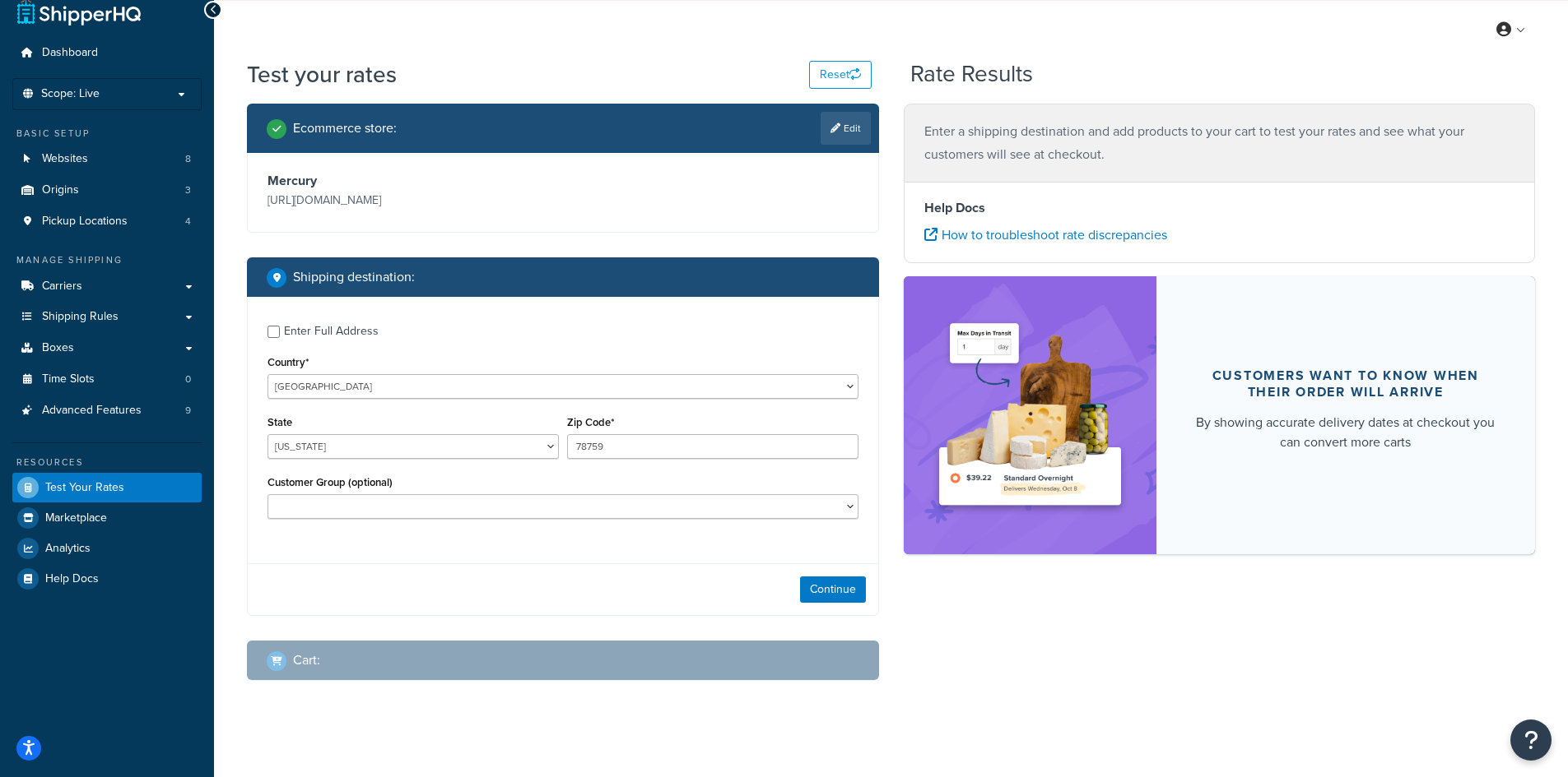
scroll to position [31, 0]
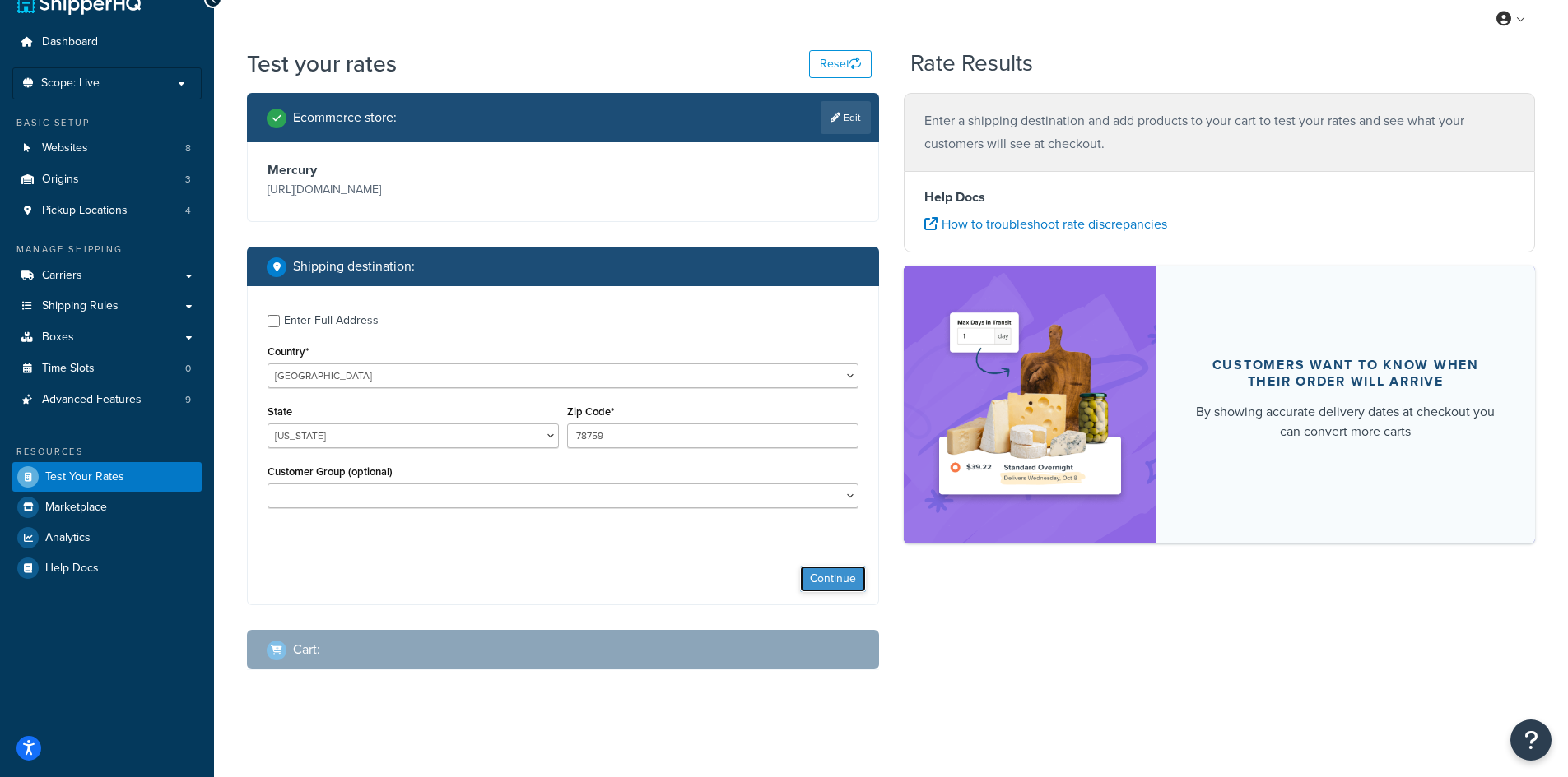
click at [842, 582] on button "Continue" at bounding box center [833, 579] width 65 height 26
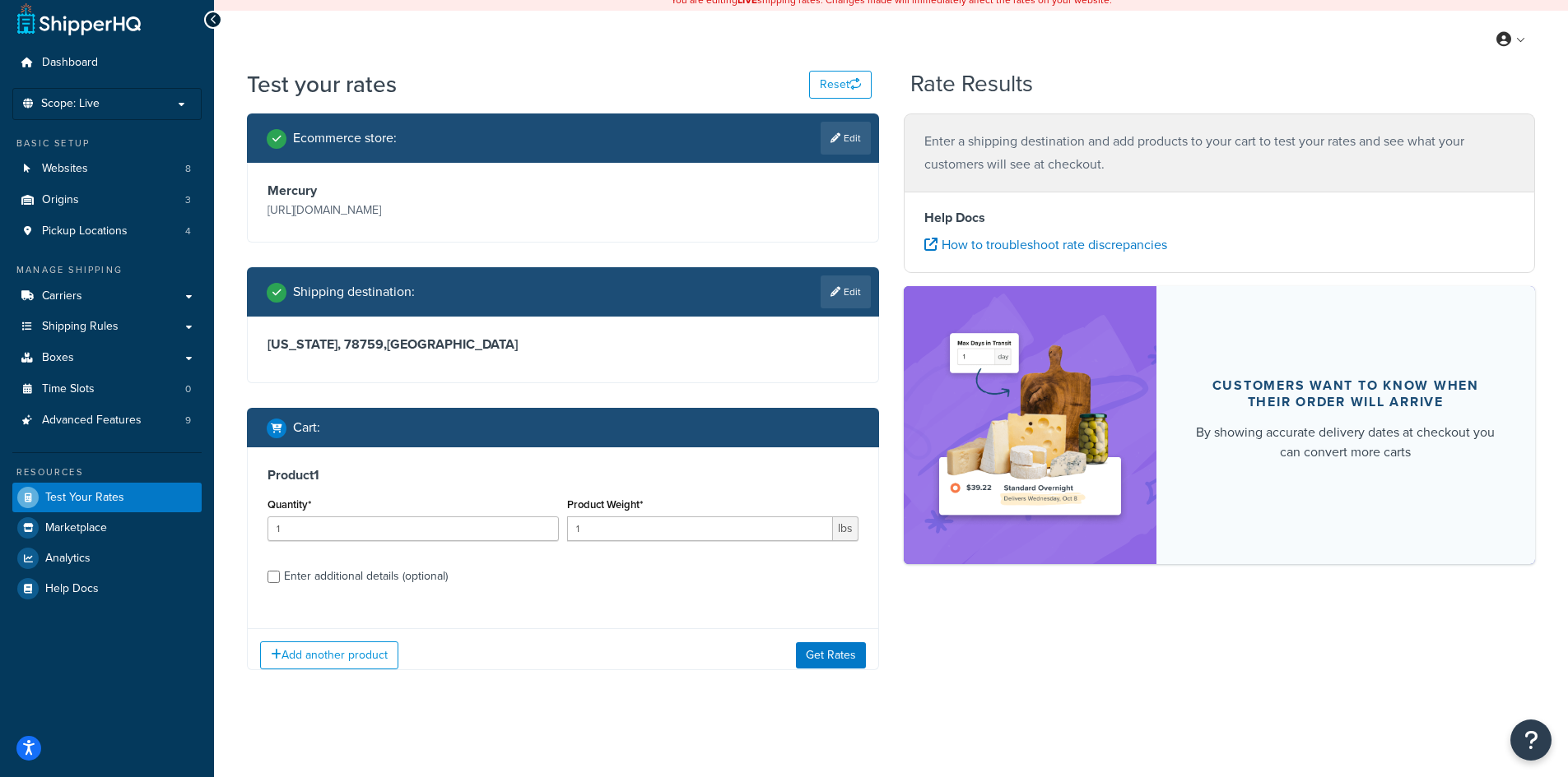
scroll to position [23, 0]
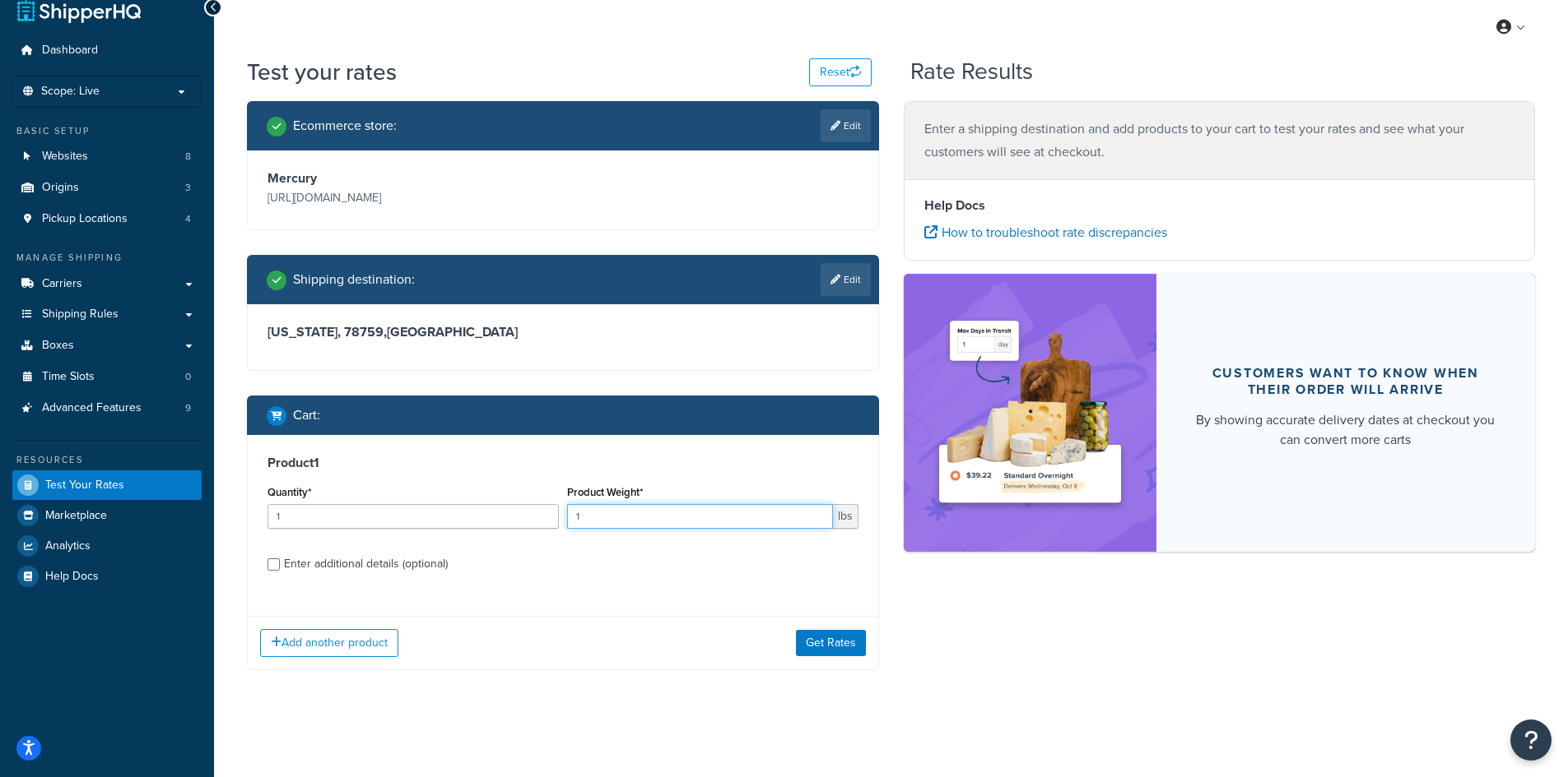
drag, startPoint x: 599, startPoint y: 517, endPoint x: 561, endPoint y: 517, distance: 38.0
click at [561, 517] on div "Quantity* 1 Product Weight* 1 lbs" at bounding box center [563, 511] width 599 height 60
type input "7"
type input "459"
click at [278, 560] on input "Enter additional details (optional)" at bounding box center [273, 564] width 12 height 12
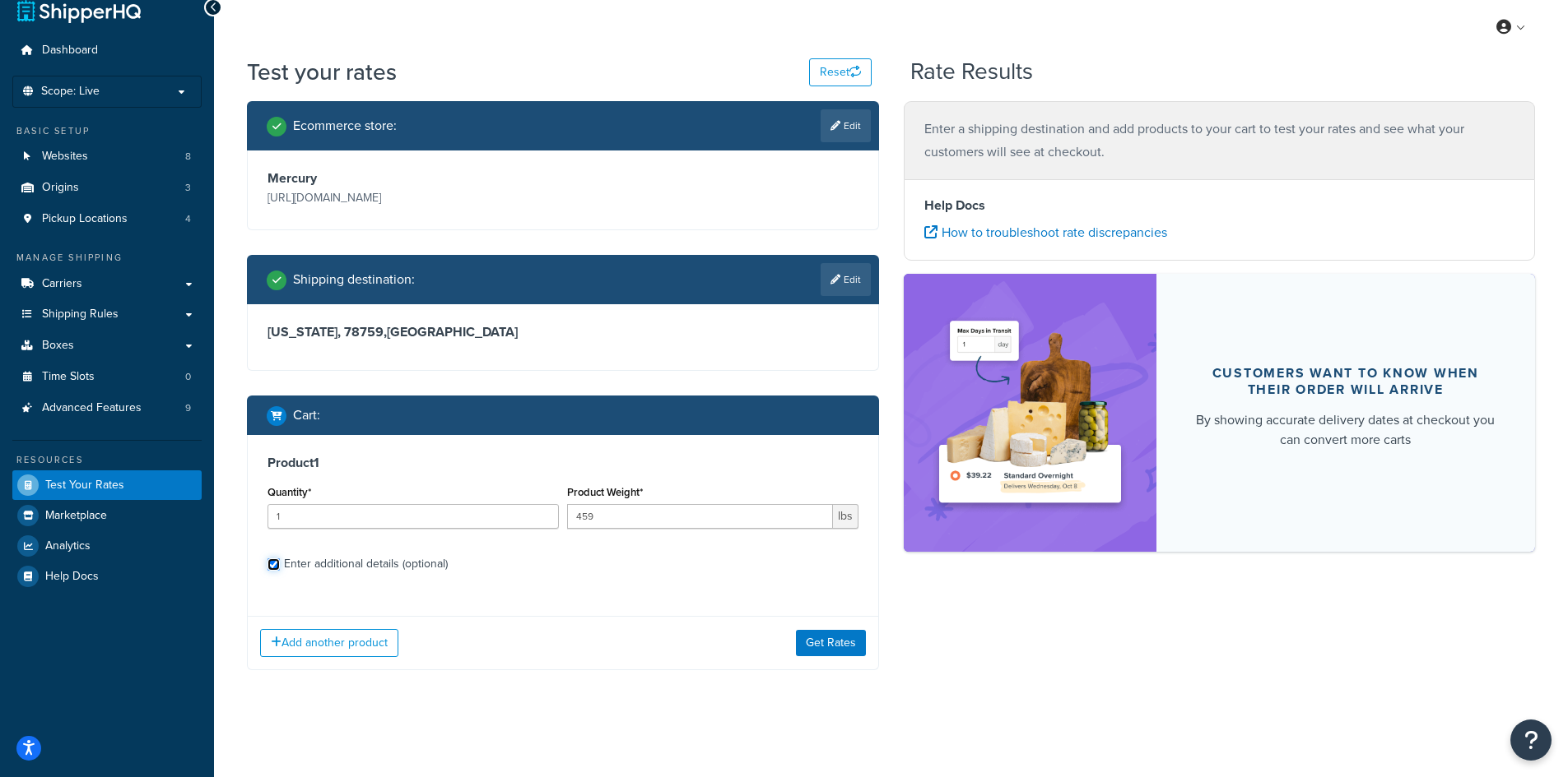
checkbox input "true"
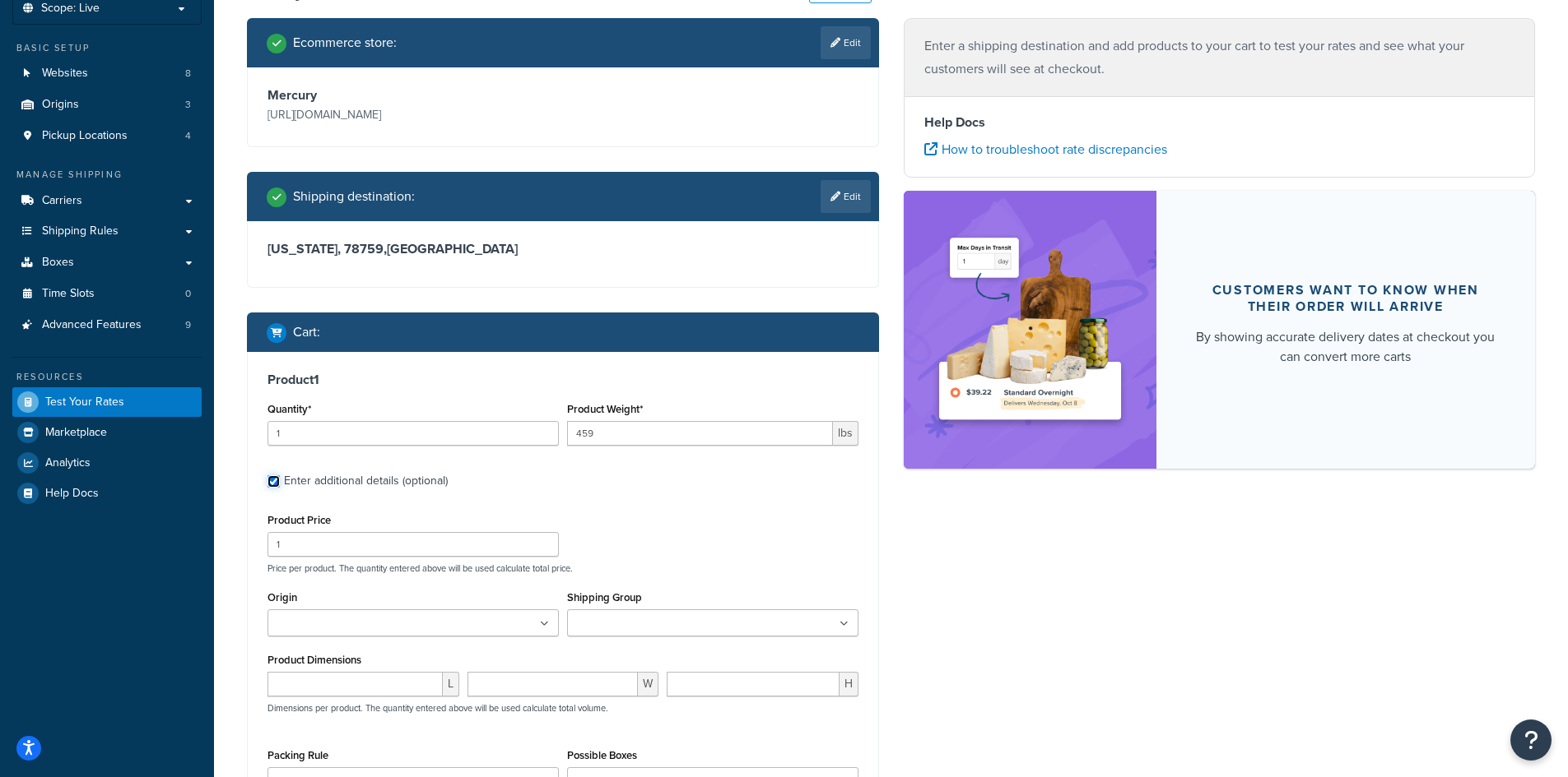
scroll to position [188, 0]
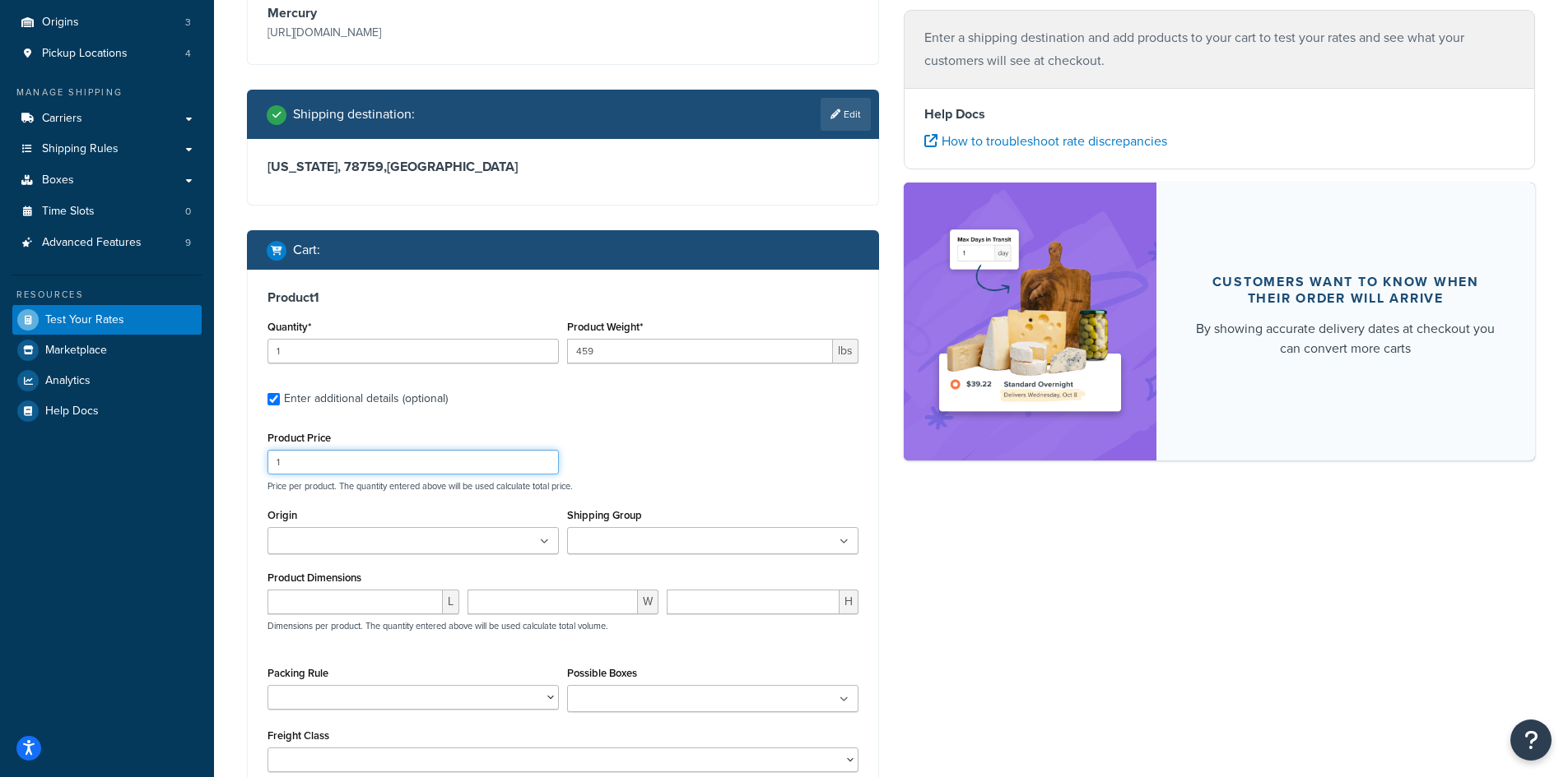
drag, startPoint x: 318, startPoint y: 460, endPoint x: 260, endPoint y: 467, distance: 58.4
click at [260, 467] on div "Product 1 Quantity* 1 Product Weight* 459 lbs Enter additional details (optiona…" at bounding box center [563, 538] width 631 height 535
type input "4"
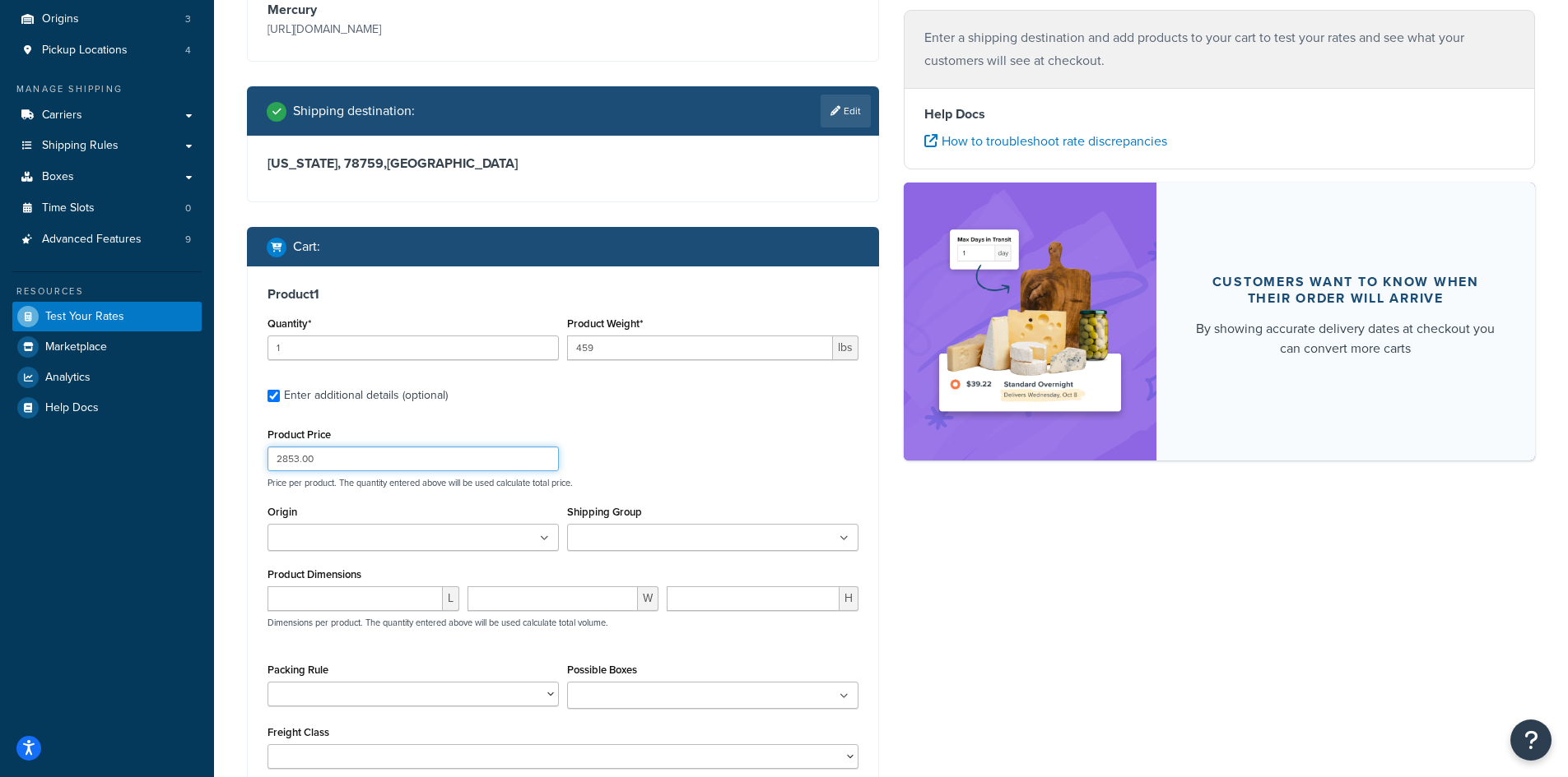
scroll to position [389, 0]
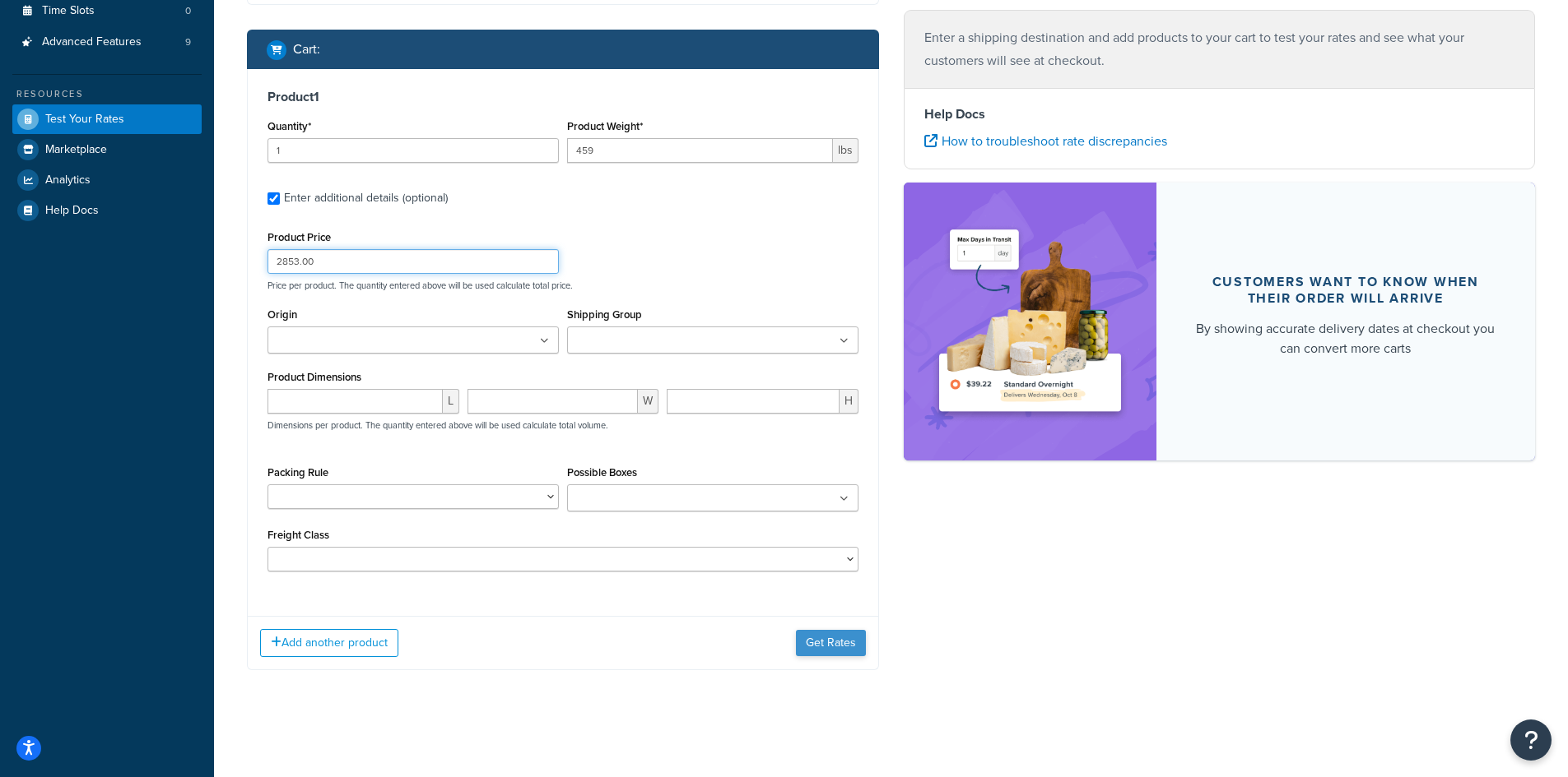
type input "2853.00"
click at [816, 640] on button "Get Rates" at bounding box center [831, 643] width 70 height 26
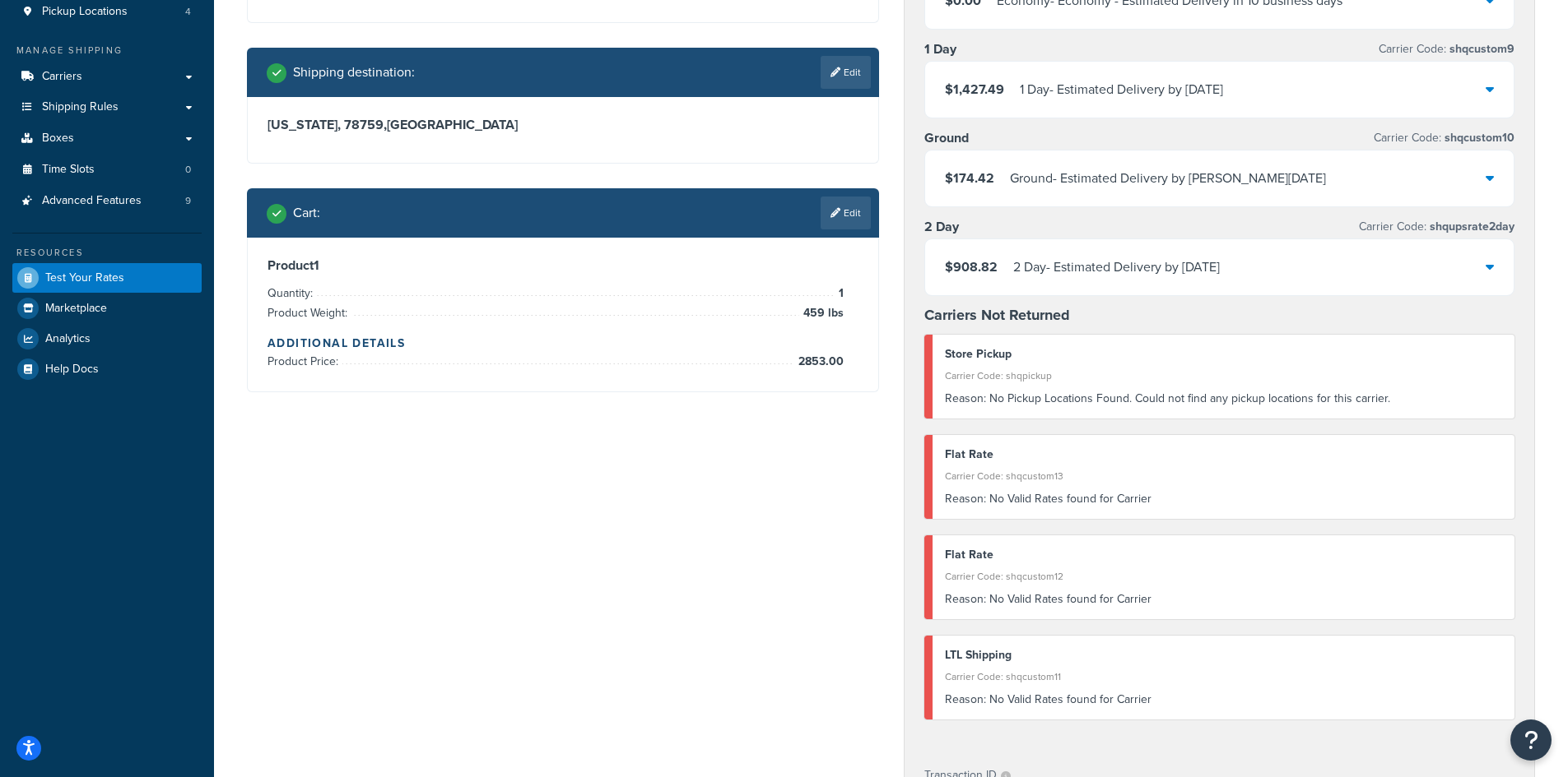
scroll to position [0, 0]
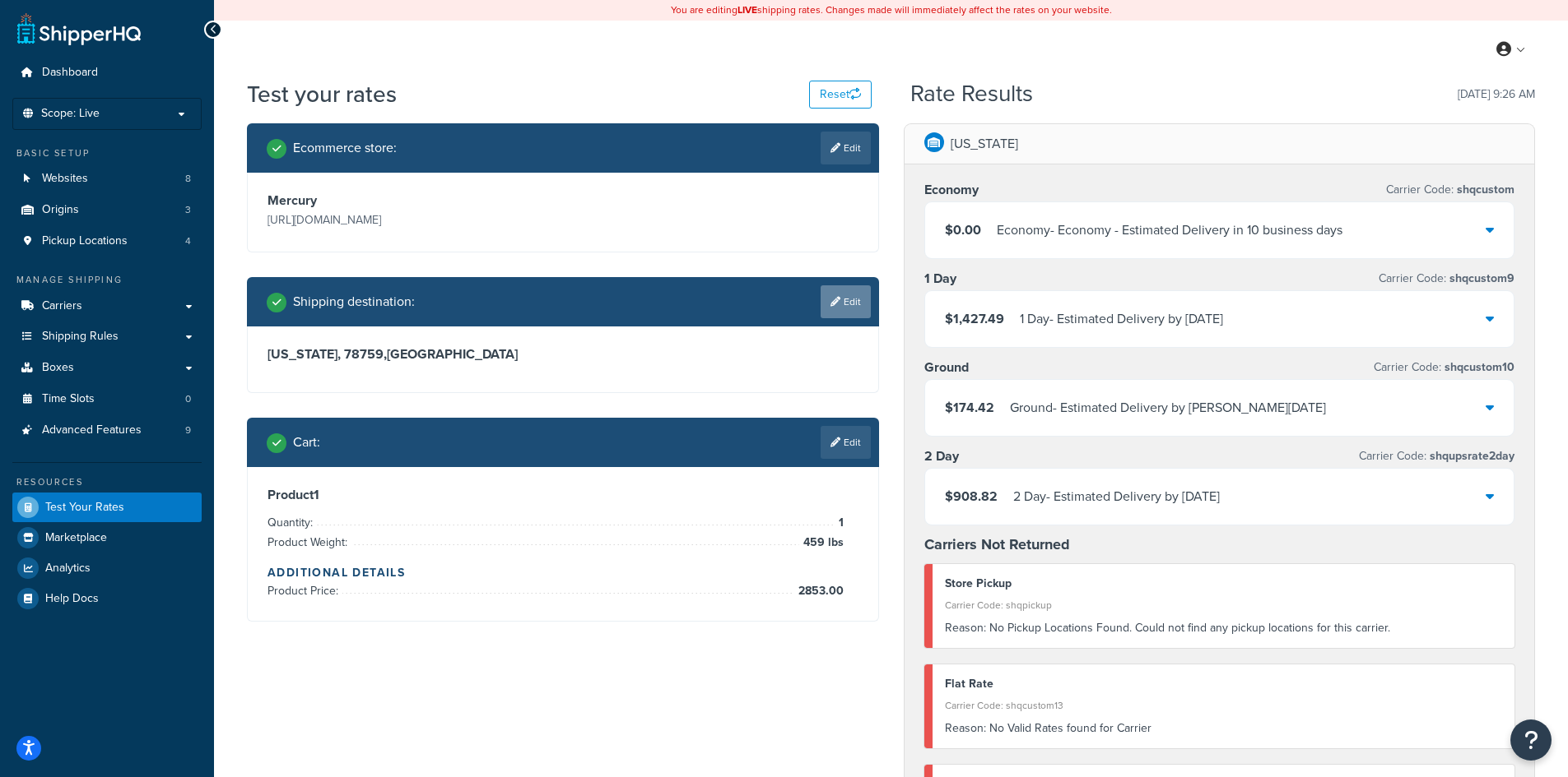
click at [855, 303] on link "Edit" at bounding box center [846, 301] width 51 height 33
select select "[GEOGRAPHIC_DATA]"
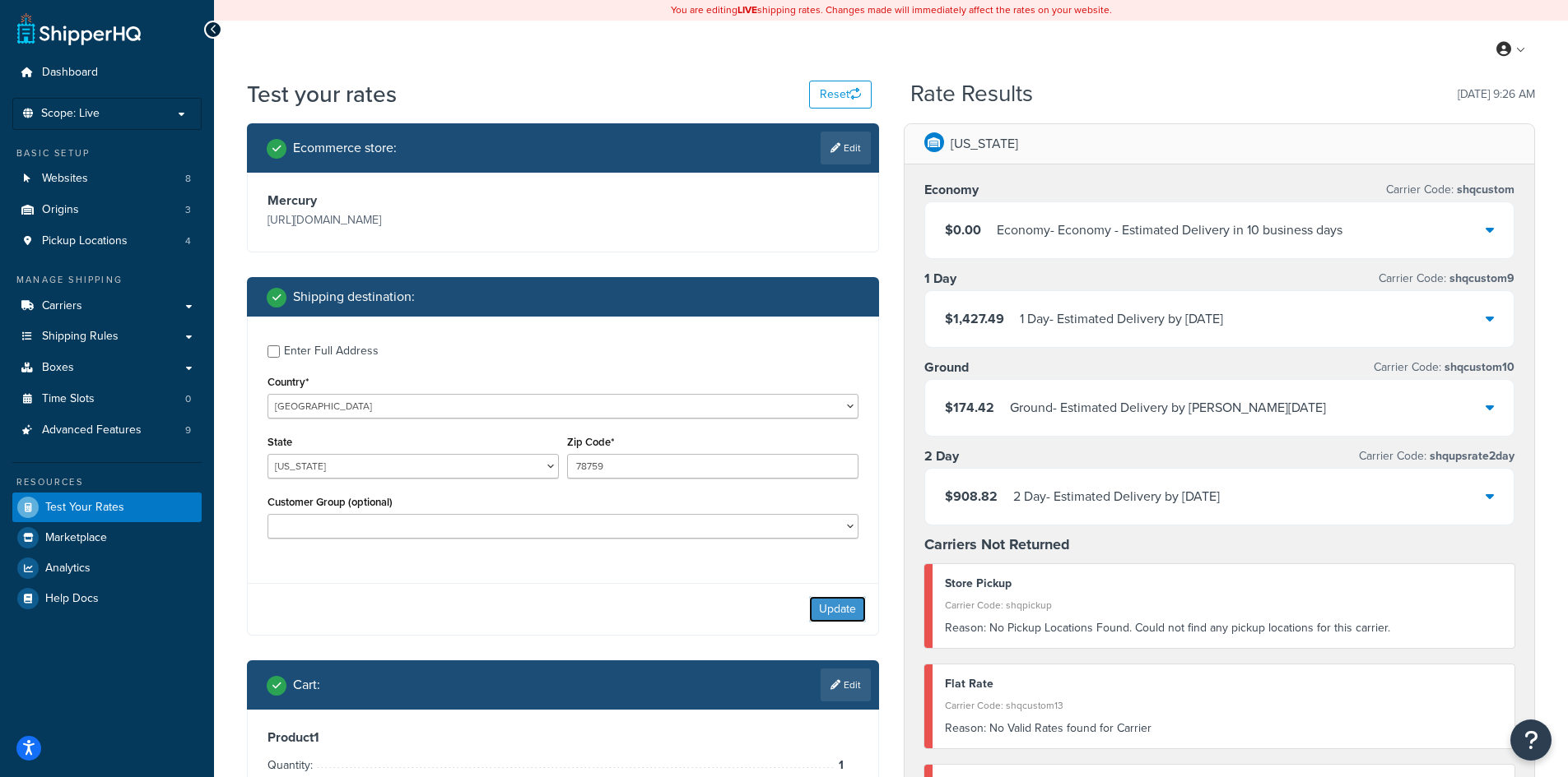
drag, startPoint x: 857, startPoint y: 609, endPoint x: 849, endPoint y: 608, distance: 8.1
click at [856, 609] on button "Update" at bounding box center [837, 610] width 57 height 26
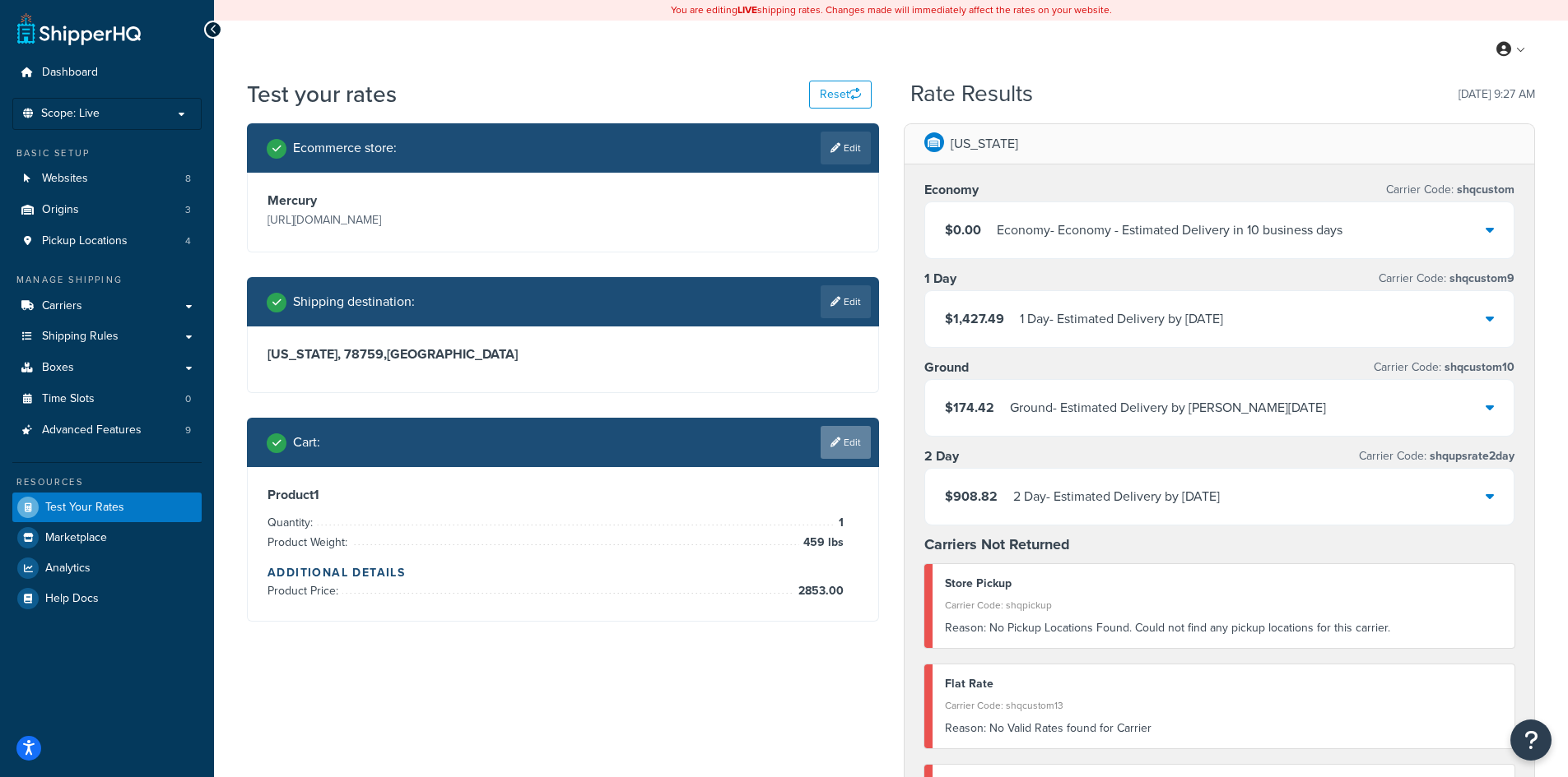
click at [869, 449] on link "Edit" at bounding box center [846, 442] width 51 height 33
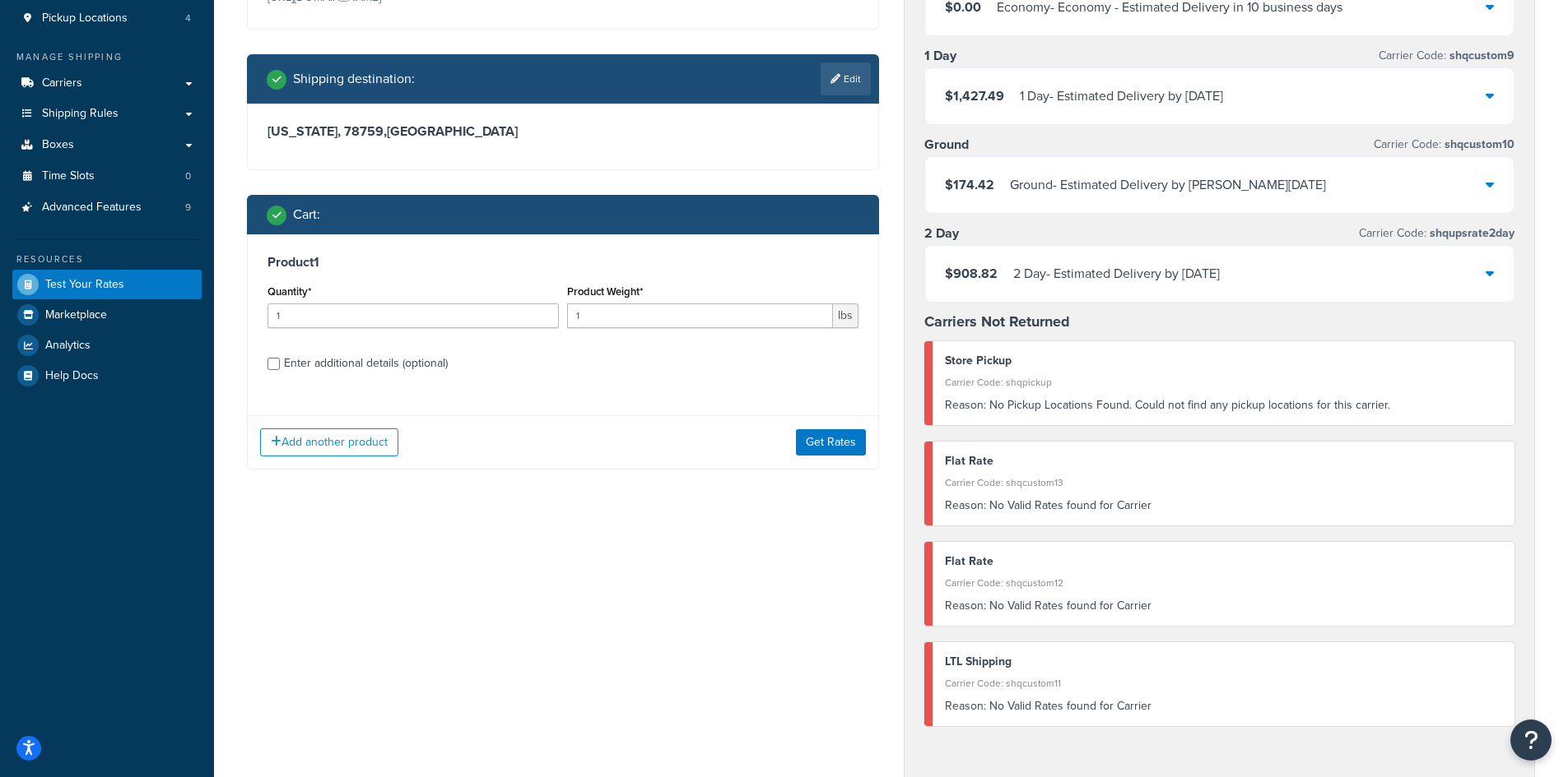
scroll to position [247, 0]
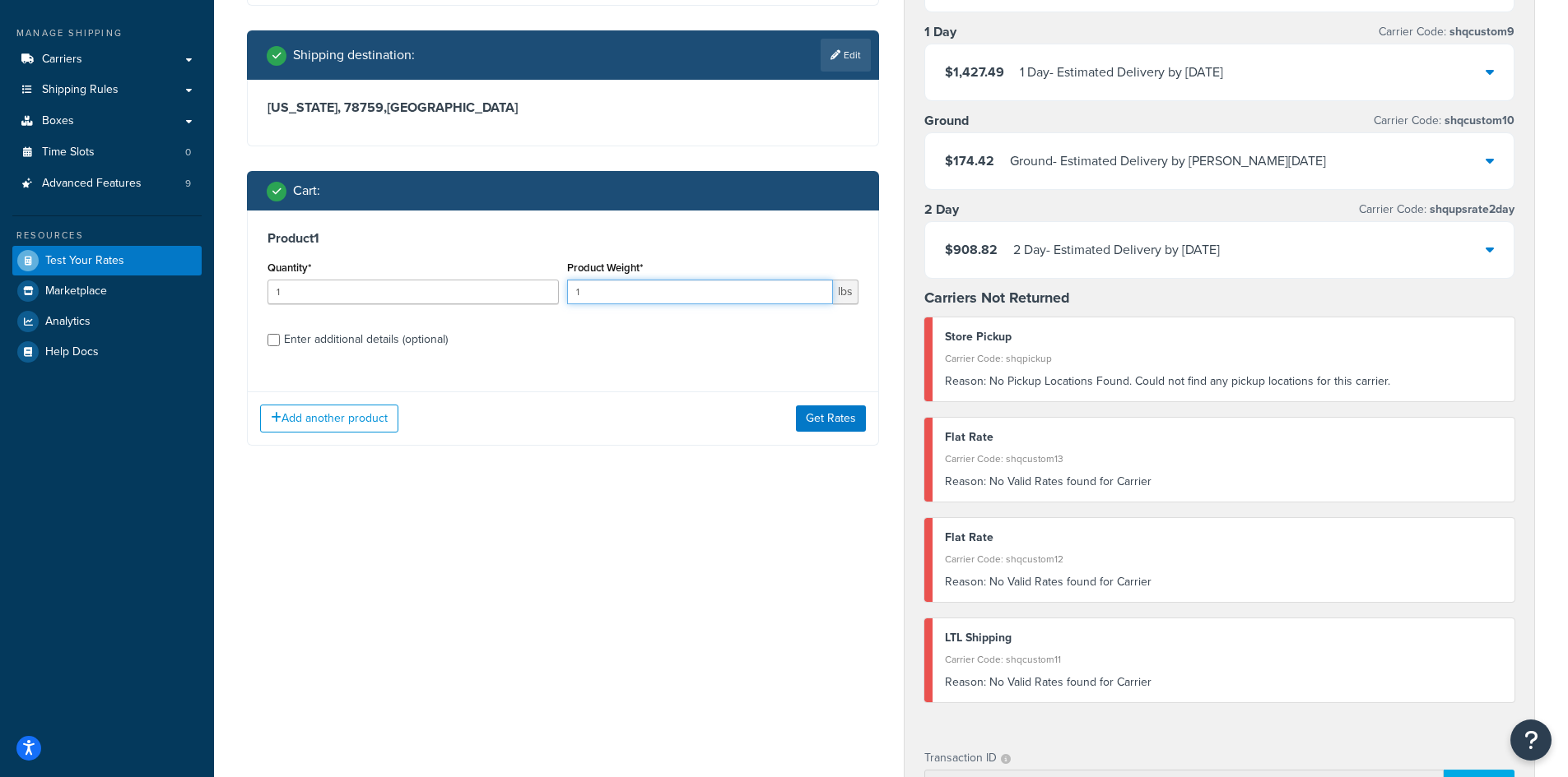
drag, startPoint x: 614, startPoint y: 289, endPoint x: 572, endPoint y: 290, distance: 42.0
click at [572, 290] on input "1" at bounding box center [700, 292] width 266 height 24
type input "500"
click at [270, 338] on input "Enter additional details (optional)" at bounding box center [273, 339] width 12 height 12
checkbox input "true"
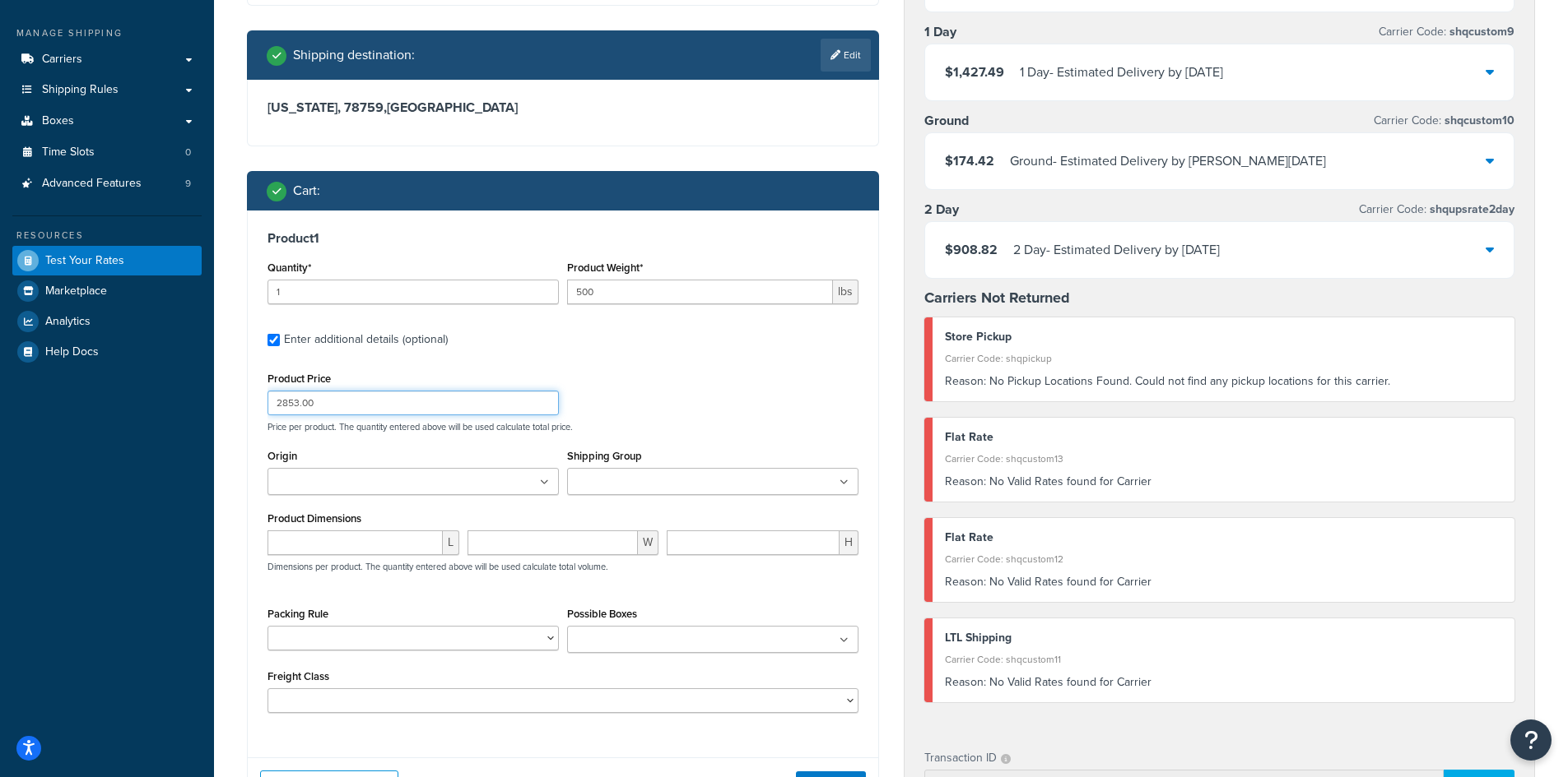
drag, startPoint x: 283, startPoint y: 401, endPoint x: 262, endPoint y: 403, distance: 21.1
click at [262, 403] on div "Product 1 Quantity* 1 Product Weight* 500 lbs Enter additional details (optiona…" at bounding box center [563, 478] width 631 height 535
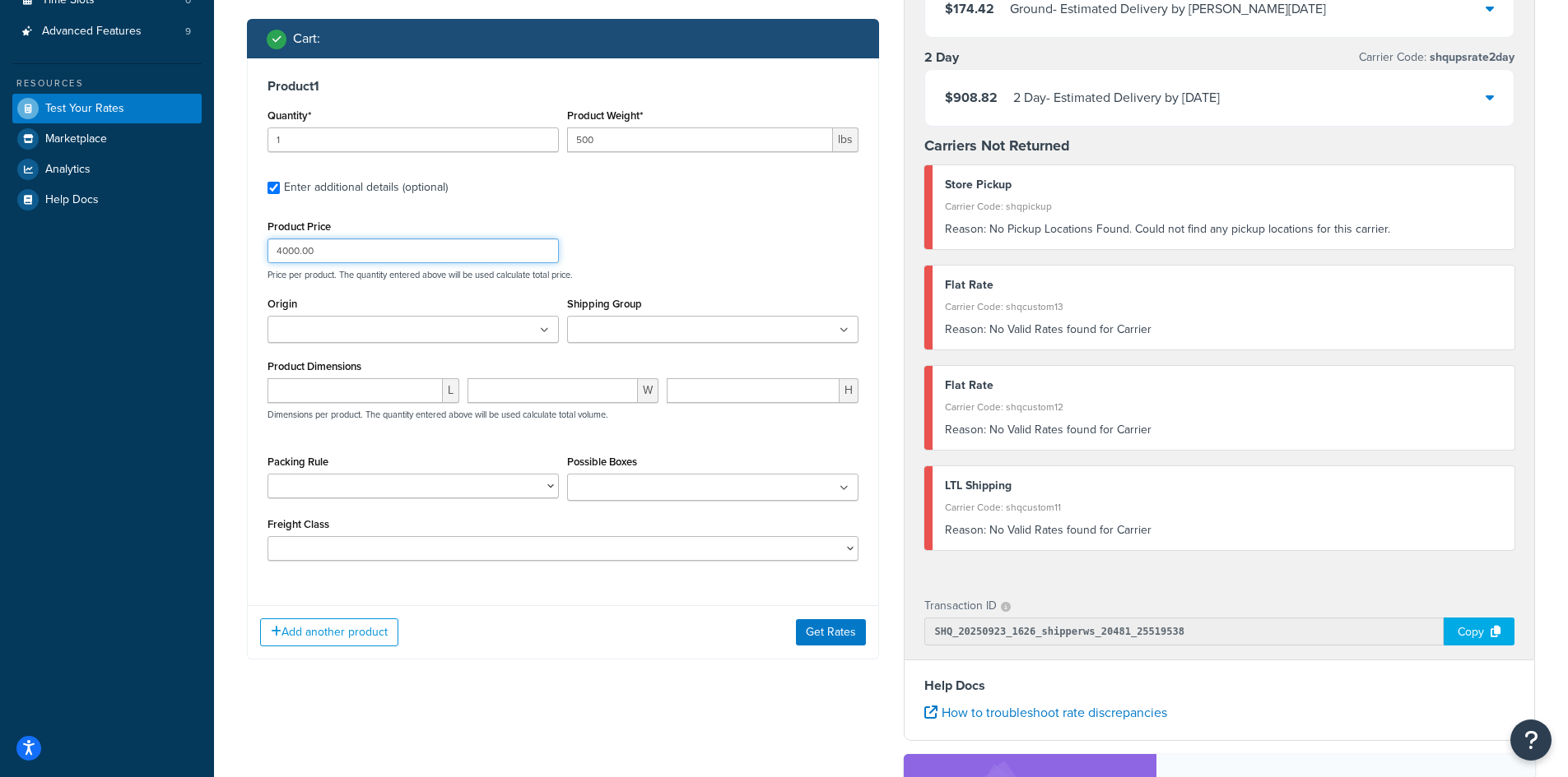
scroll to position [576, 0]
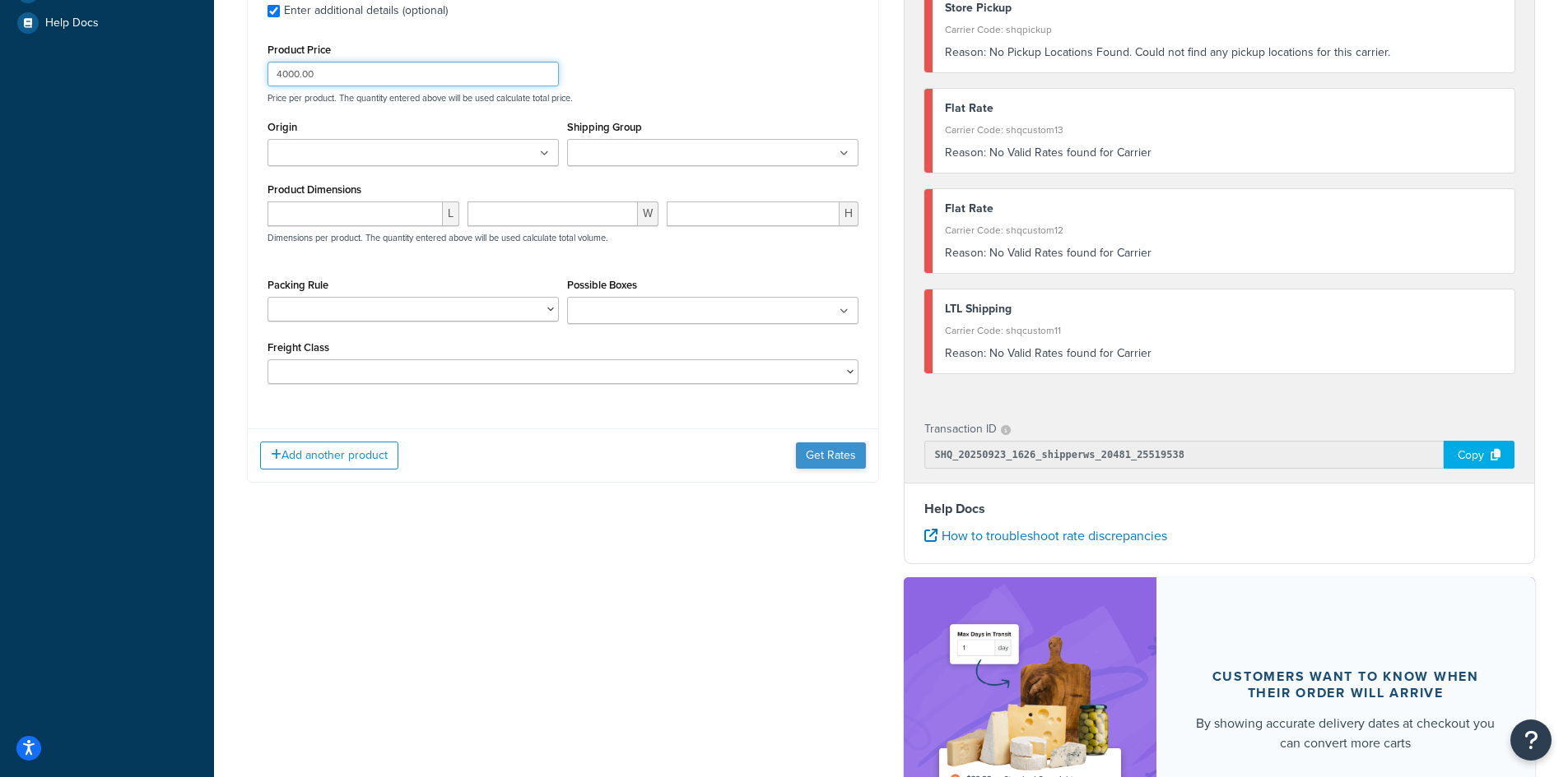
type input "4000.00"
click at [831, 460] on button "Get Rates" at bounding box center [831, 455] width 70 height 26
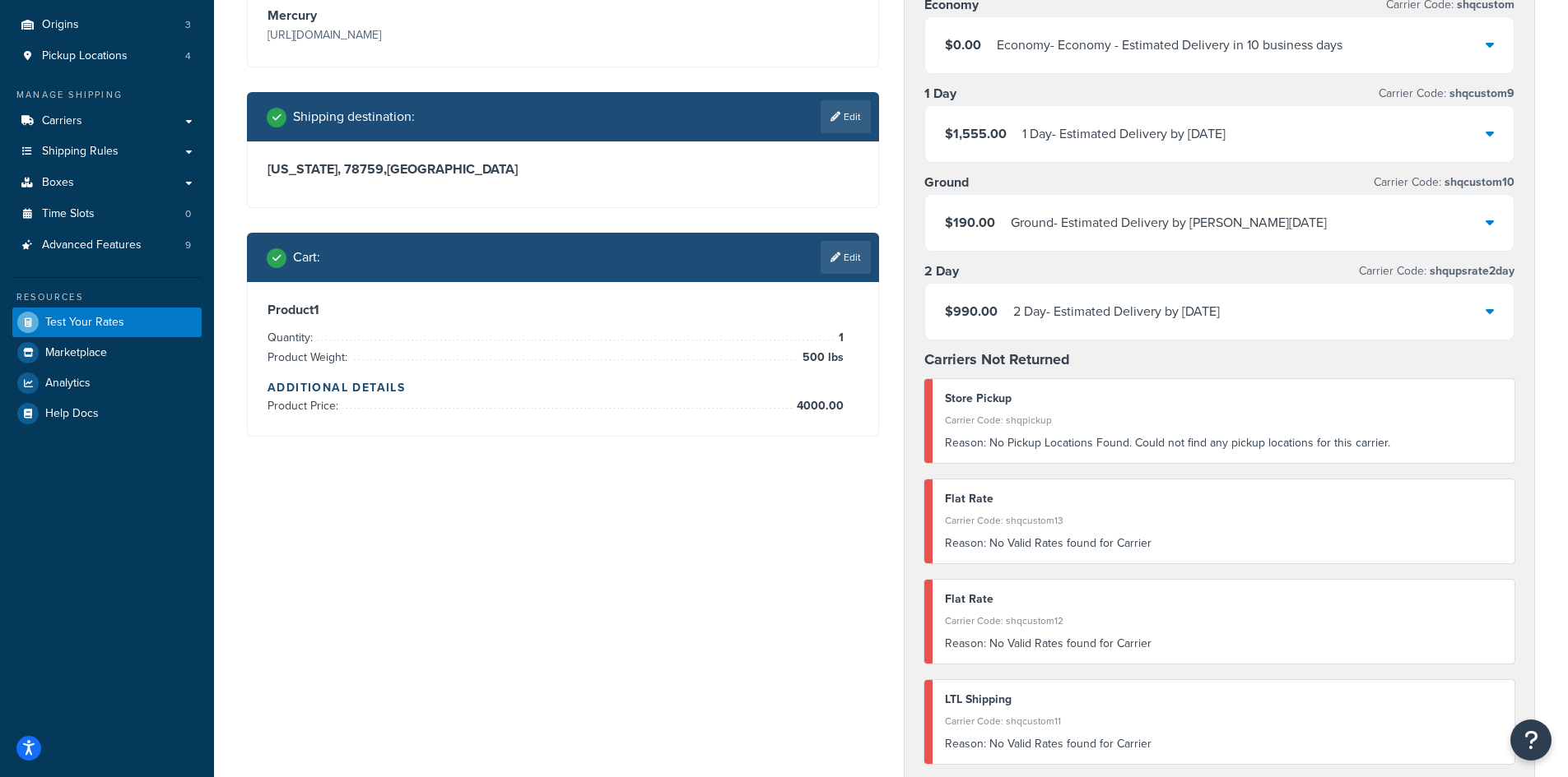
scroll to position [82, 0]
